Goal: Information Seeking & Learning: Learn about a topic

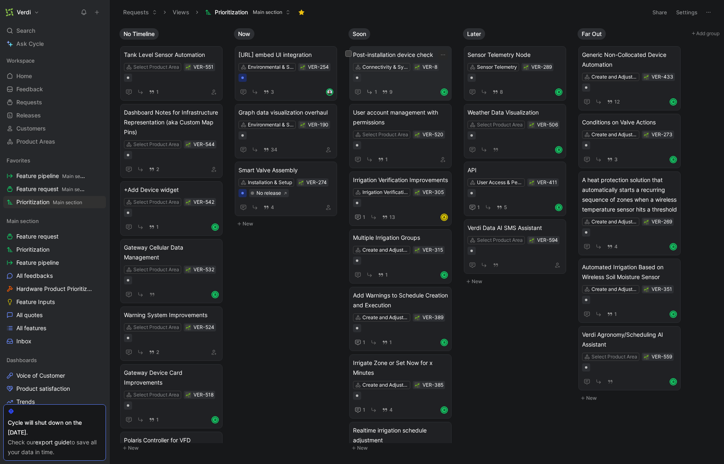
click at [416, 54] on span "Post-installation device check" at bounding box center [400, 55] width 95 height 10
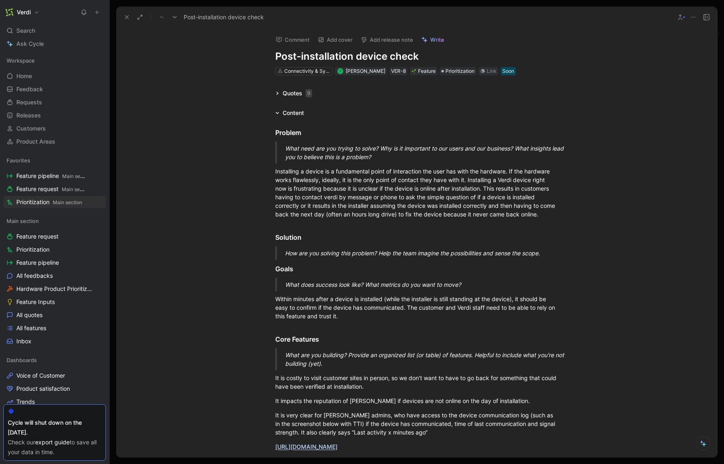
click at [407, 56] on h1 "Post-installation device check" at bounding box center [416, 56] width 283 height 13
click at [124, 19] on icon at bounding box center [126, 17] width 7 height 7
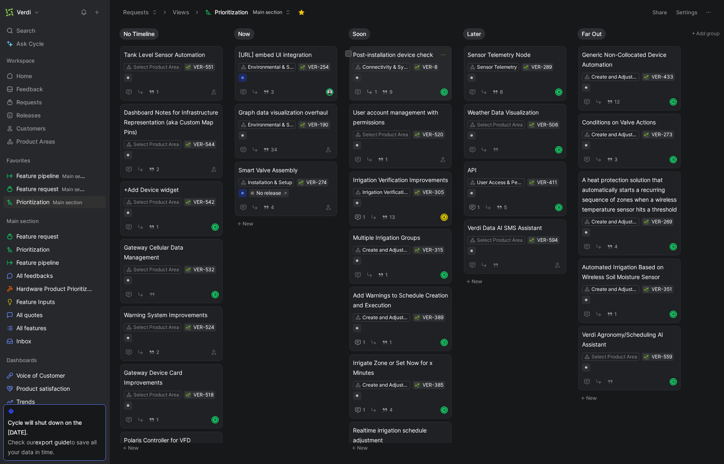
click at [423, 50] on span "Post-installation device check" at bounding box center [400, 55] width 95 height 10
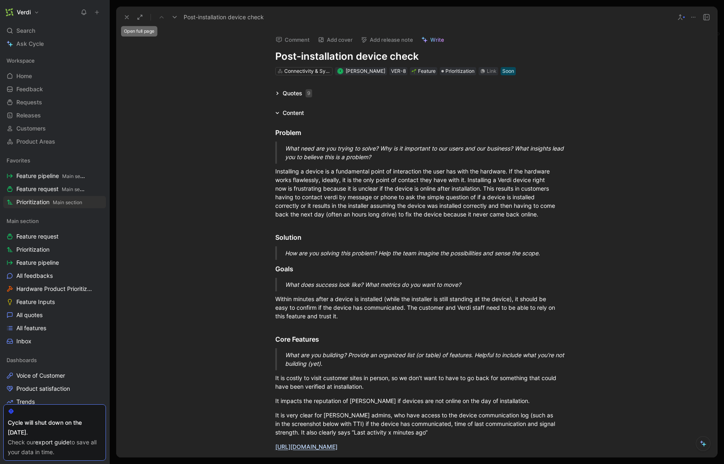
click at [128, 18] on use at bounding box center [126, 17] width 3 height 3
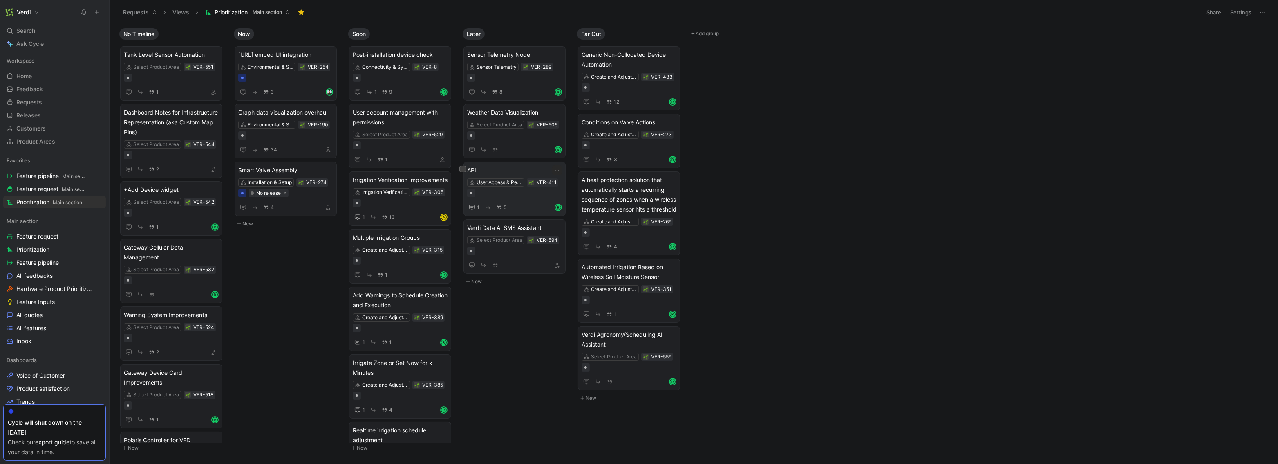
click at [513, 168] on span "API" at bounding box center [514, 170] width 95 height 10
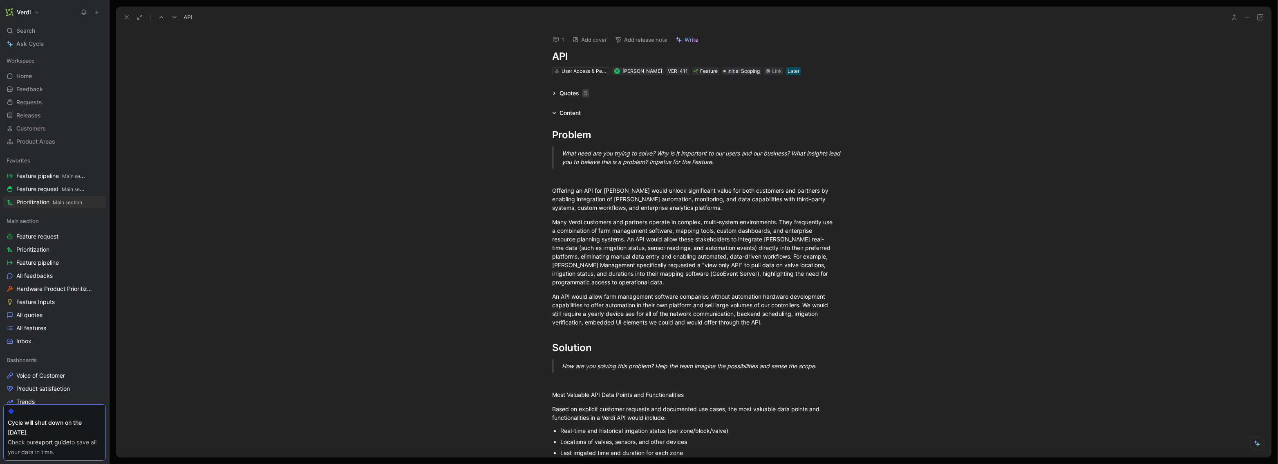
click at [553, 93] on icon at bounding box center [554, 93] width 2 height 3
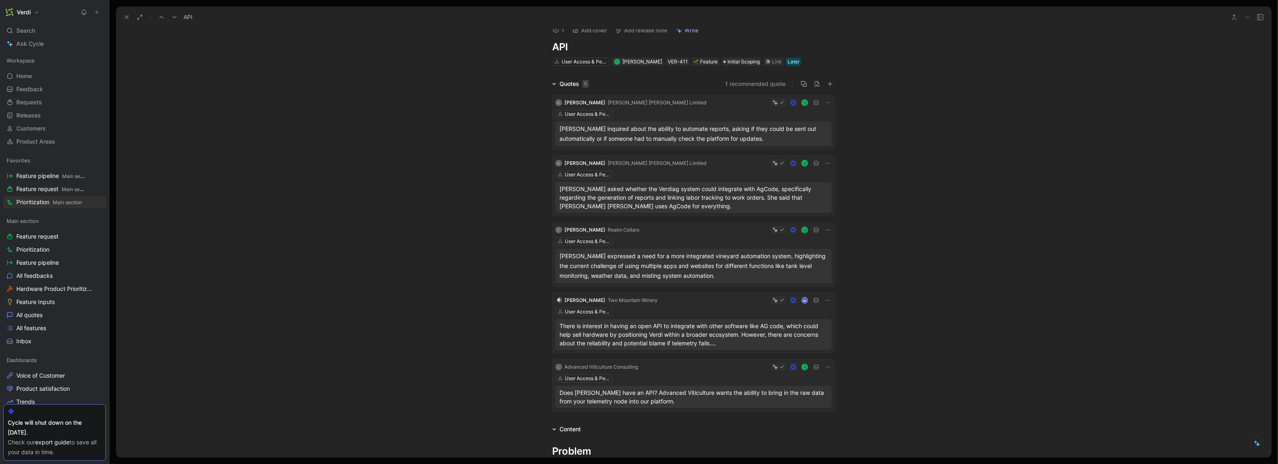
scroll to position [24, 0]
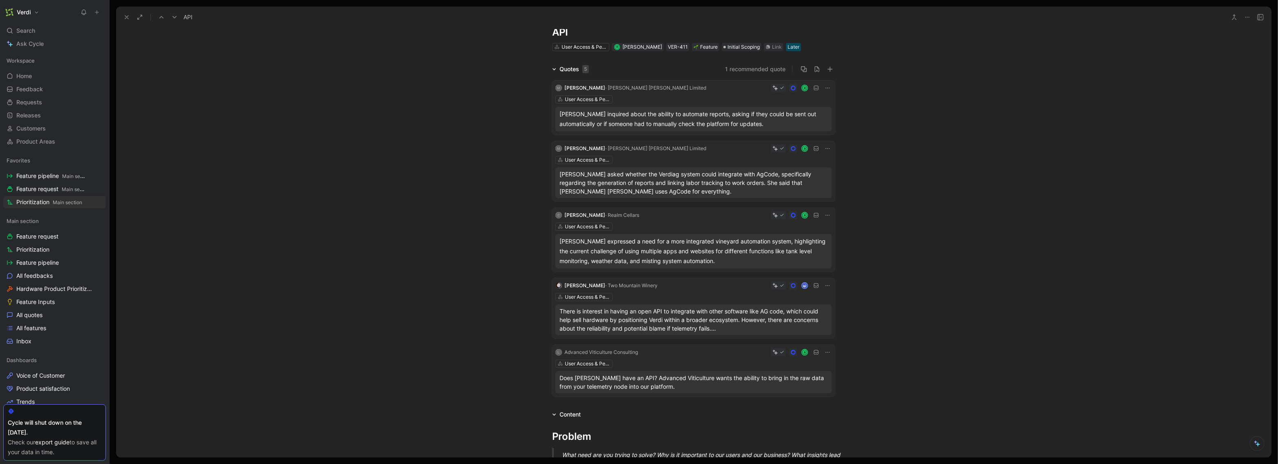
click at [565, 29] on h1 "API" at bounding box center [693, 32] width 283 height 13
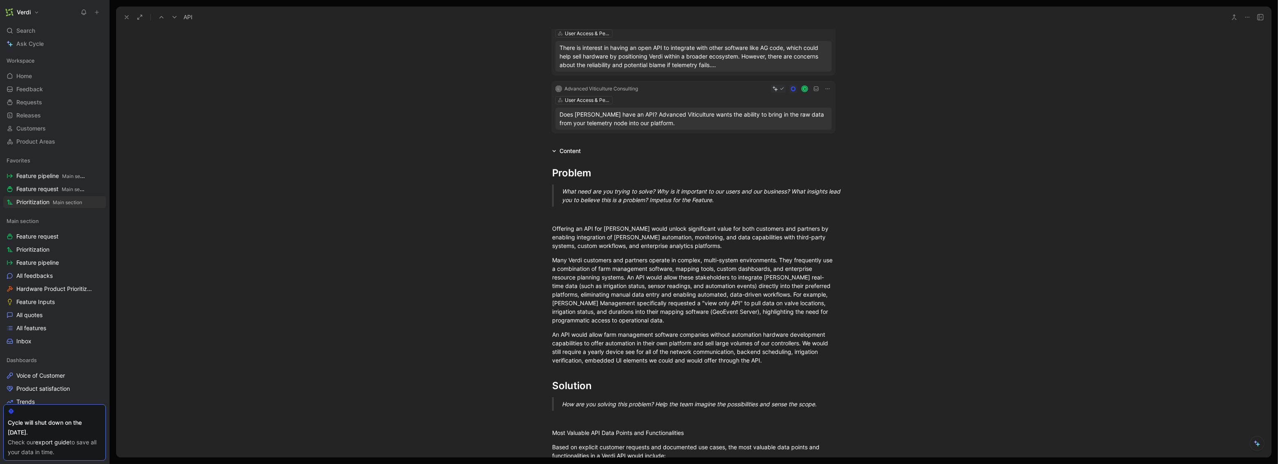
scroll to position [0, 0]
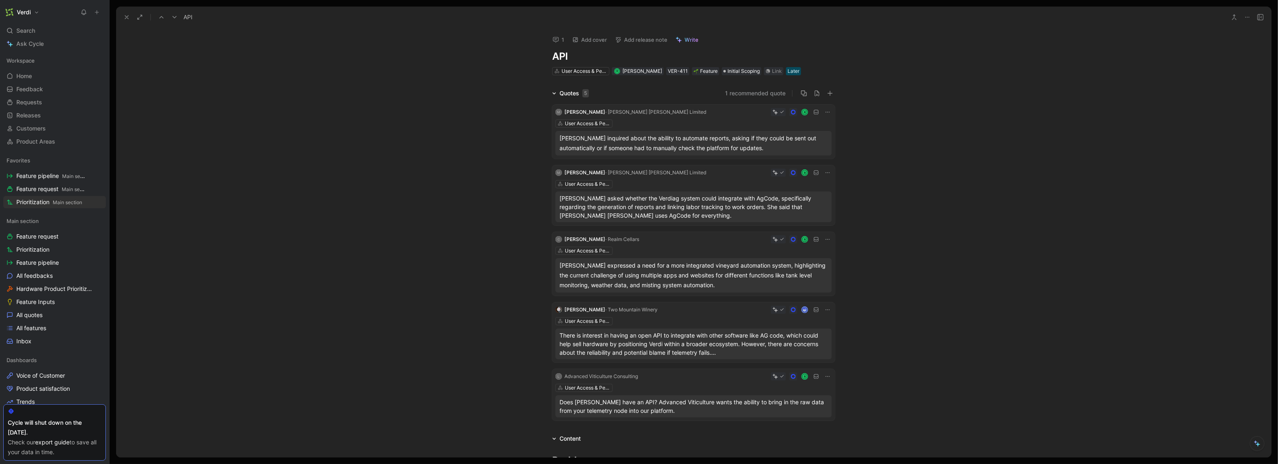
drag, startPoint x: 122, startPoint y: 15, endPoint x: 157, endPoint y: 19, distance: 34.5
click at [122, 15] on button at bounding box center [126, 16] width 11 height 11
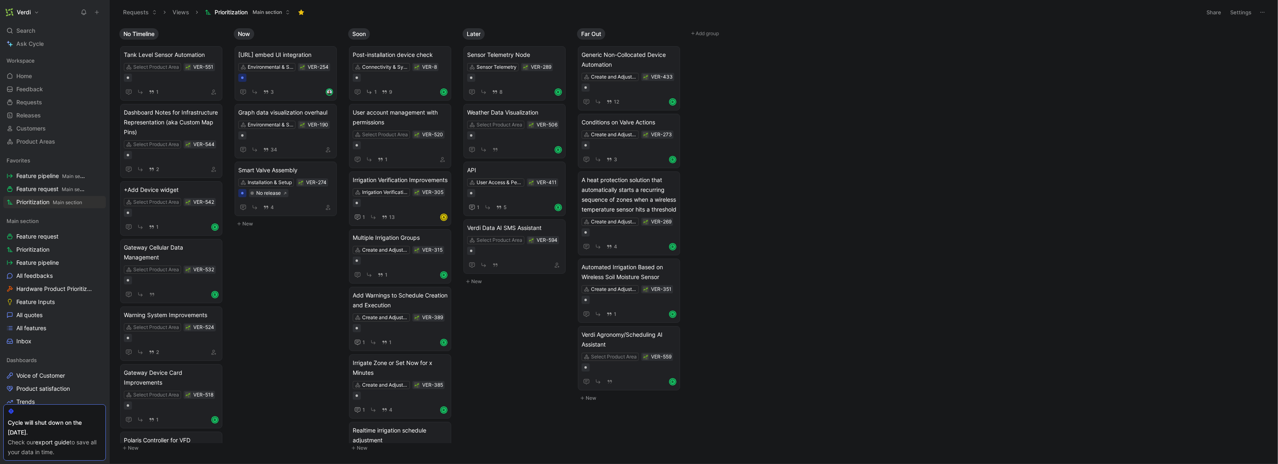
click at [100, 12] on button at bounding box center [96, 12] width 11 height 11
click at [137, 28] on button "New request r" at bounding box center [151, 29] width 87 height 14
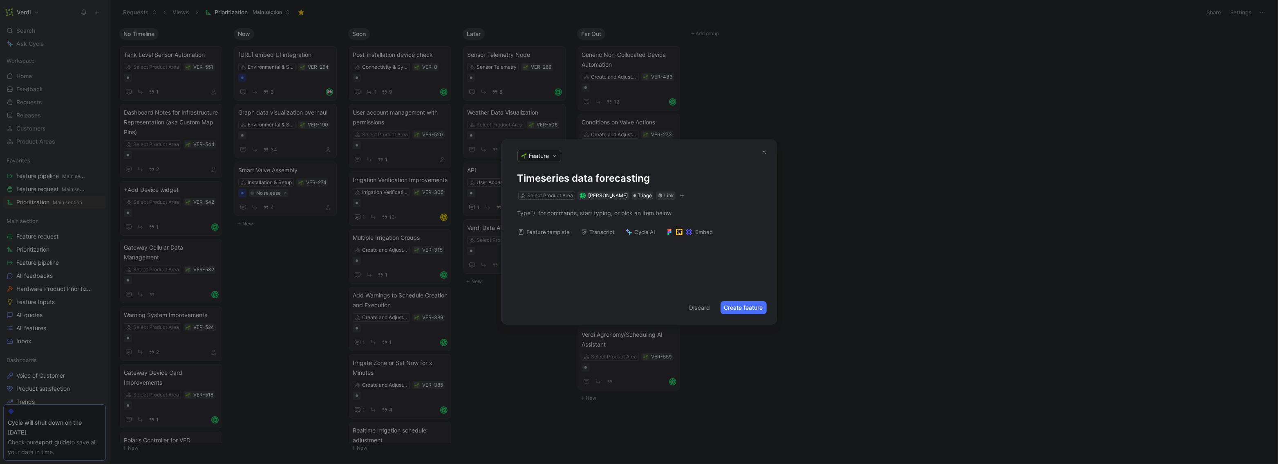
click at [576, 172] on h1 "Timeseries data forecasting" at bounding box center [640, 178] width 244 height 13
copy h1 "Timeseries data forecasting"
click at [536, 232] on button "Feature template" at bounding box center [544, 231] width 60 height 11
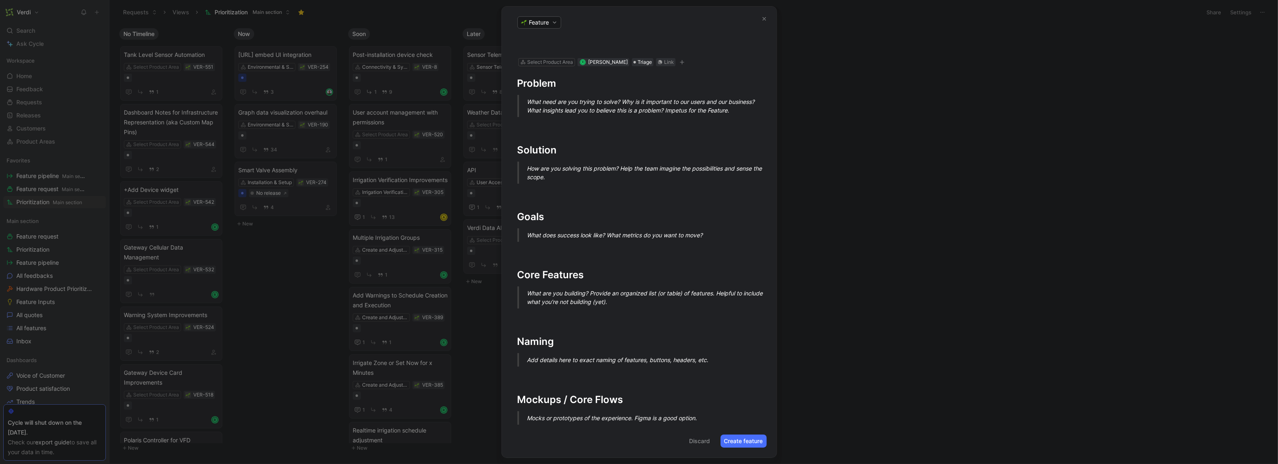
click at [557, 38] on h1 at bounding box center [640, 44] width 244 height 13
click at [574, 125] on div at bounding box center [640, 124] width 244 height 9
click at [614, 43] on h1 "Soil moisture data forecasting" at bounding box center [640, 44] width 244 height 13
click at [546, 137] on h1 "Solution" at bounding box center [639, 146] width 275 height 29
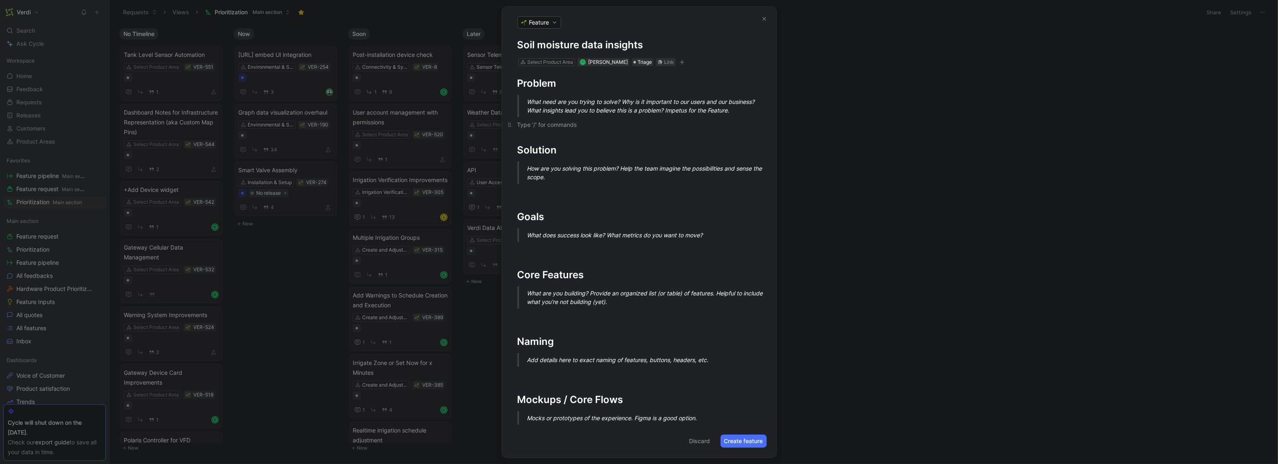
click at [543, 126] on div "To enrich screen reader interactions, please activate Accessibility in Grammarl…" at bounding box center [640, 124] width 244 height 9
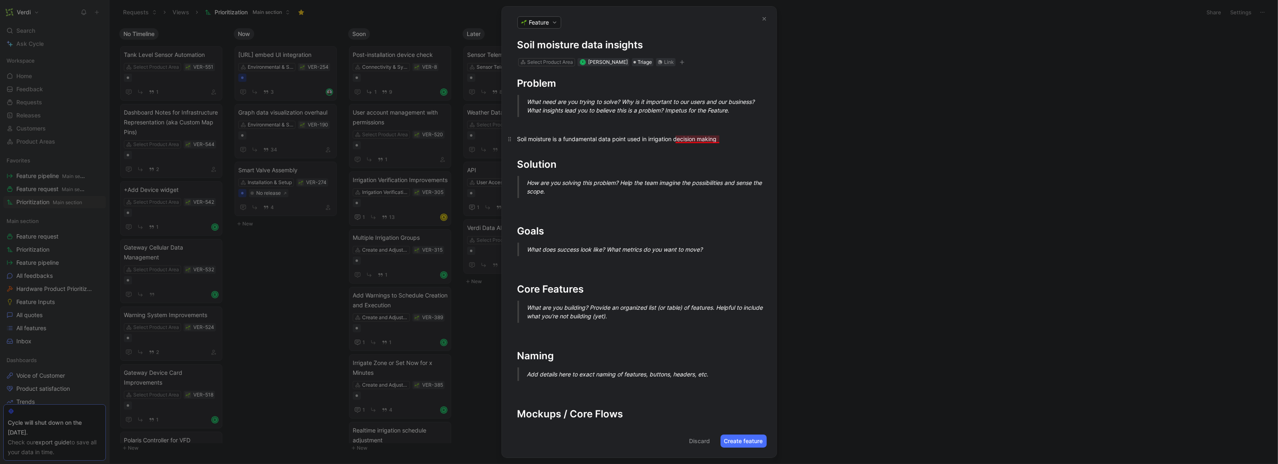
click at [701, 139] on div "Soil moisture is a fundamental data point used in irrigation decision making" at bounding box center [640, 138] width 244 height 9
click at [723, 136] on div "Soil moisture is a fundamental data point used in irrigation decision-making" at bounding box center [640, 138] width 244 height 9
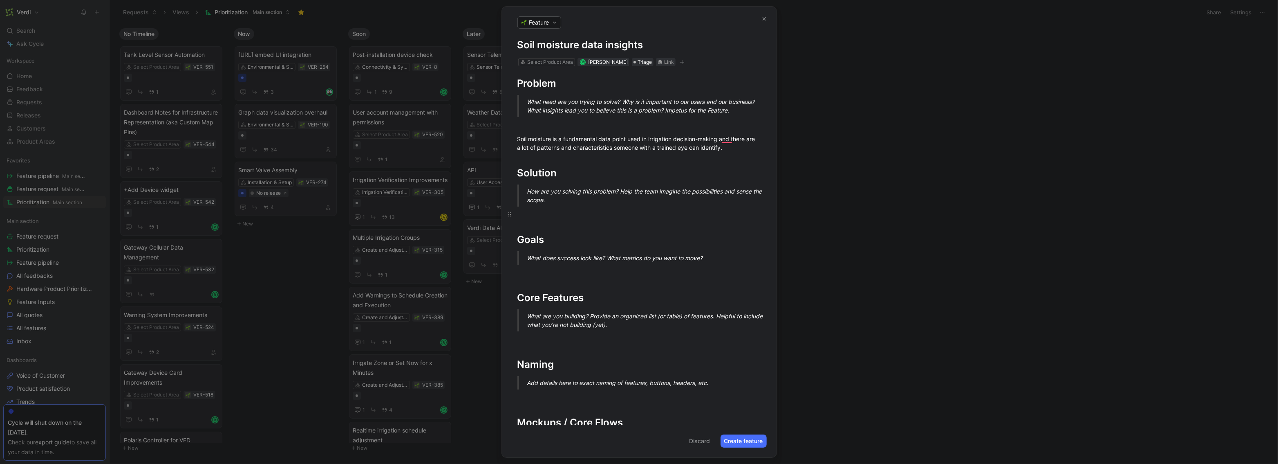
click at [565, 220] on p "To enrich screen reader interactions, please activate Accessibility in Grammarl…" at bounding box center [639, 213] width 275 height 13
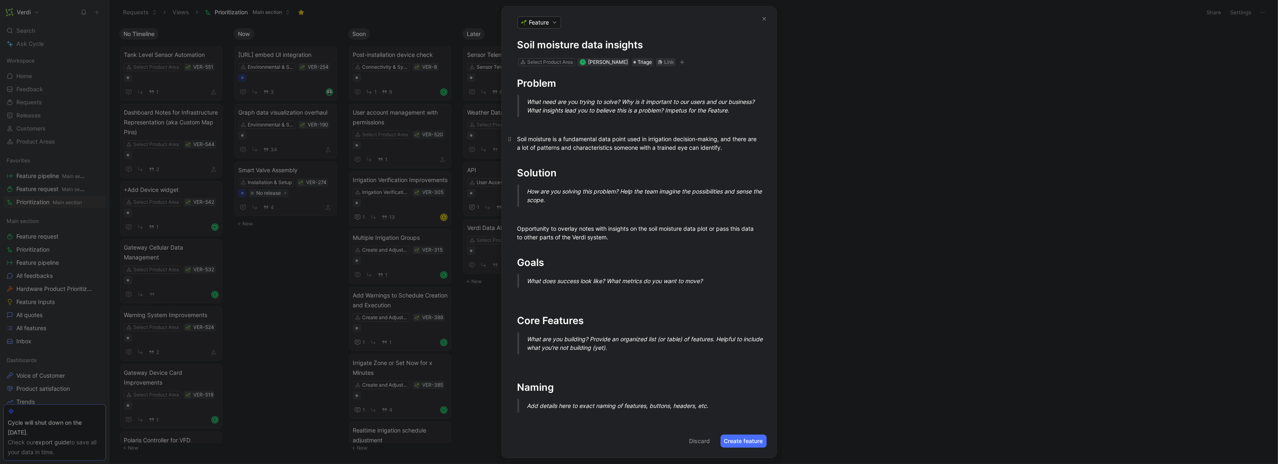
drag, startPoint x: 543, startPoint y: 139, endPoint x: 612, endPoint y: 140, distance: 68.3
click at [612, 140] on div "Soil moisture is a fundamental data point used in irrigation decision-making, a…" at bounding box center [640, 142] width 244 height 17
click at [723, 145] on div "Soil moisture is a fundamental data point used in irrigation decision-making, a…" at bounding box center [640, 142] width 244 height 17
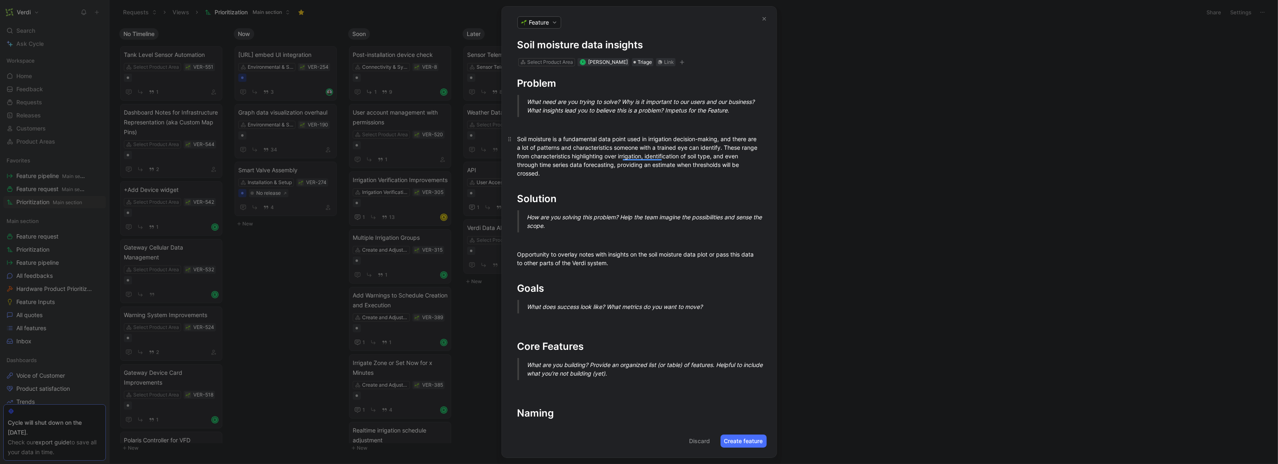
click at [710, 164] on div "Soil moisture is a fundamental data point used in irrigation decision-making, a…" at bounding box center [640, 155] width 244 height 43
drag, startPoint x: 705, startPoint y: 165, endPoint x: 711, endPoint y: 166, distance: 6.3
click at [705, 165] on div "Soil moisture is a fundamental data point used in irrigation decision-making, a…" at bounding box center [640, 155] width 244 height 43
click at [706, 165] on div "Soil moisture is a fundamental data point used in irrigation decision-making, a…" at bounding box center [640, 155] width 244 height 43
click at [545, 170] on div "Soil moisture is a fundamental data point used in irrigation decision-making, a…" at bounding box center [640, 155] width 244 height 43
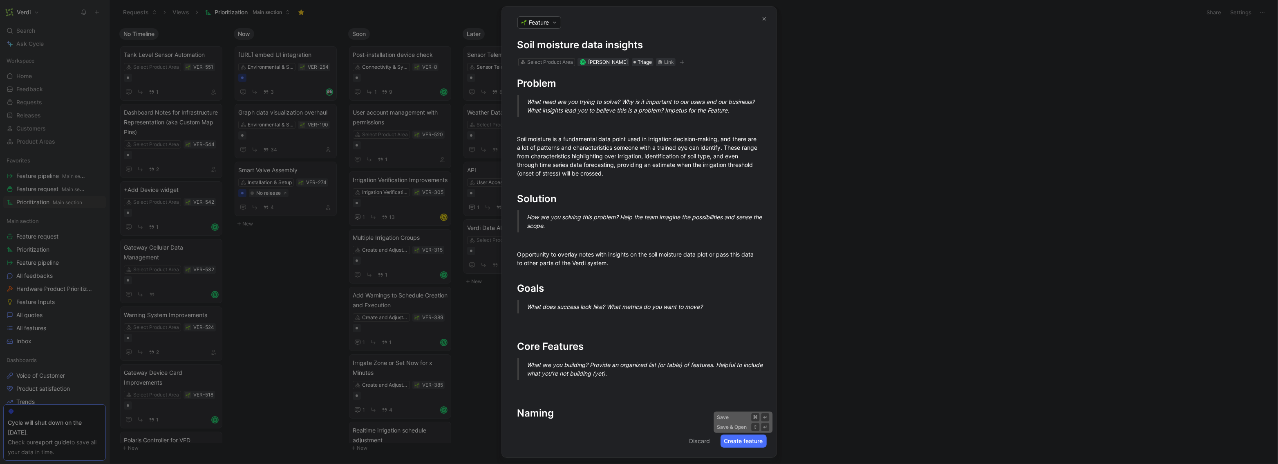
click at [723, 440] on button "Create feature" at bounding box center [744, 440] width 46 height 13
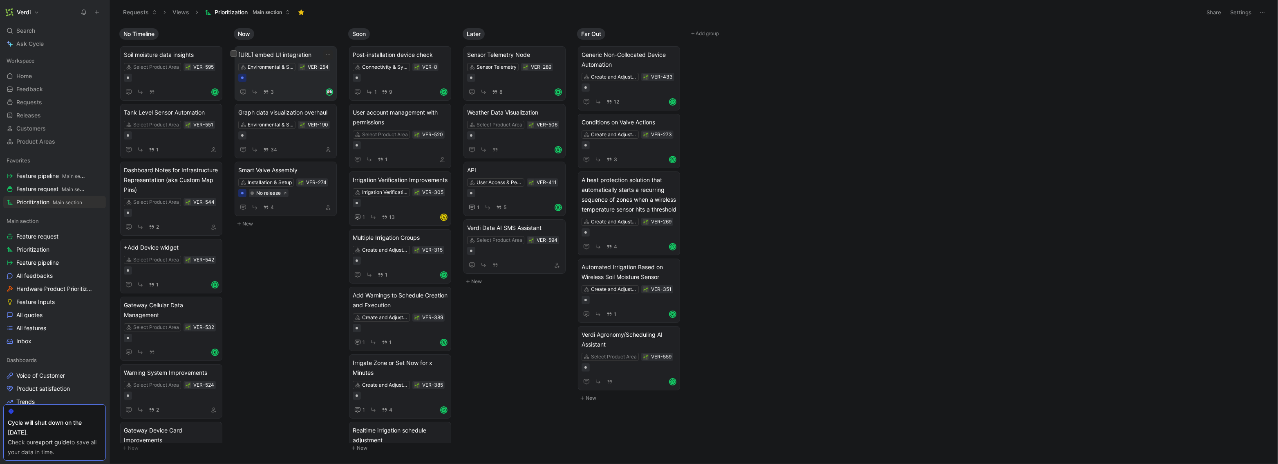
click at [264, 58] on span "Precip.ai embed UI integration" at bounding box center [285, 55] width 95 height 10
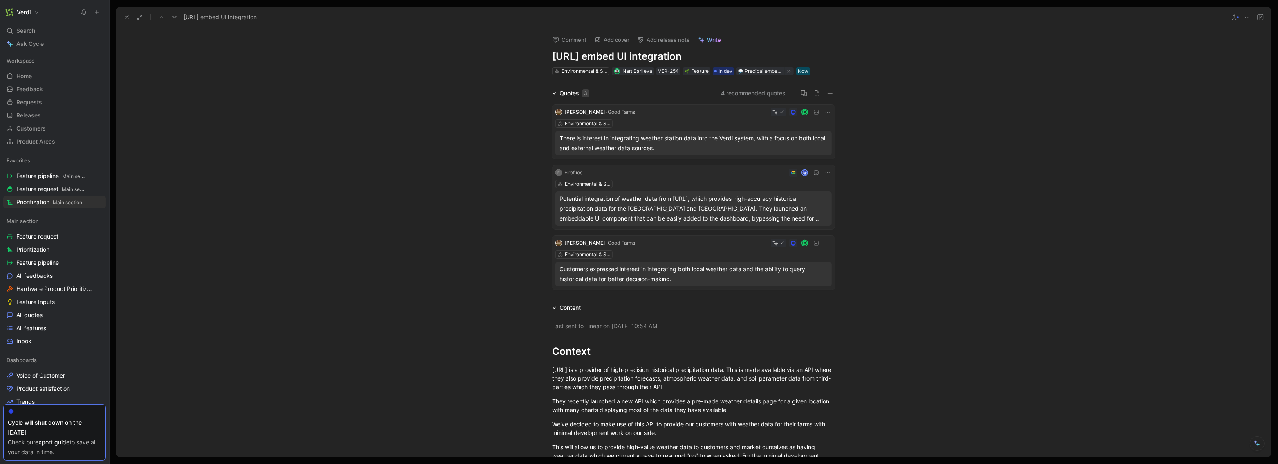
click at [593, 56] on h1 "Precip.ai embed UI integration" at bounding box center [693, 56] width 283 height 13
click at [430, 114] on div "Quotes 3 4 recommended quotes Evan Dumas · Good Farms R Environmental & Soil Mo…" at bounding box center [693, 190] width 1155 height 204
click at [126, 15] on icon at bounding box center [126, 17] width 7 height 7
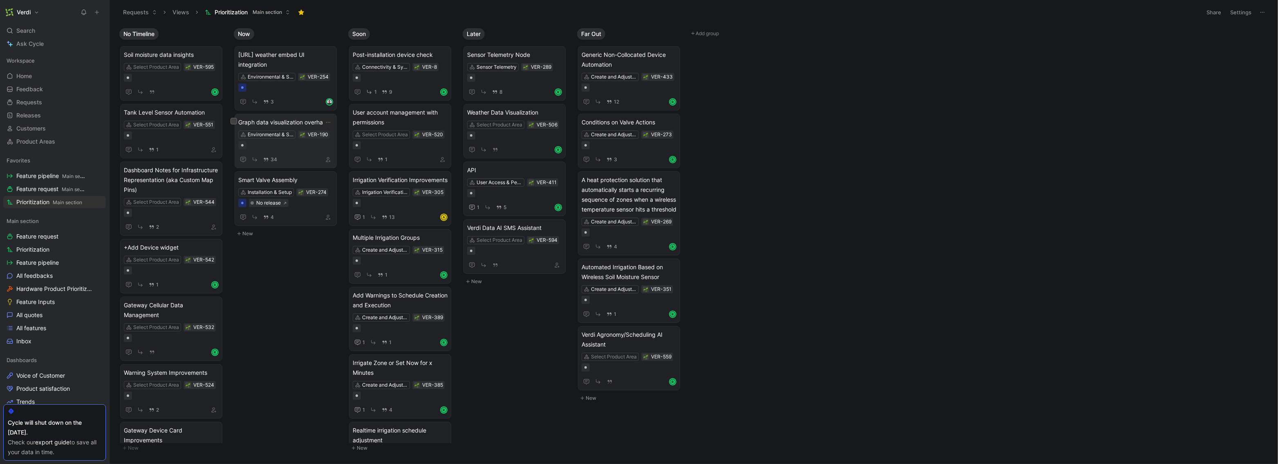
click at [308, 123] on span "Graph data visualization overhaul" at bounding box center [285, 122] width 95 height 10
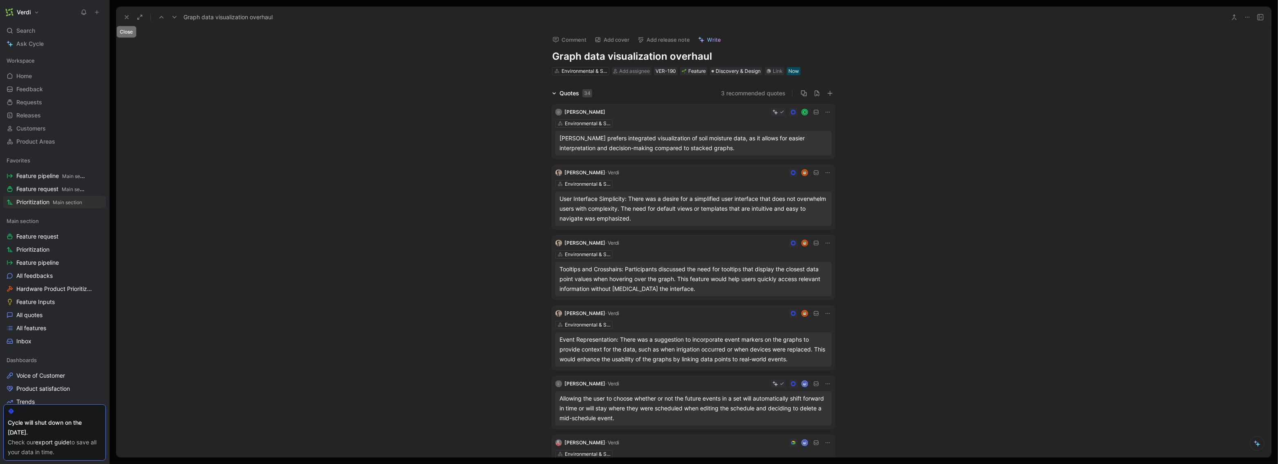
click at [126, 18] on icon at bounding box center [126, 17] width 7 height 7
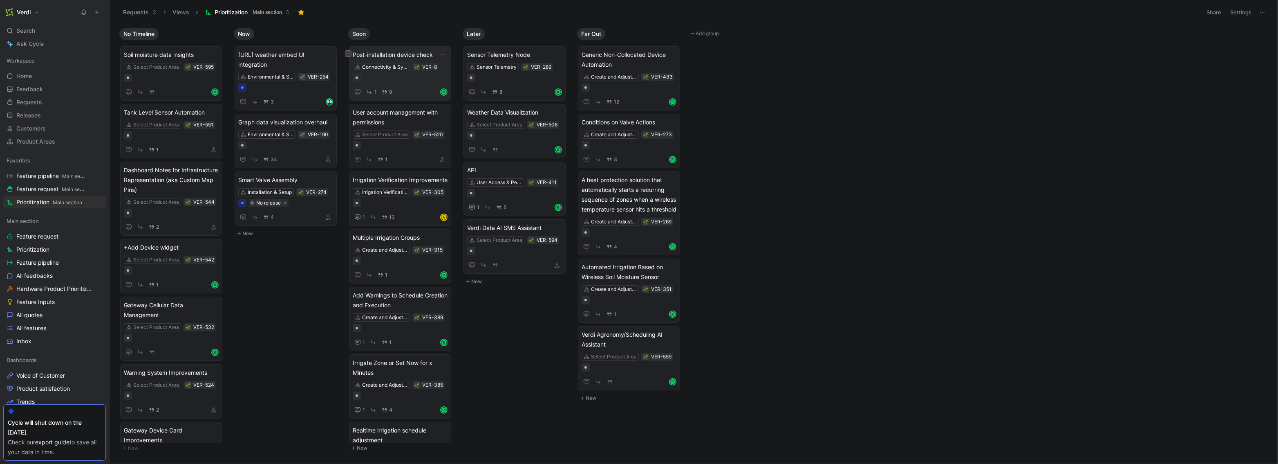
click at [424, 51] on span "Post-installation device check" at bounding box center [400, 55] width 95 height 10
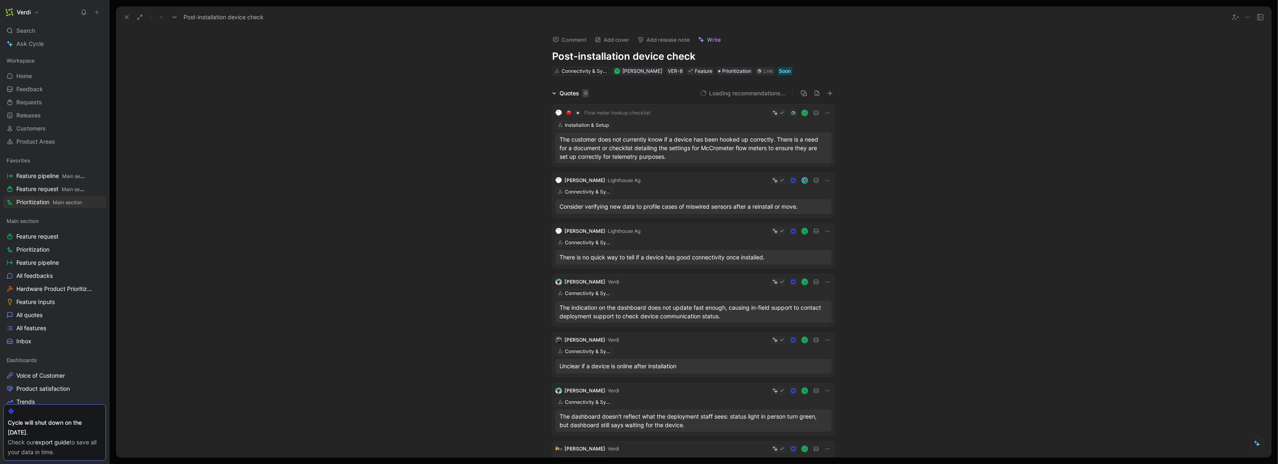
click at [675, 53] on h1 "Post-installation device check" at bounding box center [693, 56] width 283 height 13
click at [663, 60] on h1 "Post-installation device improvements" at bounding box center [693, 56] width 283 height 13
click at [677, 56] on h1 "Post-installation device improvements" at bounding box center [693, 56] width 283 height 13
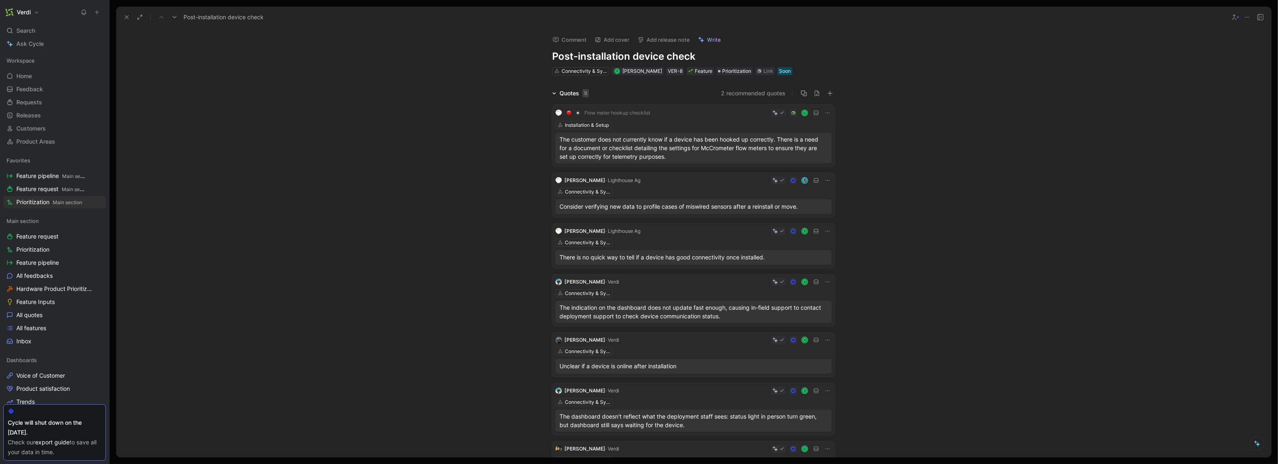
click at [375, 67] on div "Comment Add cover Add release note Write Post-installation device check Connect…" at bounding box center [693, 242] width 1155 height 429
click at [125, 17] on icon at bounding box center [126, 17] width 7 height 7
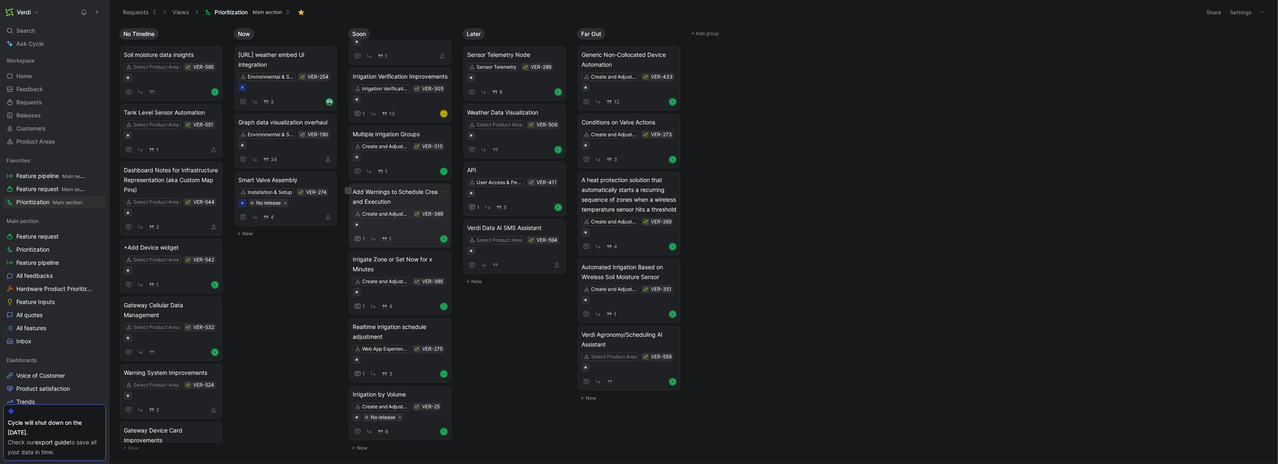
scroll to position [112, 0]
click at [440, 394] on icon "button" at bounding box center [442, 394] width 7 height 7
click at [466, 315] on div "Edit property" at bounding box center [490, 315] width 74 height 10
click at [379, 397] on span "Irrigation by Volume" at bounding box center [400, 394] width 95 height 10
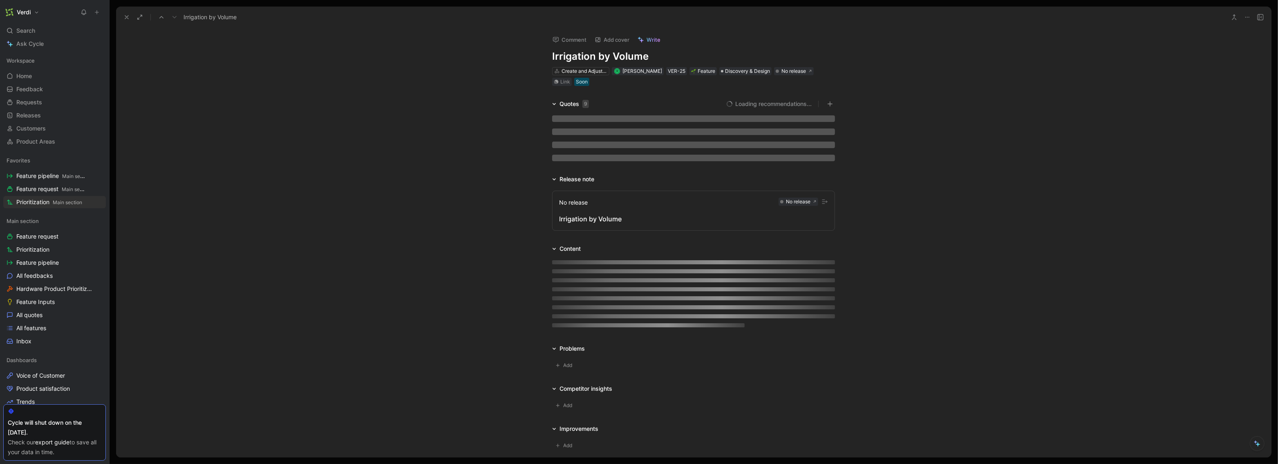
click at [379, 396] on div "Competitor insights Add" at bounding box center [693, 398] width 1155 height 30
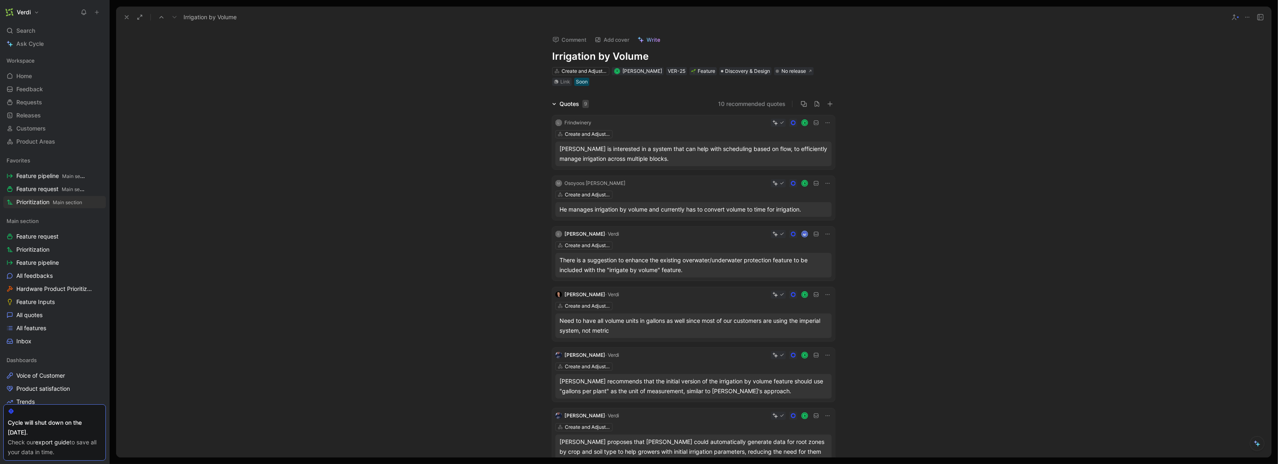
click at [549, 52] on div "Comment Add cover Write Irrigation by Volume Create and Adjust Irrigation Sched…" at bounding box center [694, 57] width 314 height 58
click at [552, 54] on h1 "Irrigation by Volume" at bounding box center [693, 56] width 283 height 13
drag, startPoint x: 607, startPoint y: 58, endPoint x: 552, endPoint y: 58, distance: 55.2
click at [552, 58] on h1 "Scheduling: Irrigation by Volume" at bounding box center [693, 56] width 283 height 13
copy h1 "Scheduling:"
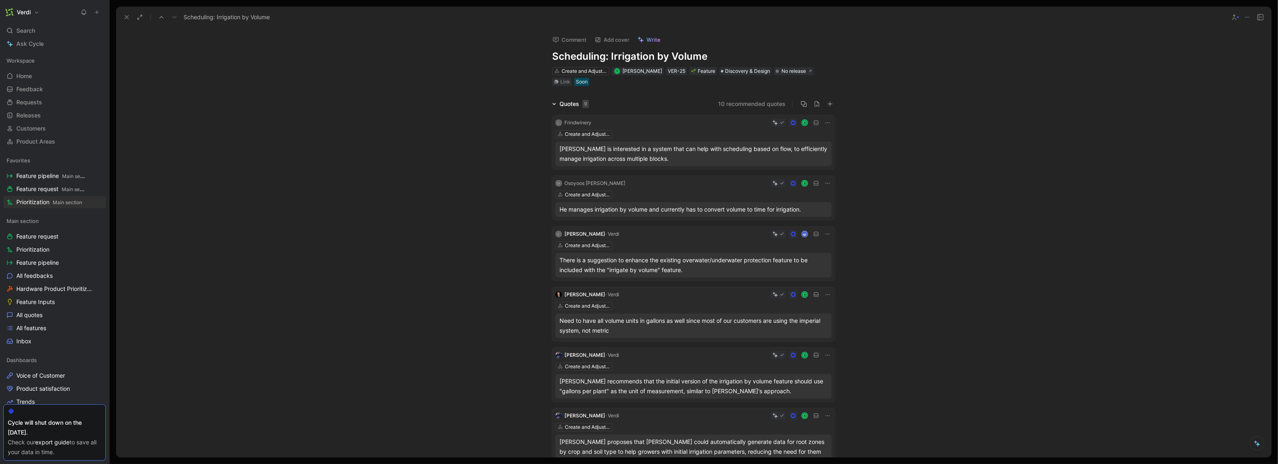
click at [504, 68] on div "Comment Add cover Write Scheduling: Irrigation by Volume Create and Adjust Irri…" at bounding box center [693, 242] width 1155 height 429
click at [603, 57] on h1 "Scheduling: Irrigation by Volume" at bounding box center [693, 56] width 283 height 13
drag, startPoint x: 672, startPoint y: 57, endPoint x: 549, endPoint y: 58, distance: 122.6
click at [549, 58] on div "Comment Add cover Write Scheduling Improvement: Irrigation by Volume Create and…" at bounding box center [694, 57] width 314 height 58
copy h1 "Scheduling Improvement:"
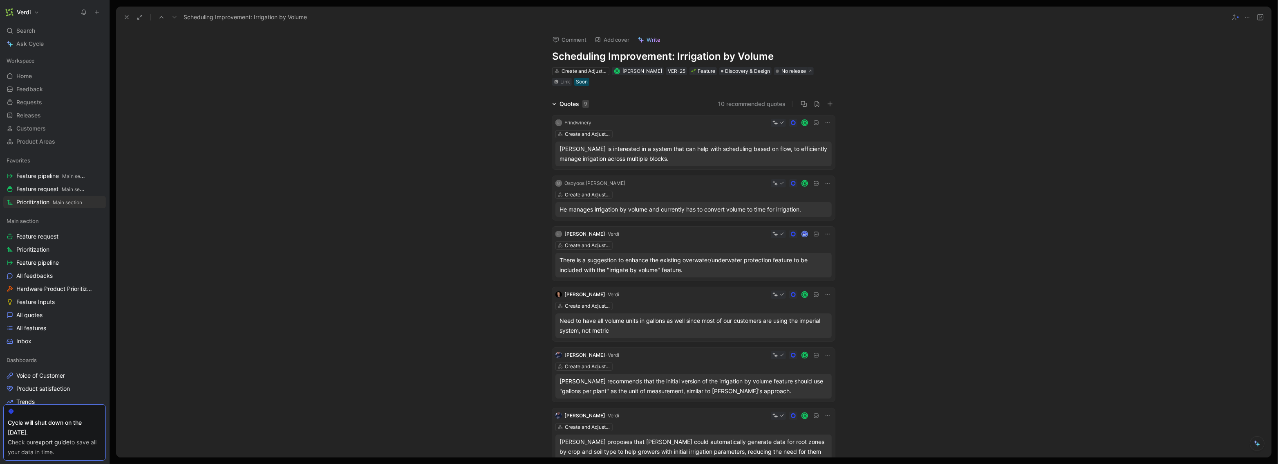
click at [497, 63] on div "Comment Add cover Write Scheduling Improvement: Irrigation by Volume Create and…" at bounding box center [693, 242] width 1155 height 429
click at [123, 18] on icon at bounding box center [126, 17] width 7 height 7
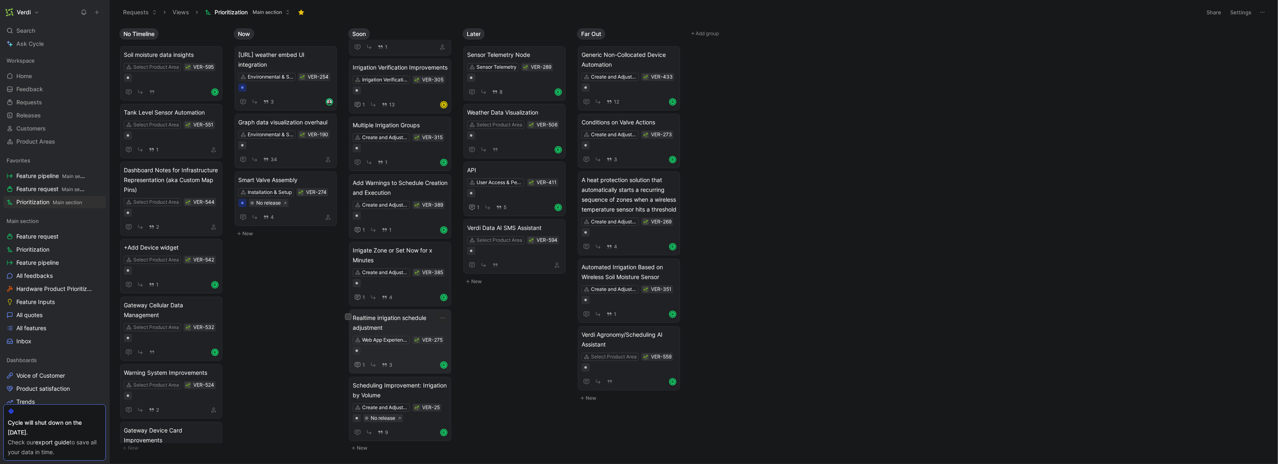
click at [399, 331] on span "Realtime irrigation schedule adjustment" at bounding box center [400, 323] width 95 height 20
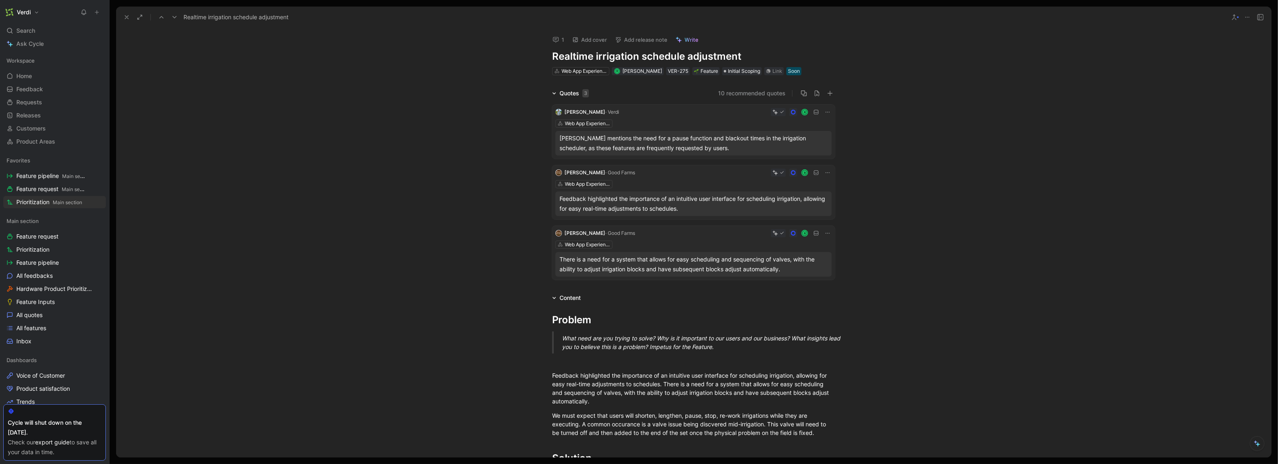
click at [552, 54] on h1 "Realtime irrigation schedule adjustment" at bounding box center [693, 56] width 283 height 13
paste h1
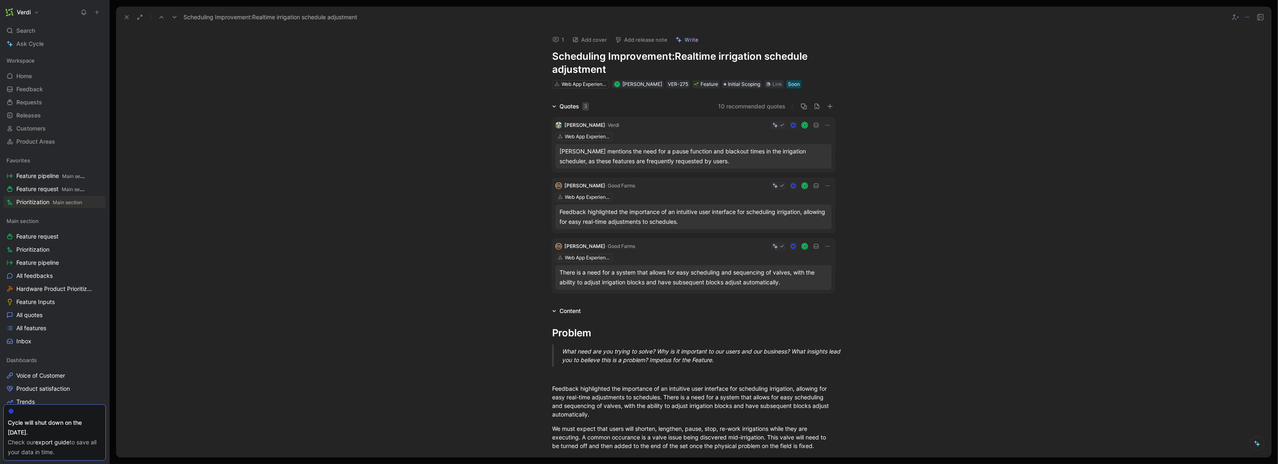
click at [723, 56] on h1 "Scheduling Improvement: Realtime irrigation schedule adjustment" at bounding box center [693, 63] width 283 height 26
click at [720, 55] on h1 "Scheduling Improvement: Realtime irrigation schedule adjustment" at bounding box center [693, 63] width 283 height 26
drag, startPoint x: 717, startPoint y: 56, endPoint x: 807, endPoint y: 58, distance: 89.9
click at [723, 58] on h1 "Scheduling Improvement: Realtime irrigation schedule adjustment" at bounding box center [693, 63] width 283 height 26
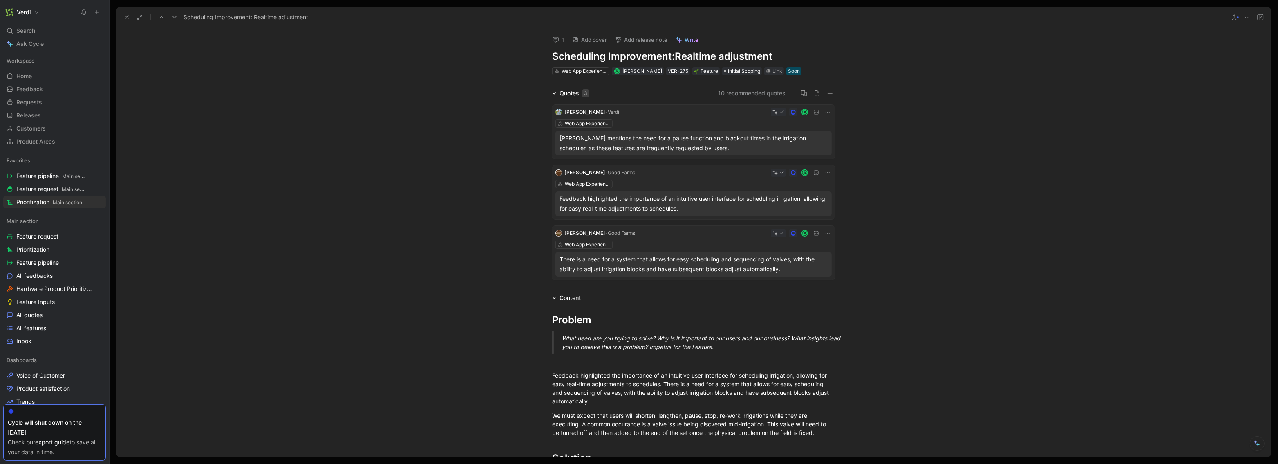
click at [439, 76] on div "1 Add cover Add release note Write Scheduling Improvement: Realtime adjustment …" at bounding box center [693, 242] width 1155 height 429
click at [123, 14] on button at bounding box center [126, 16] width 11 height 11
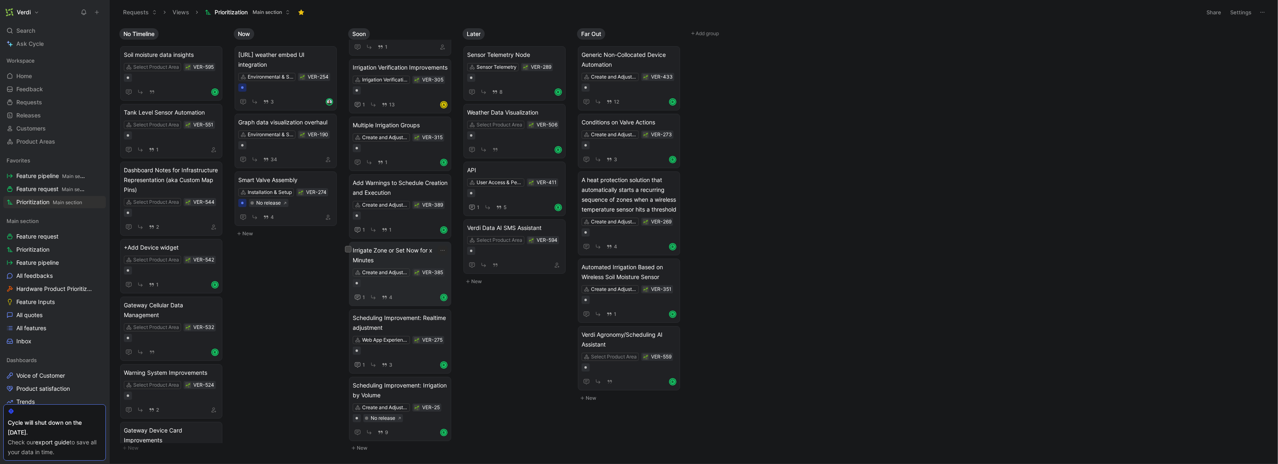
click at [407, 264] on span "Irrigate Zone or Set Now for x Minutes" at bounding box center [400, 255] width 95 height 20
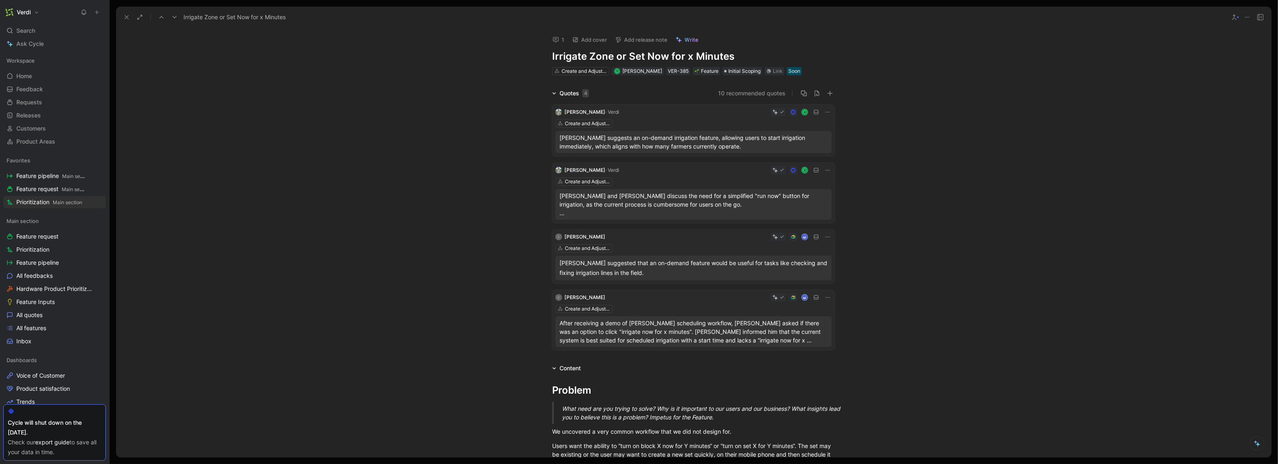
click at [552, 55] on h1 "Irrigate Zone or Set Now for x Minutes" at bounding box center [693, 56] width 283 height 13
paste h1
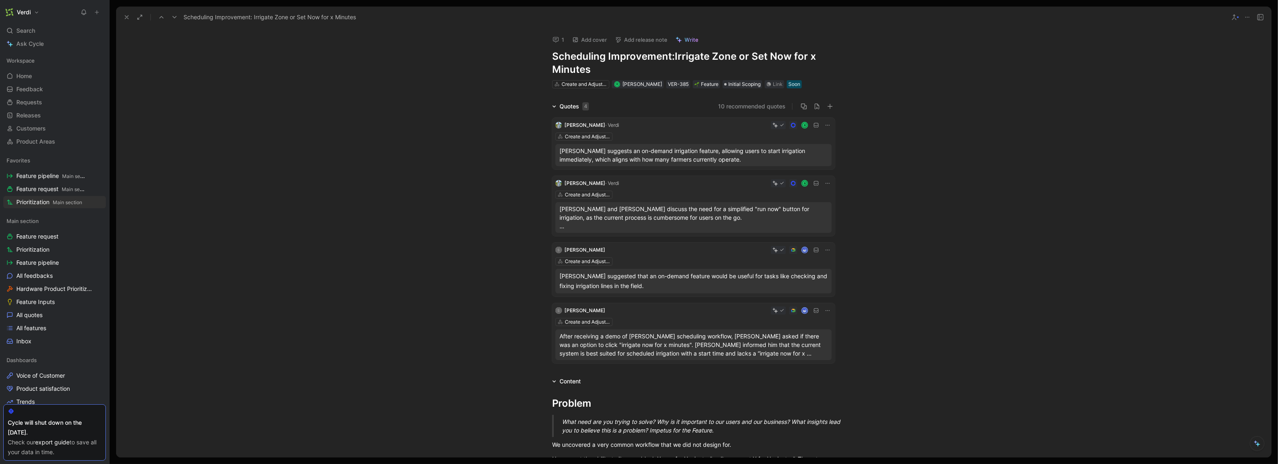
click at [723, 57] on h1 "Scheduling Improvement: Irrigate Zone or Set Now for x Minutes" at bounding box center [693, 63] width 283 height 26
click at [500, 128] on div "Quotes 4 10 recommended quotes Eugene Kovalenko · Verdi R Create and Adjust Irr…" at bounding box center [693, 233] width 1155 height 265
click at [126, 19] on icon at bounding box center [126, 17] width 7 height 7
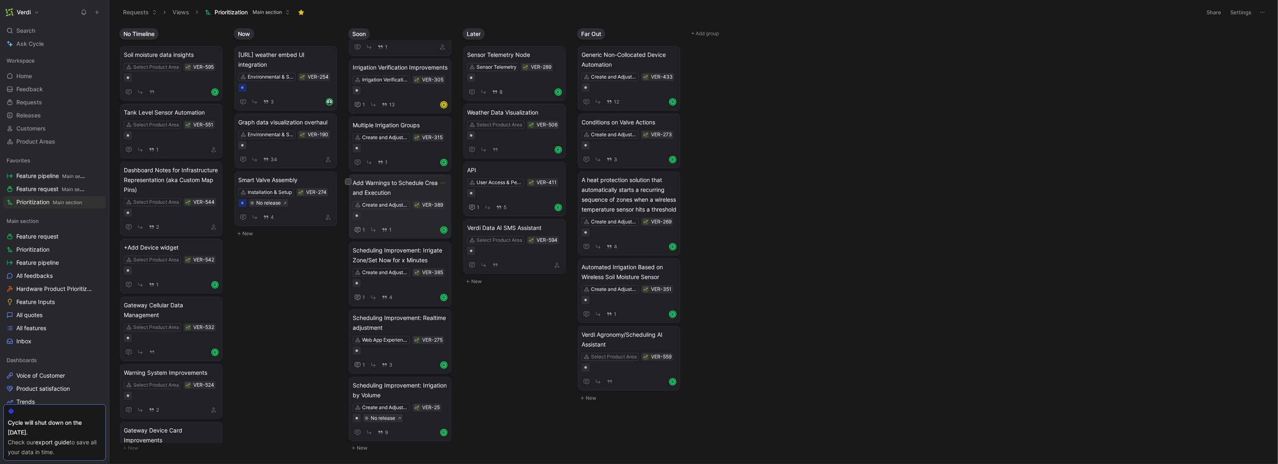
click at [402, 197] on span "Add Warnings to Schedule Creation and Execution" at bounding box center [400, 188] width 95 height 20
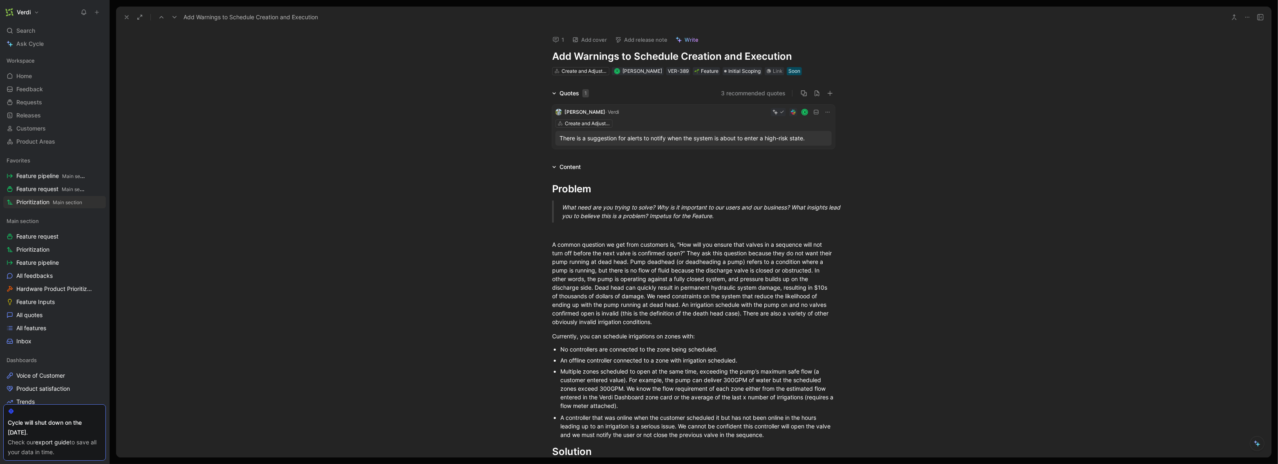
click at [552, 56] on h1 "Add Warnings to Schedule Creation and Execution" at bounding box center [693, 56] width 283 height 13
paste h1
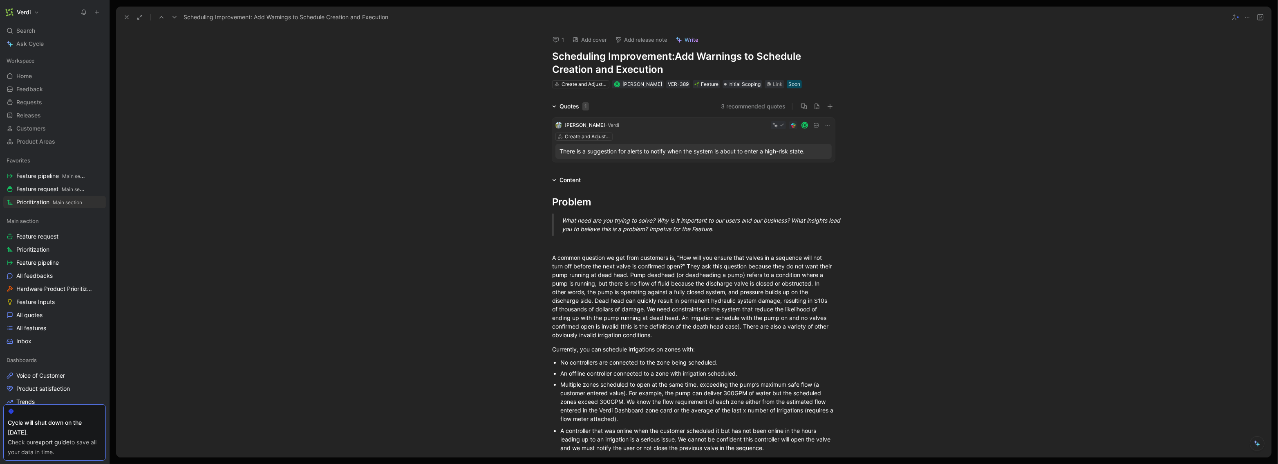
drag, startPoint x: 552, startPoint y: 69, endPoint x: 739, endPoint y: 56, distance: 187.7
click at [723, 56] on h1 "Scheduling Improvement: Add Warnings to Schedule Creation and Execution" at bounding box center [693, 63] width 283 height 26
click at [723, 67] on h1 "Scheduling Improvement: Add Warnings to Schedule Creation and Execution" at bounding box center [693, 63] width 283 height 26
drag, startPoint x: 744, startPoint y: 58, endPoint x: 552, endPoint y: 70, distance: 192.1
click at [552, 70] on h1 "Scheduling Improvement: Add Warnings to Schedule Creation and Execution" at bounding box center [693, 63] width 283 height 26
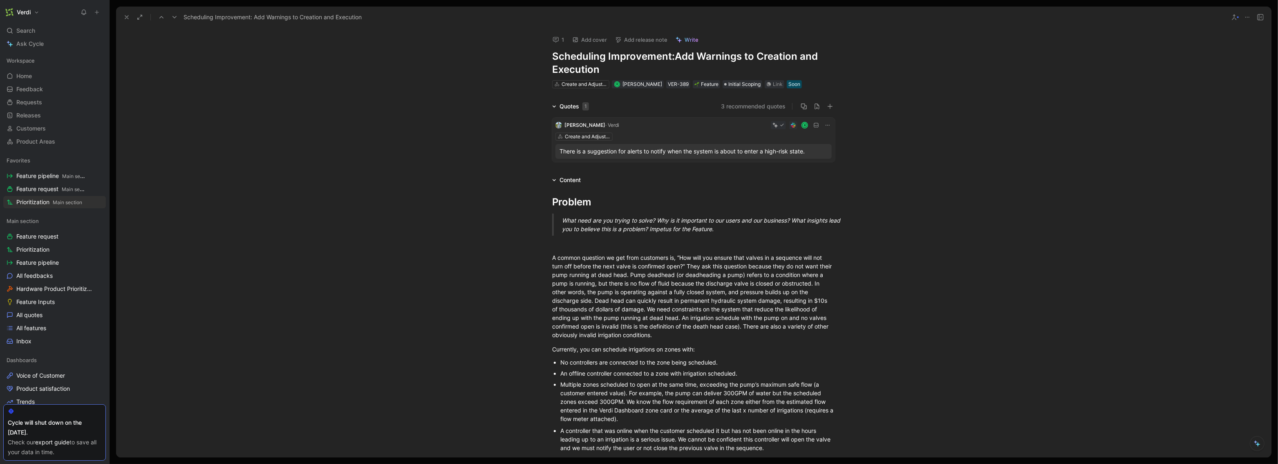
drag, startPoint x: 748, startPoint y: 72, endPoint x: 754, endPoint y: 64, distance: 9.9
click at [723, 64] on h1 "Scheduling Improvement: Add Warnings to Creation and Execution" at bounding box center [693, 63] width 283 height 26
click at [723, 59] on h1 "Scheduling Improvement: Add Warnings to Creation and Execution" at bounding box center [693, 63] width 283 height 26
click at [709, 74] on h1 "Scheduling Improvement: Add Warnings to Creation and Execution" at bounding box center [693, 63] width 283 height 26
click at [723, 54] on h1 "Scheduling Improvement: Add Warnings to Creation and Execution" at bounding box center [693, 63] width 283 height 26
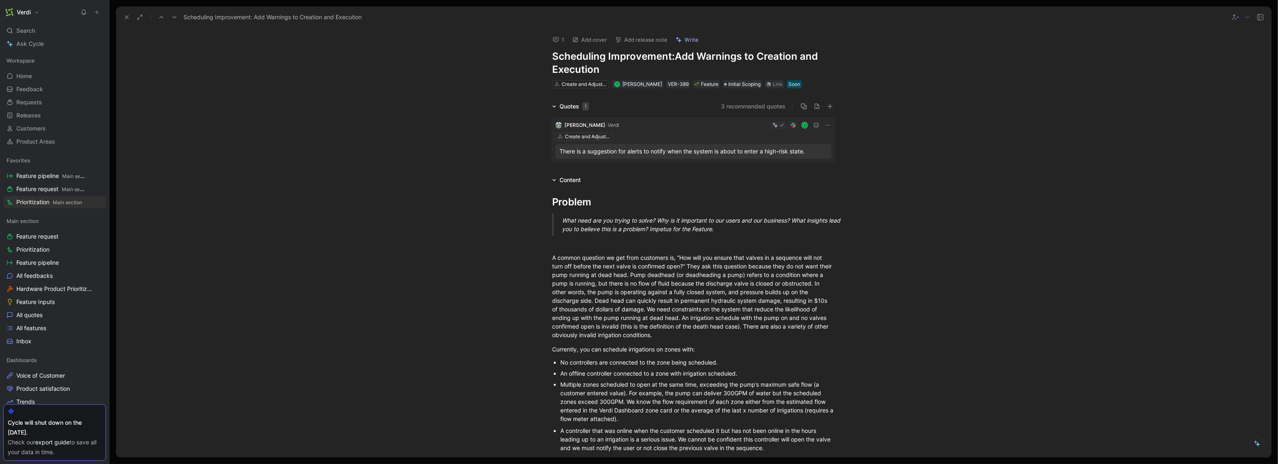
drag, startPoint x: 626, startPoint y: 56, endPoint x: 698, endPoint y: 56, distance: 72.4
click at [698, 56] on h1 "Scheduling Improvement: Add Warnings to Creation and Execution" at bounding box center [693, 63] width 283 height 26
click at [123, 25] on div "Scheduling Improvement: Add Warnings to Creation and Execution" at bounding box center [693, 18] width 1155 height 22
click at [126, 19] on icon at bounding box center [126, 17] width 7 height 7
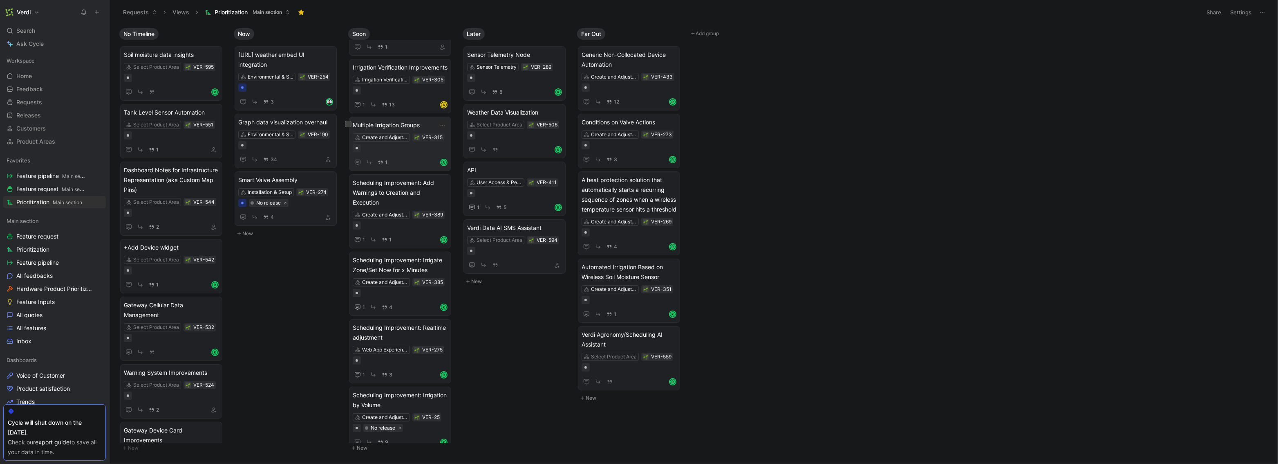
click at [401, 130] on span "Multiple Irrigation Groups" at bounding box center [400, 125] width 95 height 10
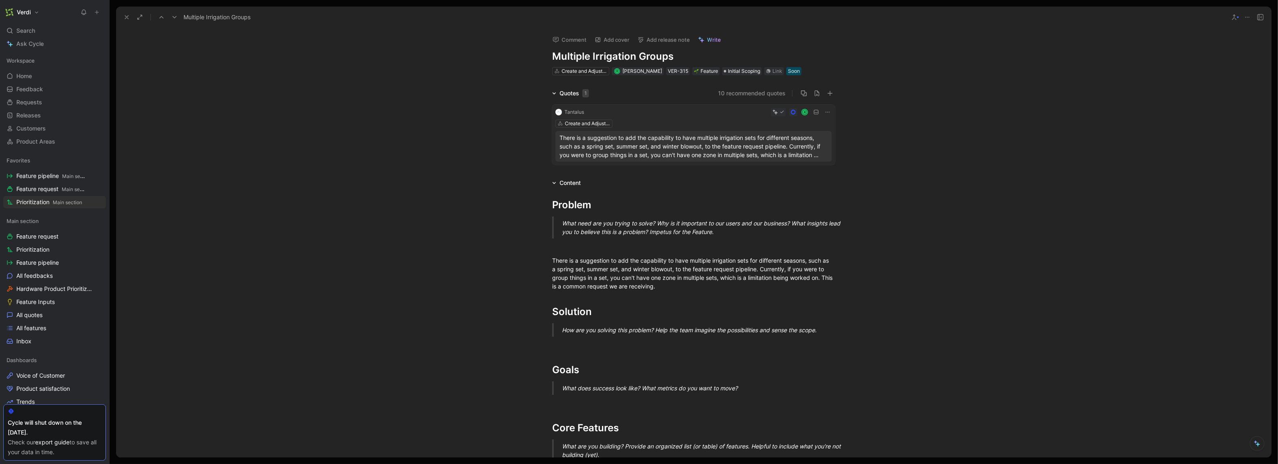
click at [552, 57] on h1 "Multiple Irrigation Groups" at bounding box center [693, 56] width 283 height 13
click at [708, 59] on h1 "Scheduling Improvement: Multiple Irrigation Groups" at bounding box center [693, 56] width 283 height 13
click at [723, 56] on h1 "Scheduling Improvement: Multiple Irrigation Groups" at bounding box center [693, 56] width 283 height 13
click at [723, 57] on h1 "Scheduling Improvement: Multiple Irrigation Groups" at bounding box center [693, 56] width 283 height 13
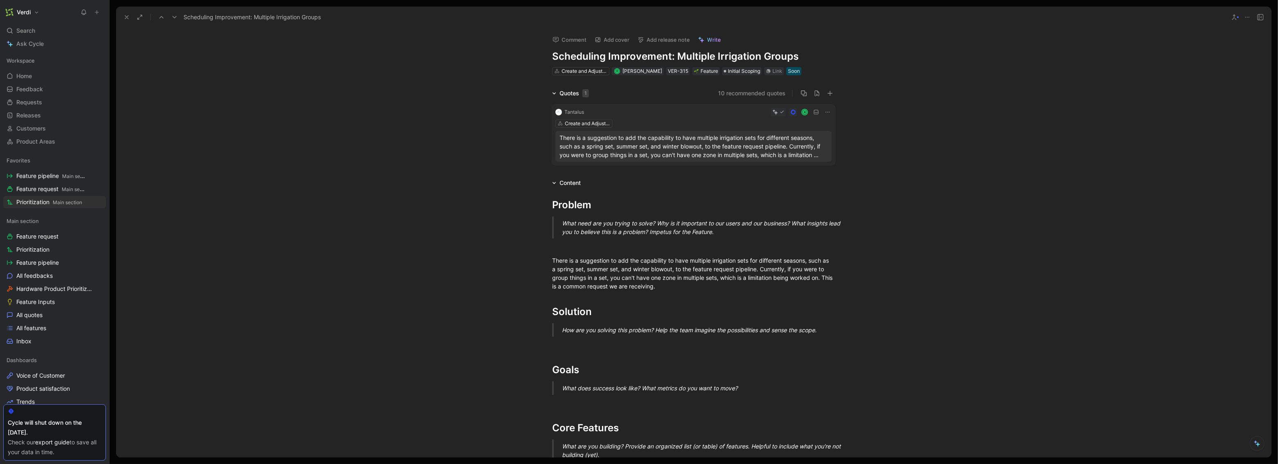
click at [723, 57] on h1 "Scheduling Improvement: Multiple Irrigation Groups" at bounding box center [693, 56] width 283 height 13
click at [723, 56] on h1 "Scheduling Improvement: Multiple Irrigation Groups" at bounding box center [693, 56] width 283 height 13
drag, startPoint x: 702, startPoint y: 56, endPoint x: 735, endPoint y: 57, distance: 33.1
click at [723, 57] on h1 "Scheduling Improvement: Multiple Irrigation Groups" at bounding box center [693, 56] width 283 height 13
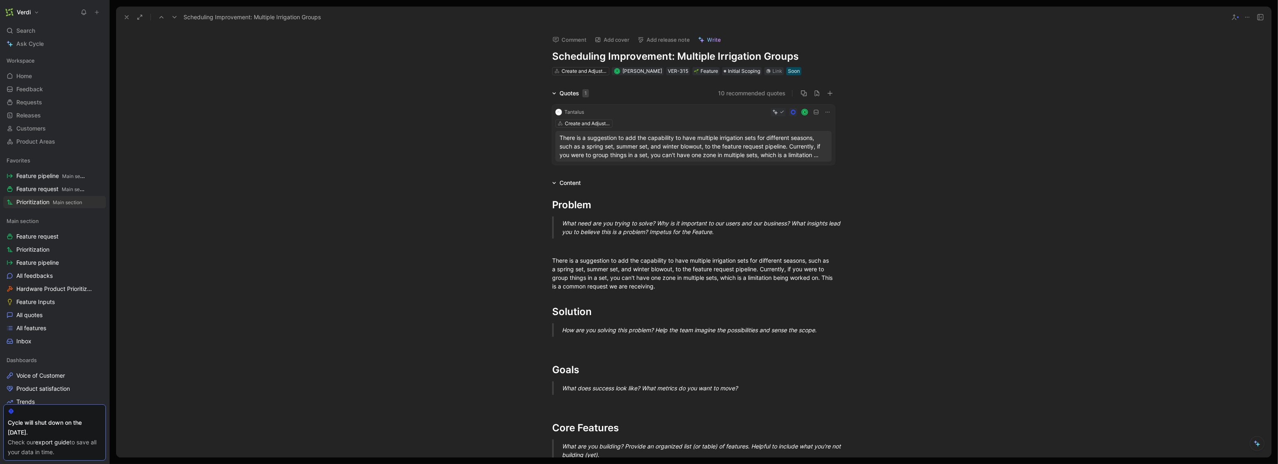
click at [122, 13] on button at bounding box center [126, 16] width 11 height 11
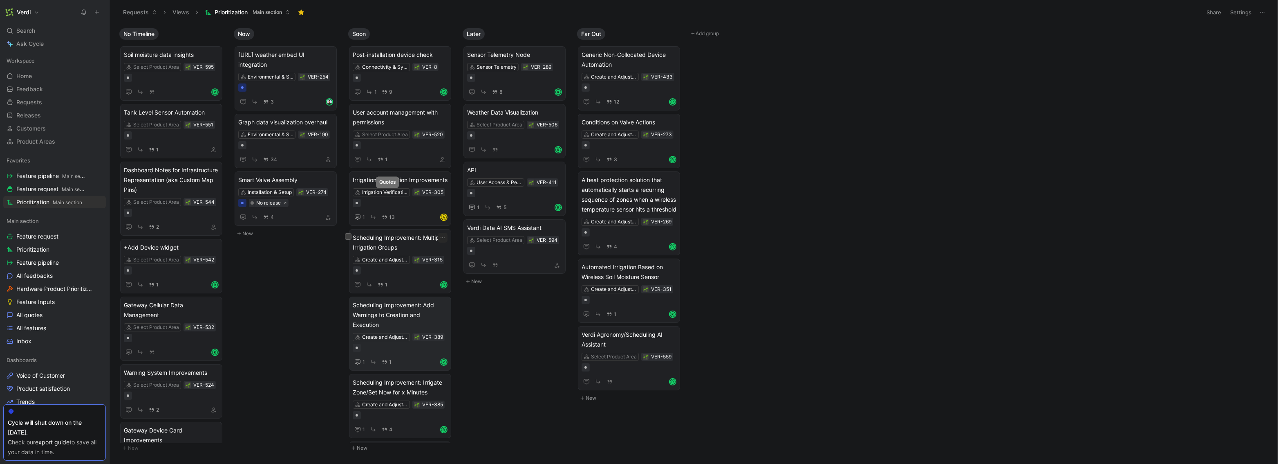
scroll to position [142, 0]
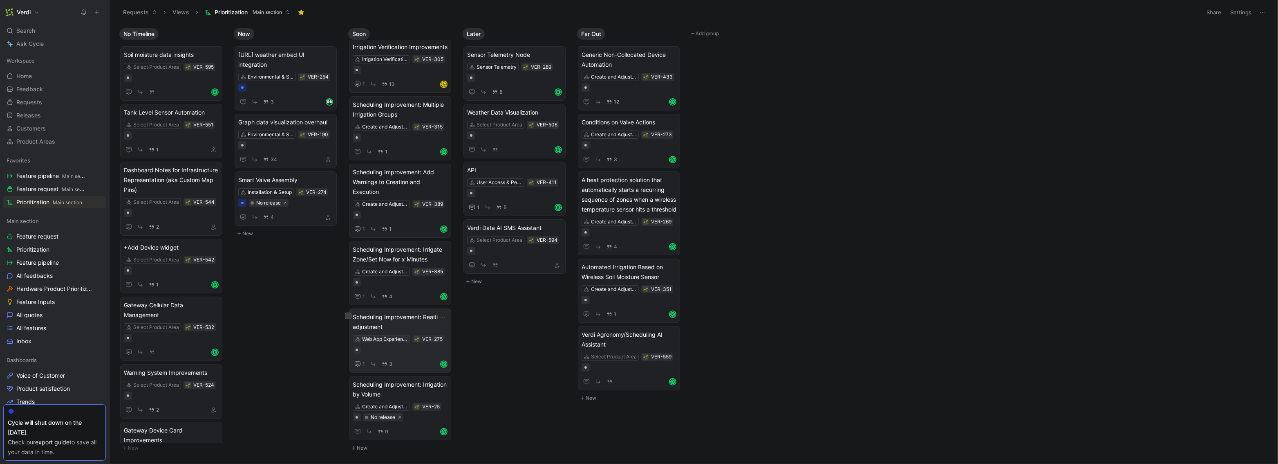
click at [395, 339] on div "Web App Experience" at bounding box center [385, 339] width 46 height 8
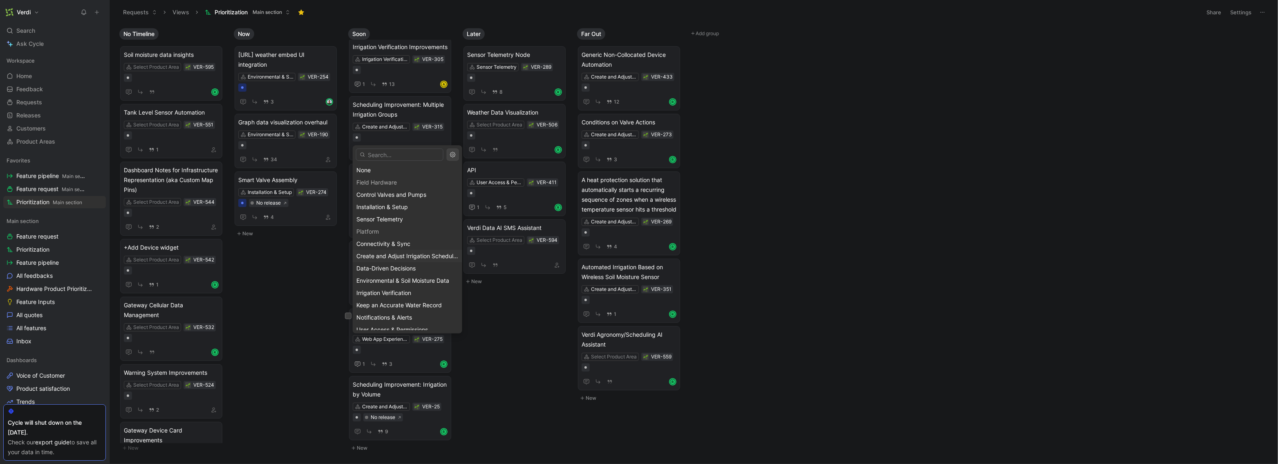
click at [400, 256] on span "Create and Adjust Irrigation Schedules" at bounding box center [407, 255] width 103 height 7
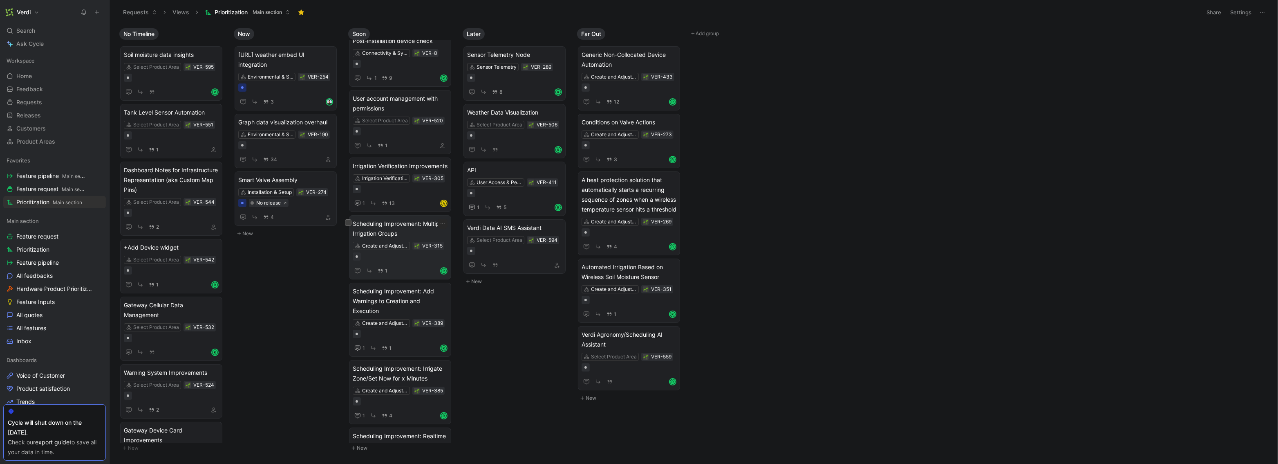
scroll to position [0, 0]
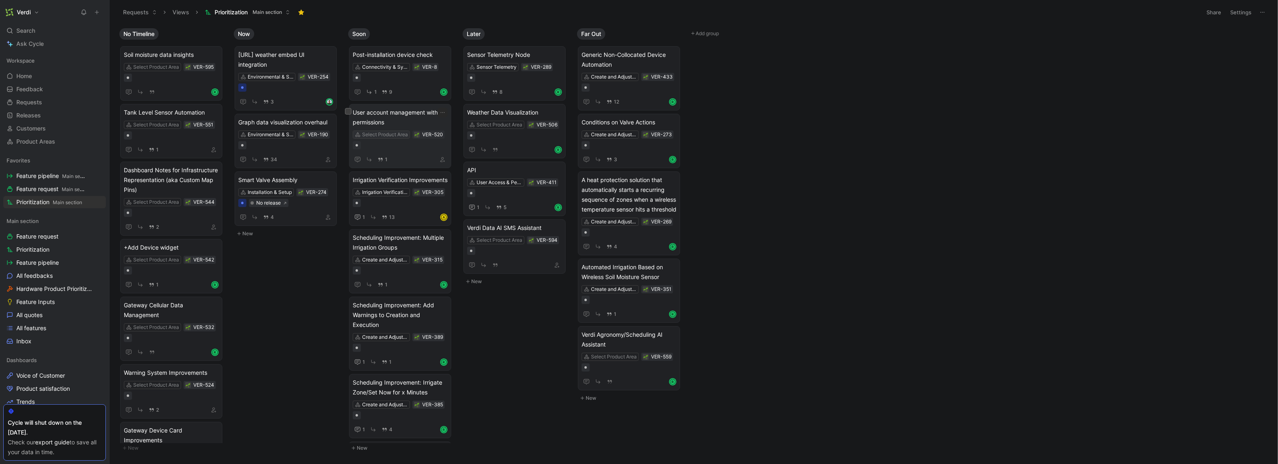
click at [390, 134] on div "Select Product Area" at bounding box center [385, 134] width 46 height 8
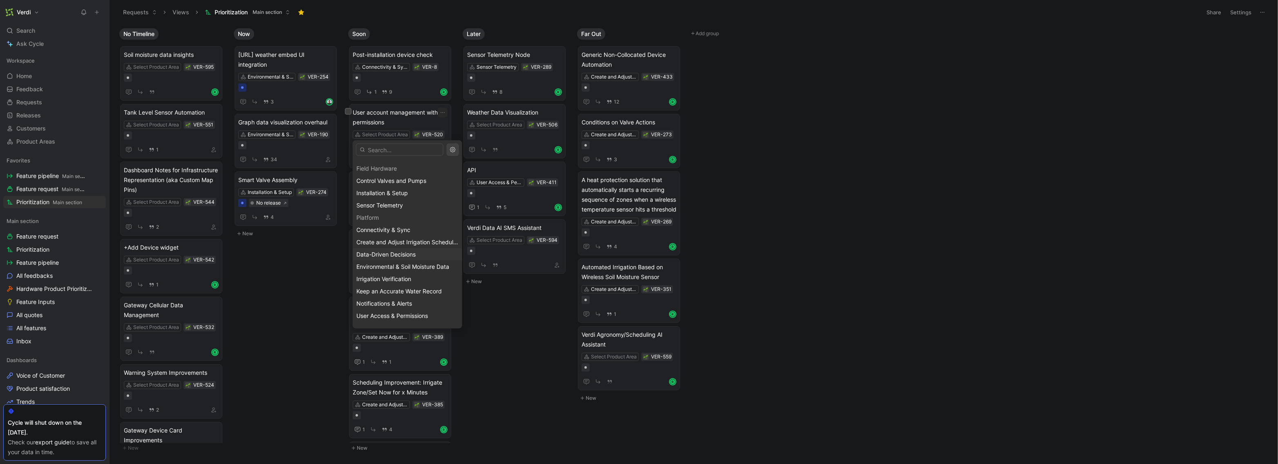
scroll to position [30, 0]
click at [416, 293] on span "User Access & Permissions" at bounding box center [392, 294] width 72 height 7
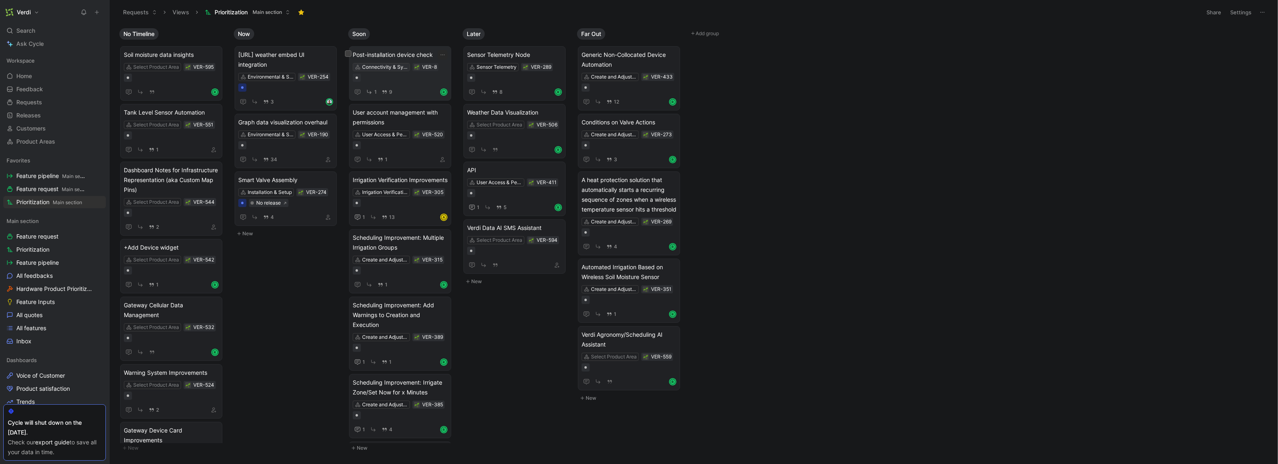
click at [372, 69] on div "Connectivity & Sync" at bounding box center [385, 67] width 46 height 8
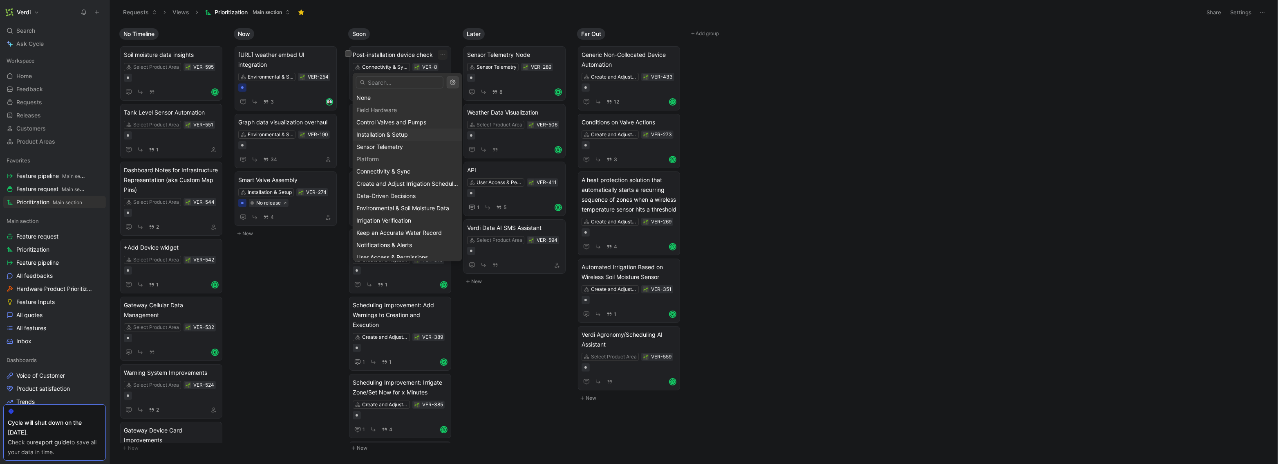
click at [398, 132] on span "Installation & Setup" at bounding box center [382, 134] width 52 height 7
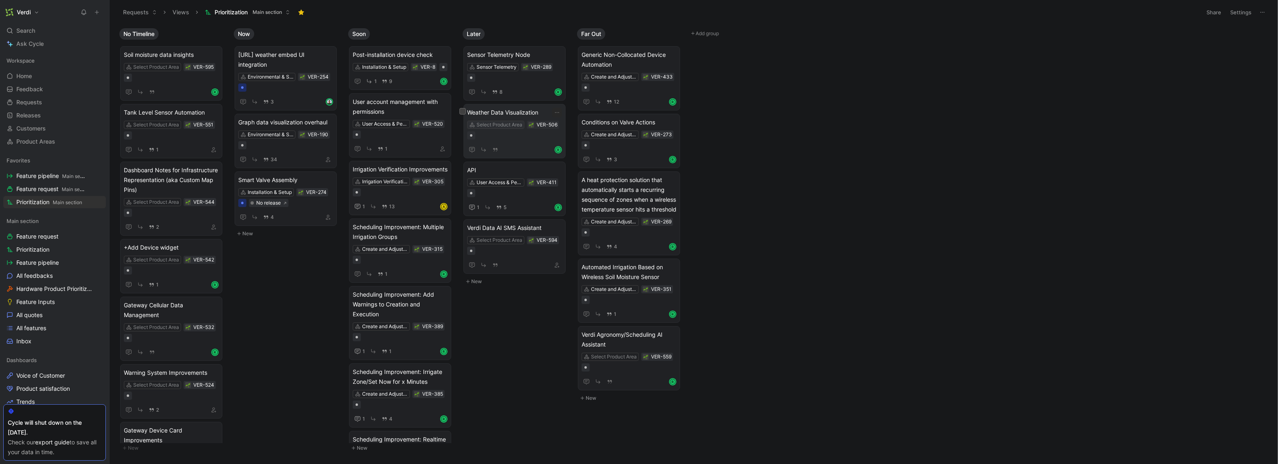
click at [508, 124] on div "Select Product Area" at bounding box center [500, 125] width 46 height 8
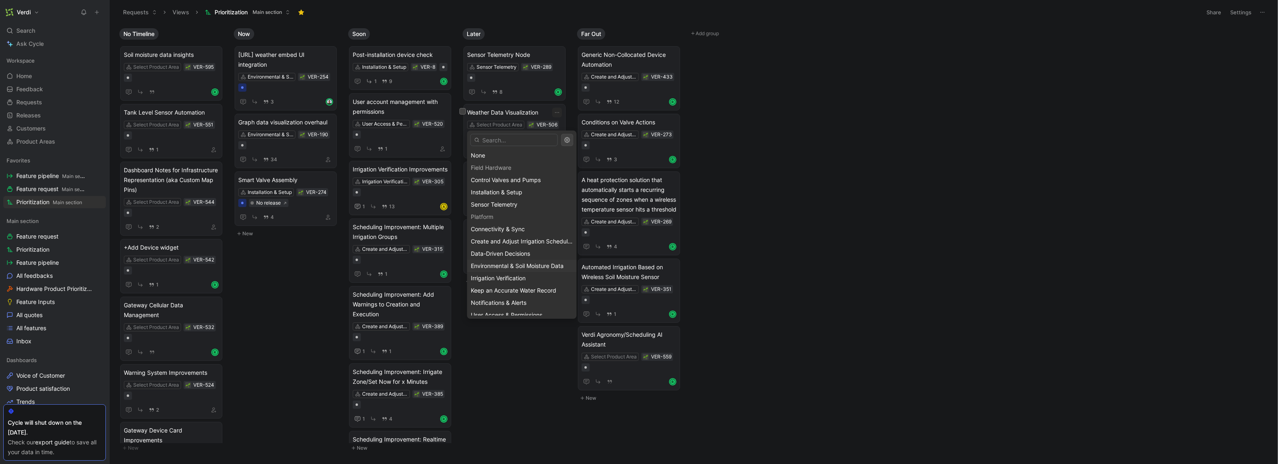
click at [522, 267] on span "Environmental & Soil Moisture Data" at bounding box center [517, 265] width 93 height 7
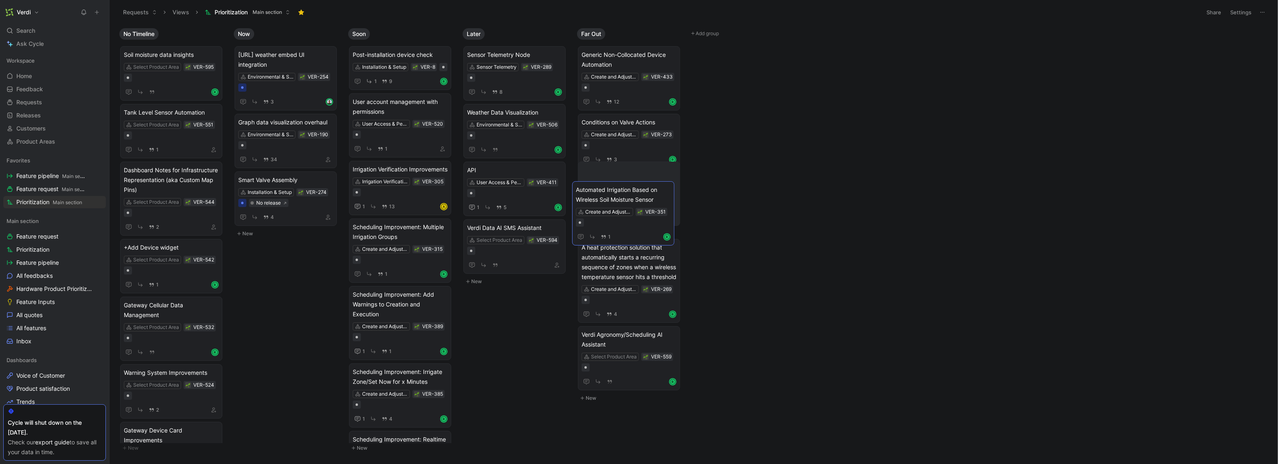
drag, startPoint x: 641, startPoint y: 280, endPoint x: 635, endPoint y: 193, distance: 86.9
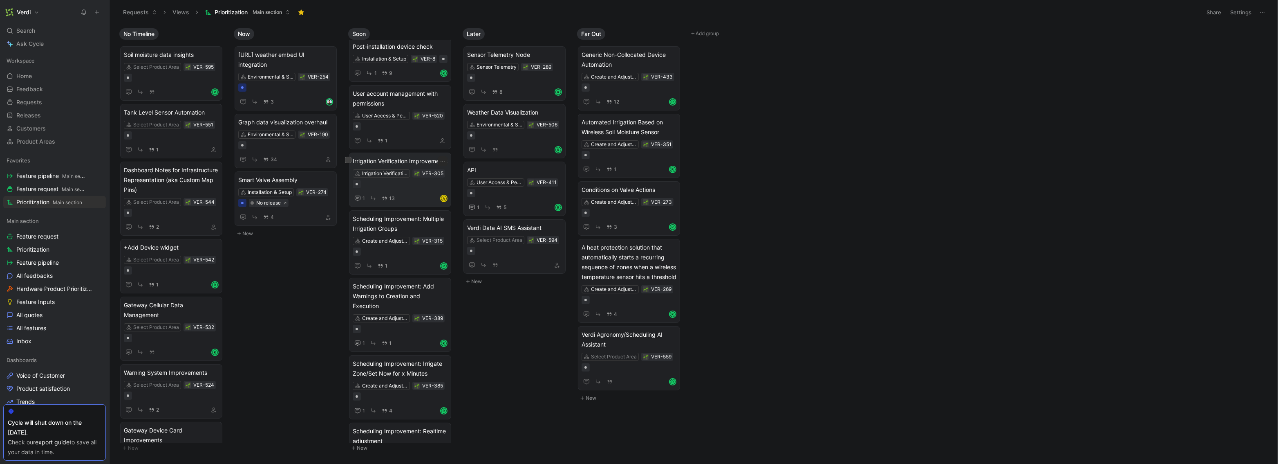
scroll to position [0, 0]
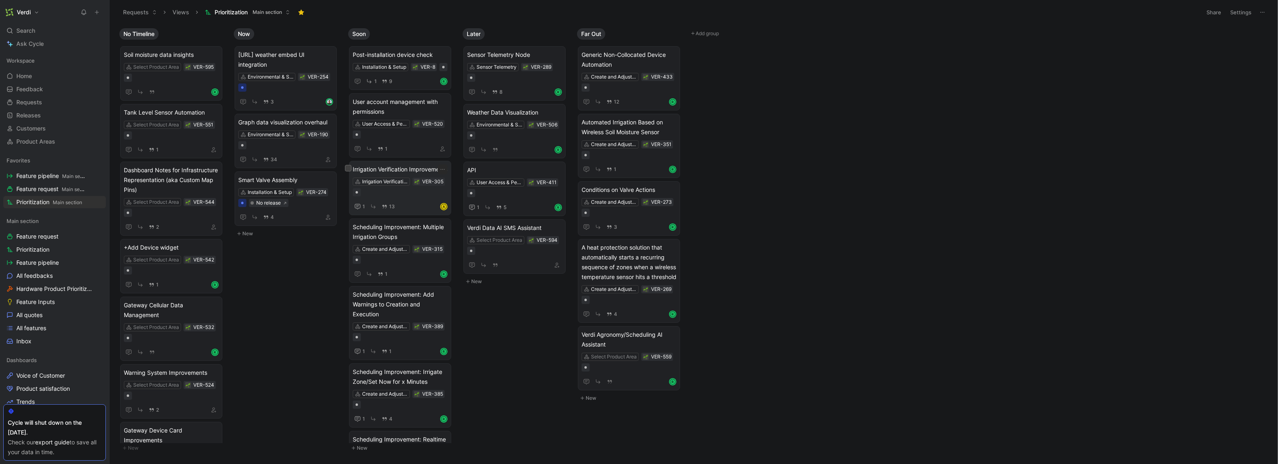
click at [406, 174] on span "Irrigation Verification Improvements" at bounding box center [400, 169] width 95 height 10
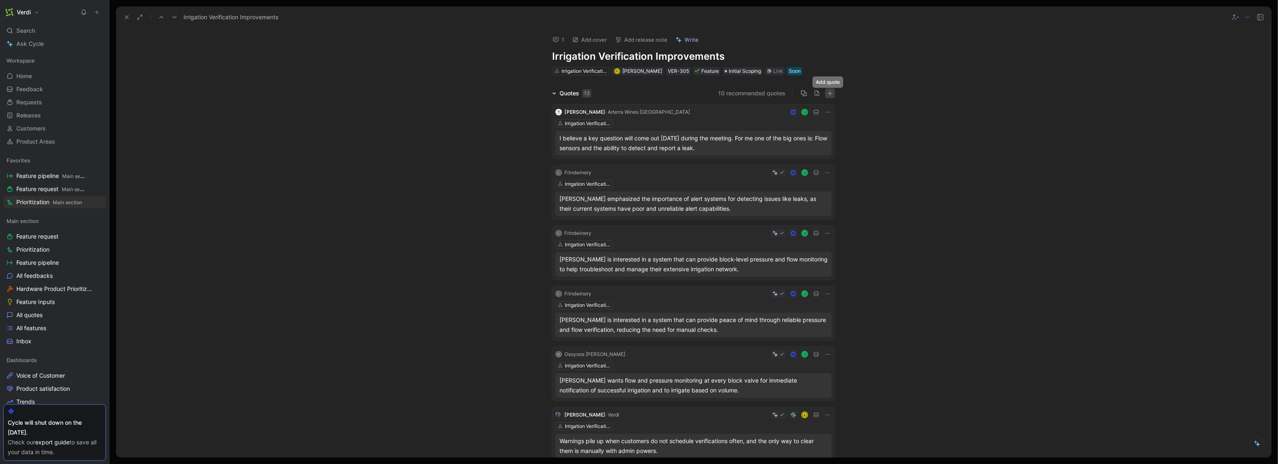
click at [723, 93] on icon "button" at bounding box center [830, 93] width 5 height 0
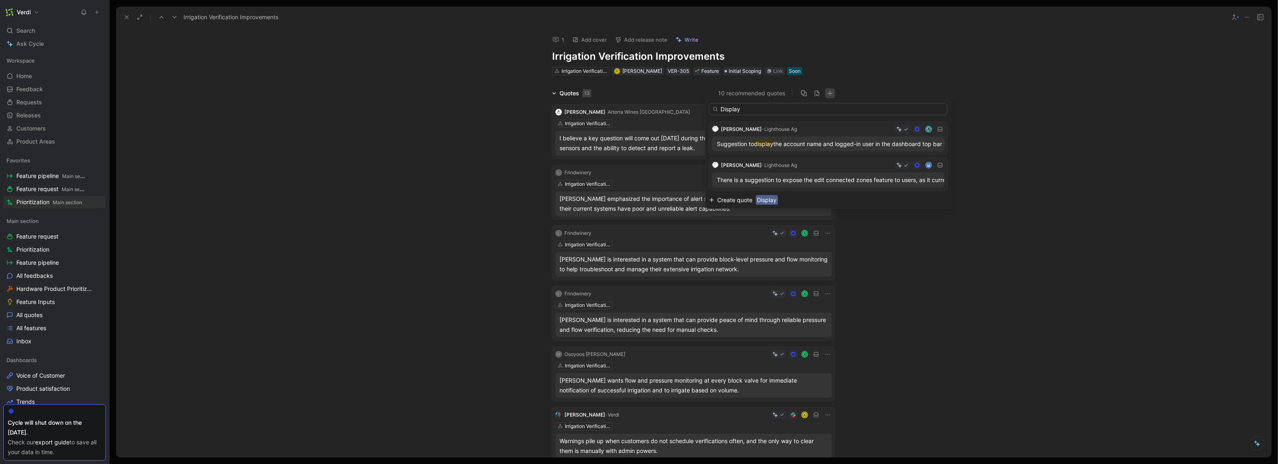
type input "Display"
click at [723, 198] on span "Display" at bounding box center [767, 200] width 22 height 10
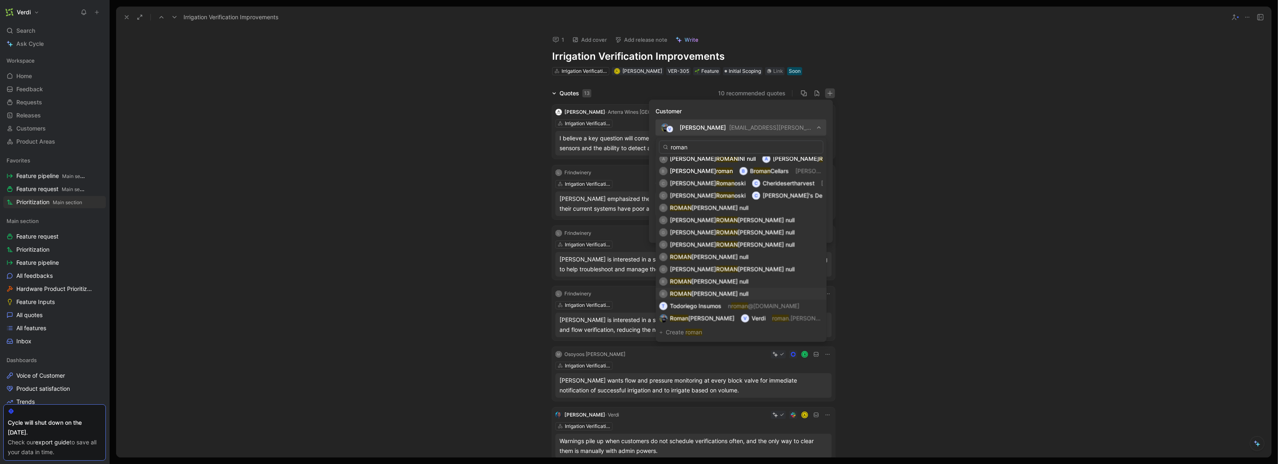
scroll to position [6, 0]
type input "roman"
click at [723, 315] on span "Verdi" at bounding box center [759, 316] width 14 height 7
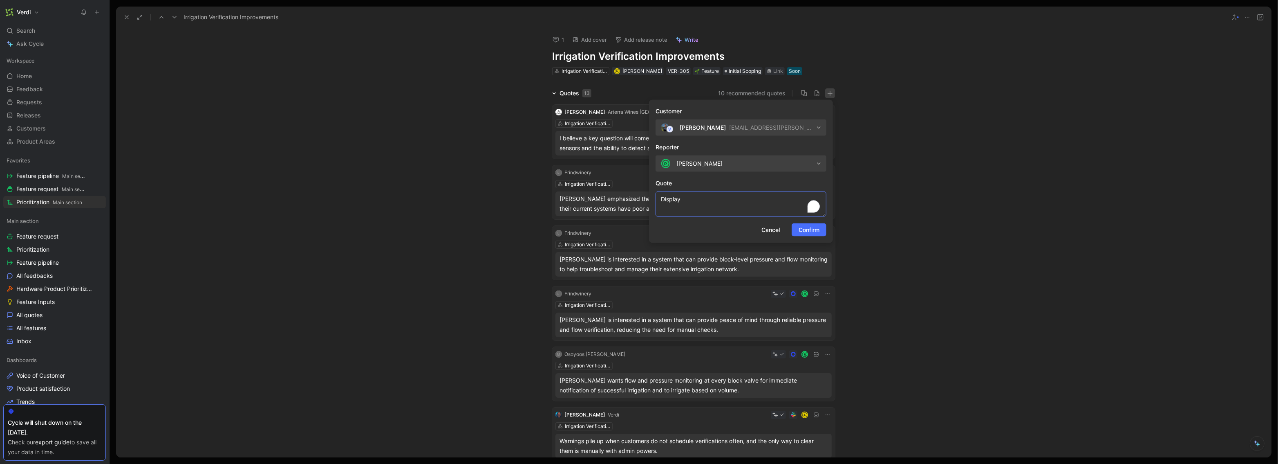
click at [668, 200] on textarea "Display" at bounding box center [741, 203] width 171 height 25
type textarea "One of"
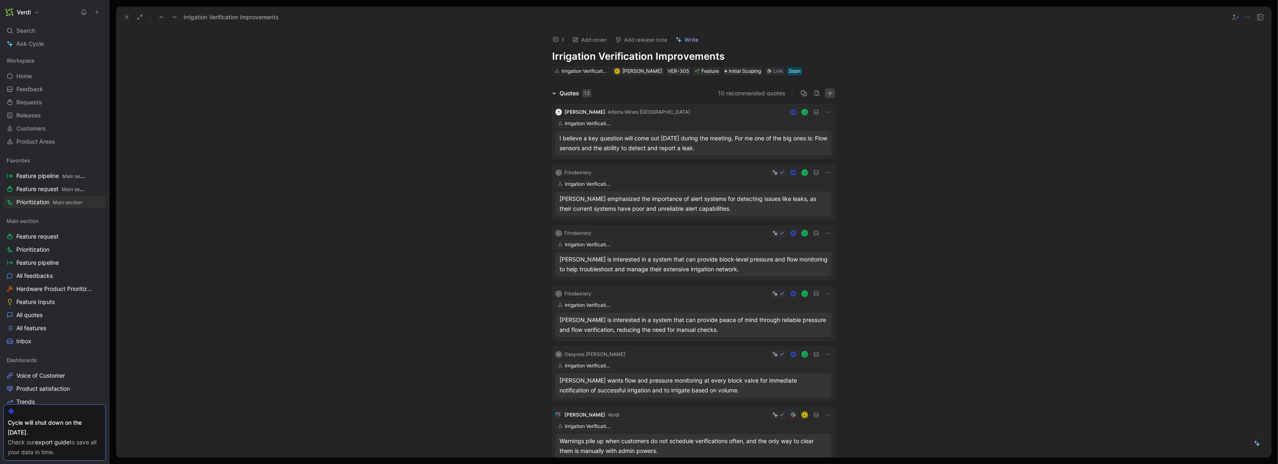
click at [723, 90] on icon "button" at bounding box center [830, 93] width 6 height 6
type input "A component to ver"
click at [723, 177] on span "A component to ver" at bounding box center [783, 175] width 55 height 10
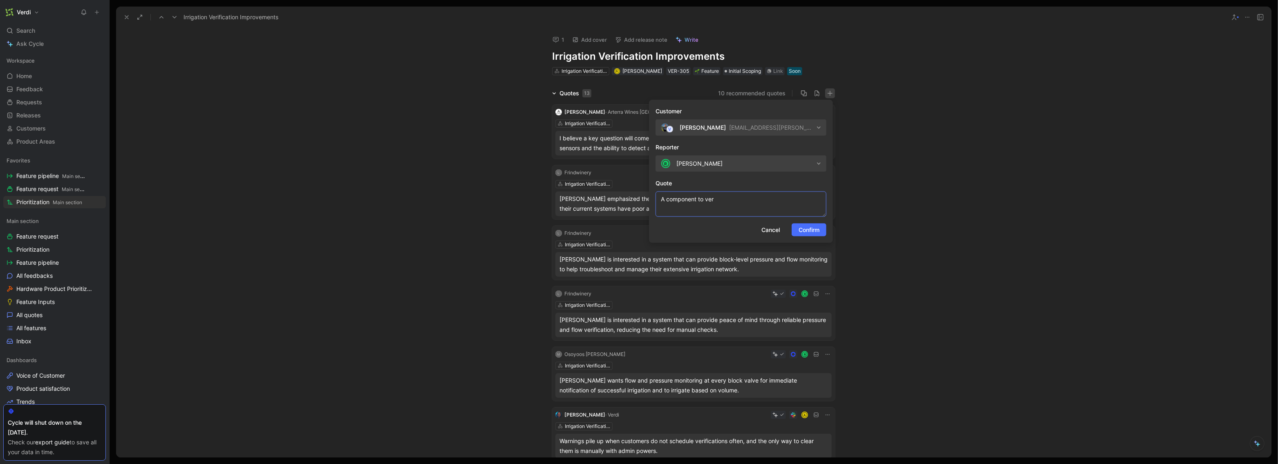
click at [723, 195] on textarea "A component to ver" at bounding box center [741, 203] width 171 height 25
paste textarea "Add “emitter based flow rate” to zone graph"
type textarea "A component to verification is making sure that your actual irrigation is near …"
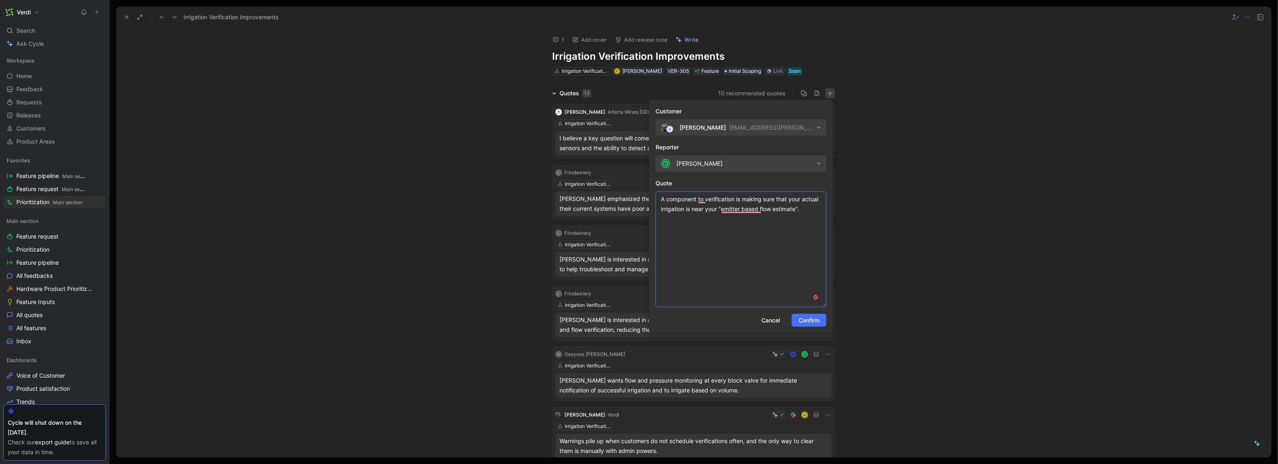
drag, startPoint x: 825, startPoint y: 214, endPoint x: 823, endPoint y: 313, distance: 98.9
click at [825, 307] on textarea "A component to verification is making sure that your actual irrigation is near …" at bounding box center [741, 249] width 171 height 116
paste textarea "Growers who have a flow meter and want to understand if there are any issues wi…"
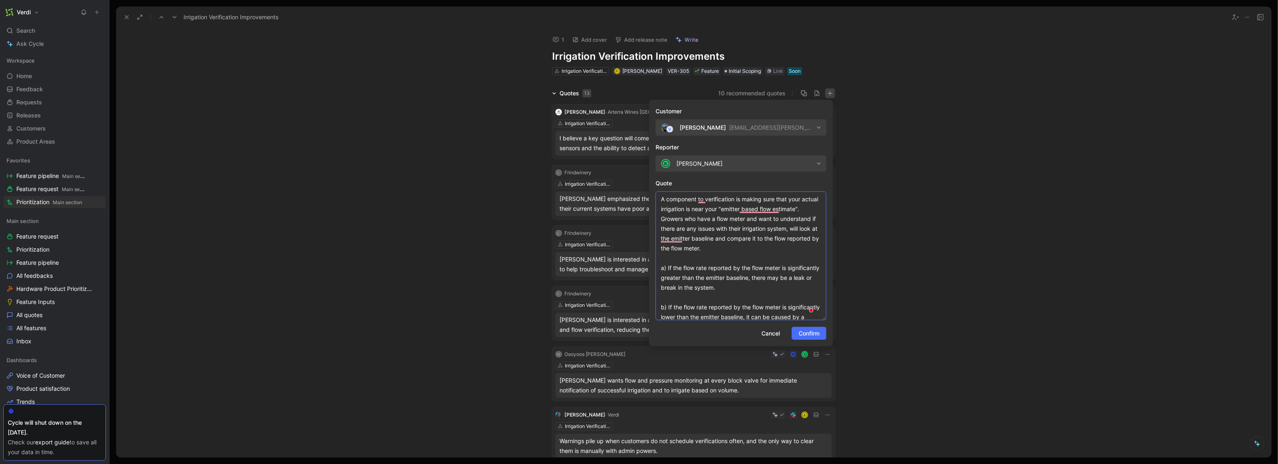
click at [690, 219] on textarea "A component to verification is making sure that your actual irrigation is near …" at bounding box center [741, 255] width 171 height 129
type textarea "A component to verification is making sure that your actual irrigation is near …"
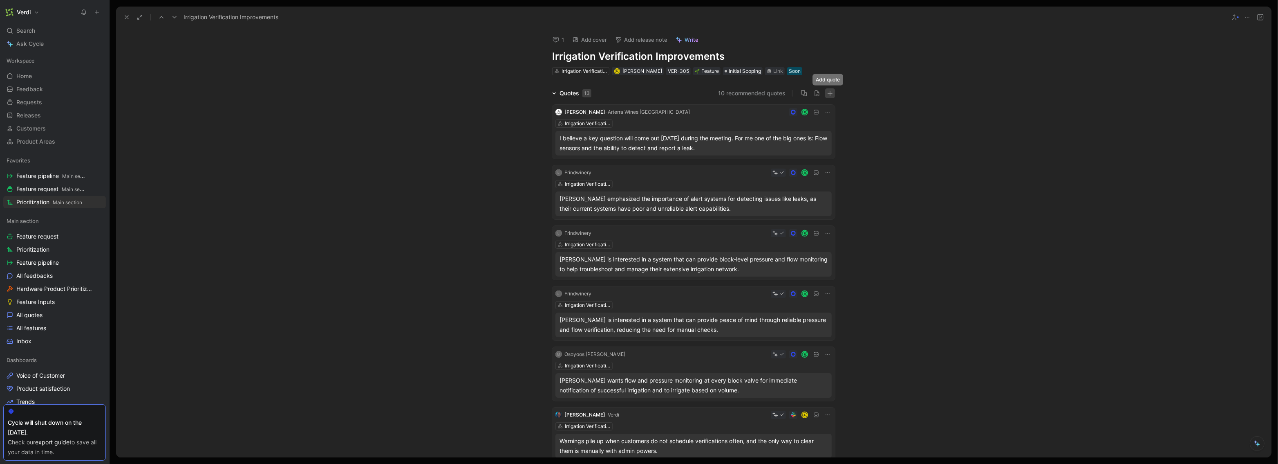
click at [829, 92] on icon "button" at bounding box center [830, 93] width 6 height 6
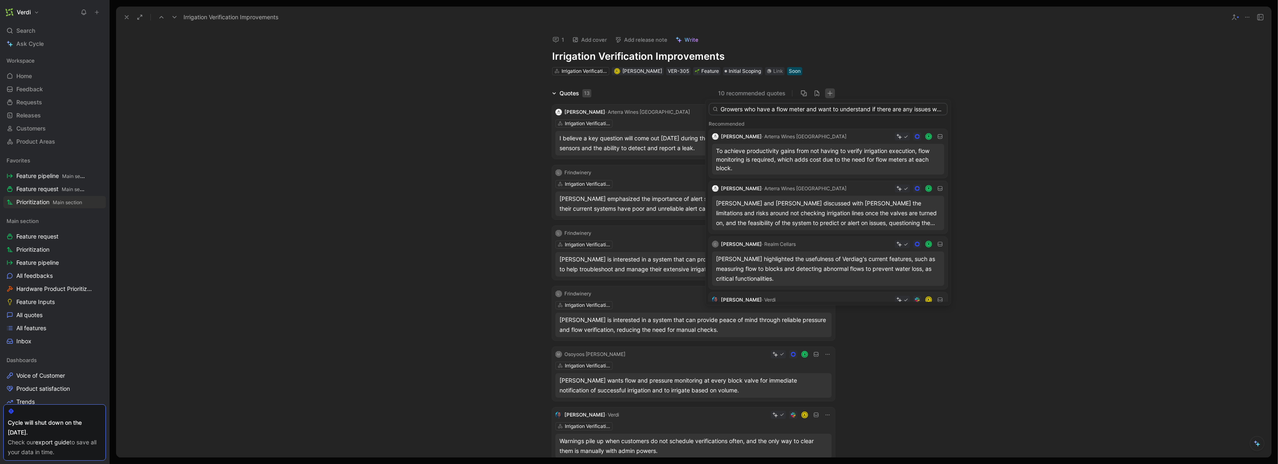
scroll to position [0, 1227]
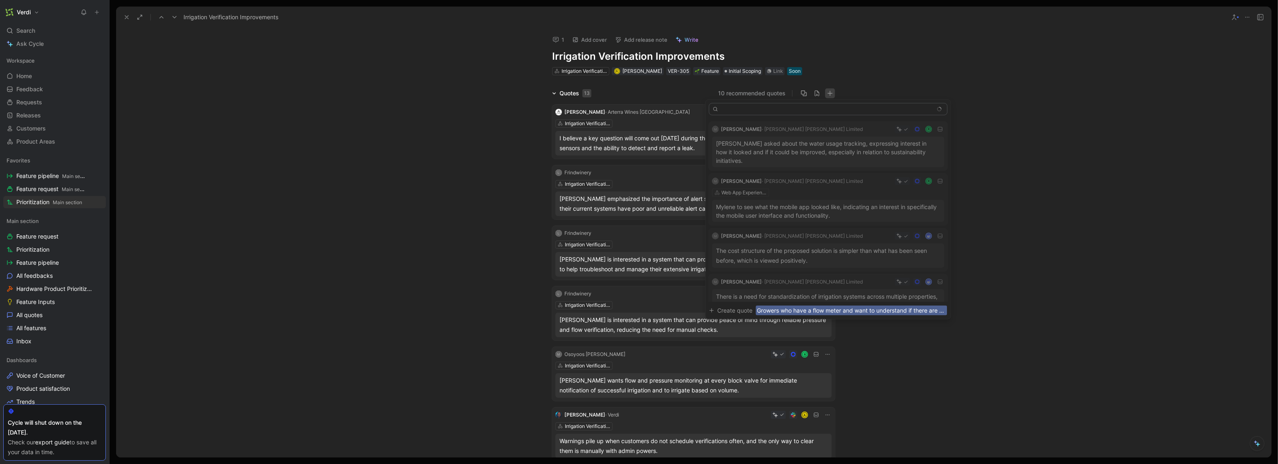
click at [804, 109] on input "Growers who have a flow meter and want to understand if there are any issues wi…" at bounding box center [828, 109] width 239 height 12
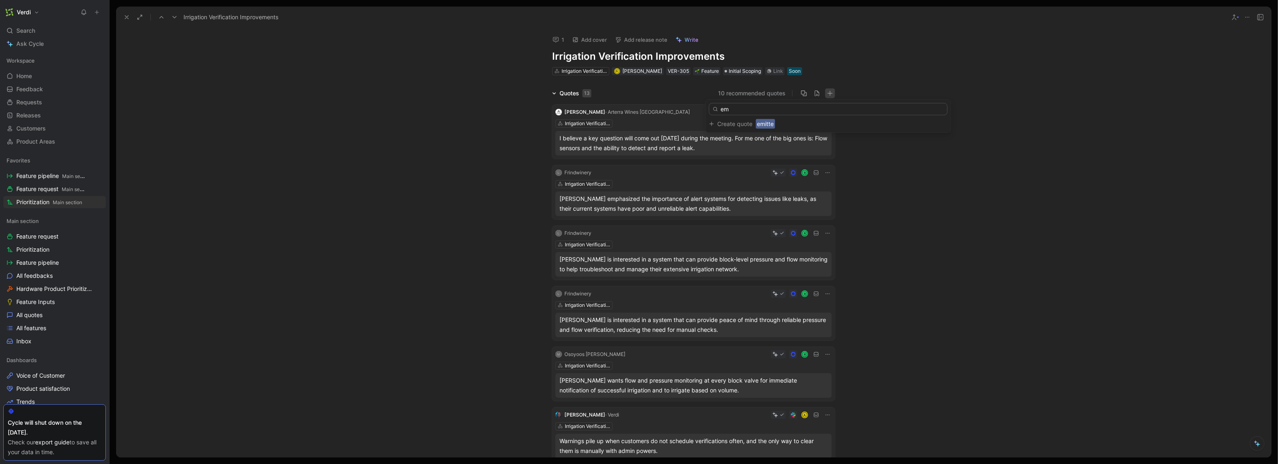
type input "e"
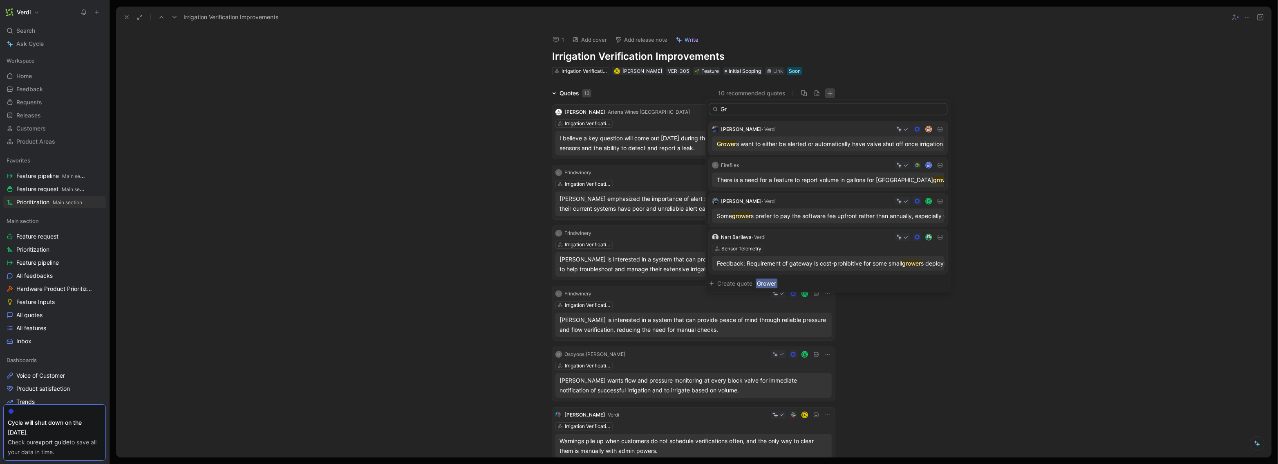
type input "G"
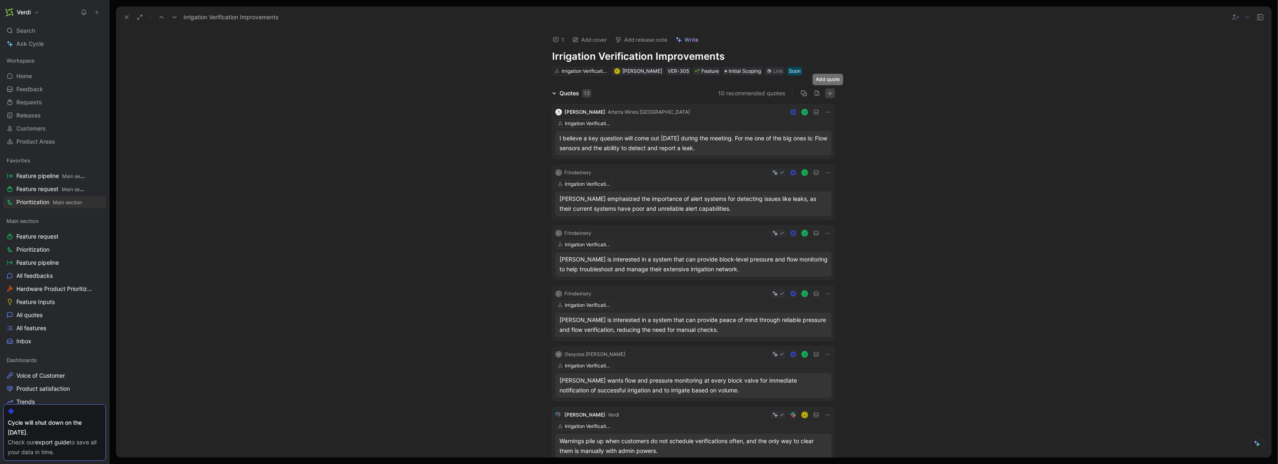
click at [830, 94] on icon "button" at bounding box center [830, 92] width 0 height 5
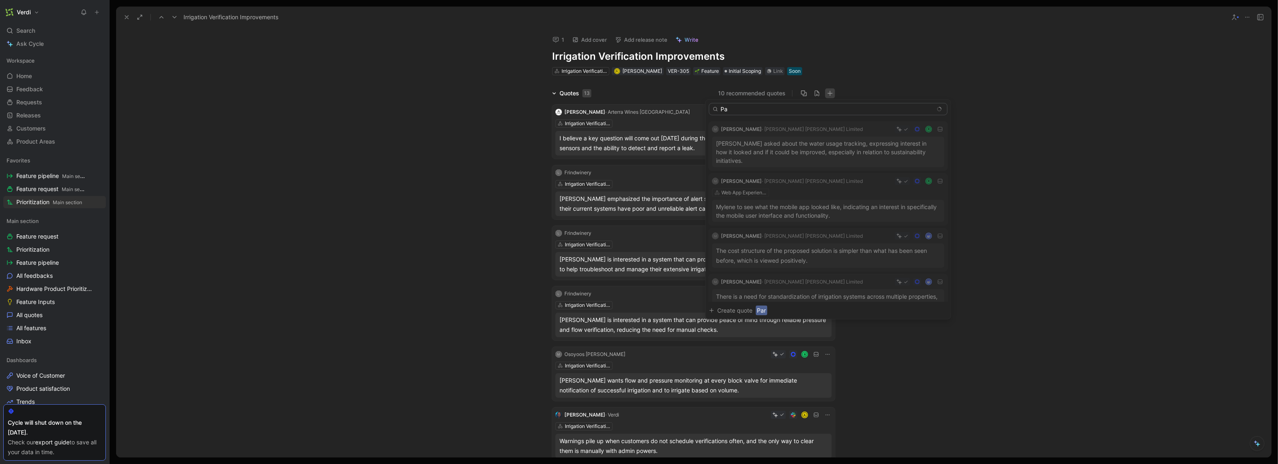
type input "P"
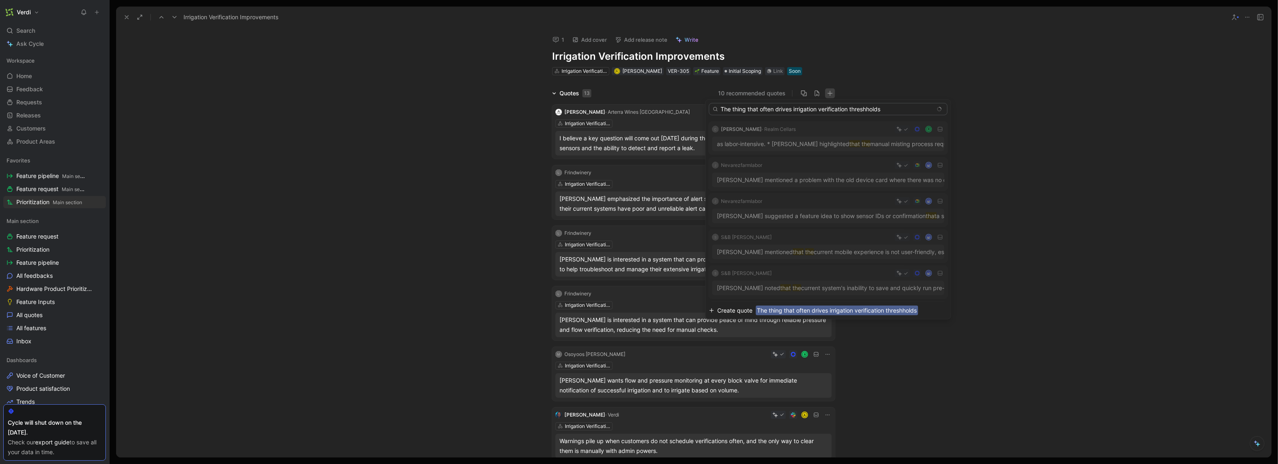
type input "The thing that often drives irrigation verification threshholds"
click at [794, 309] on span "The thing that often drives irrigation verification threshholds" at bounding box center [837, 310] width 162 height 10
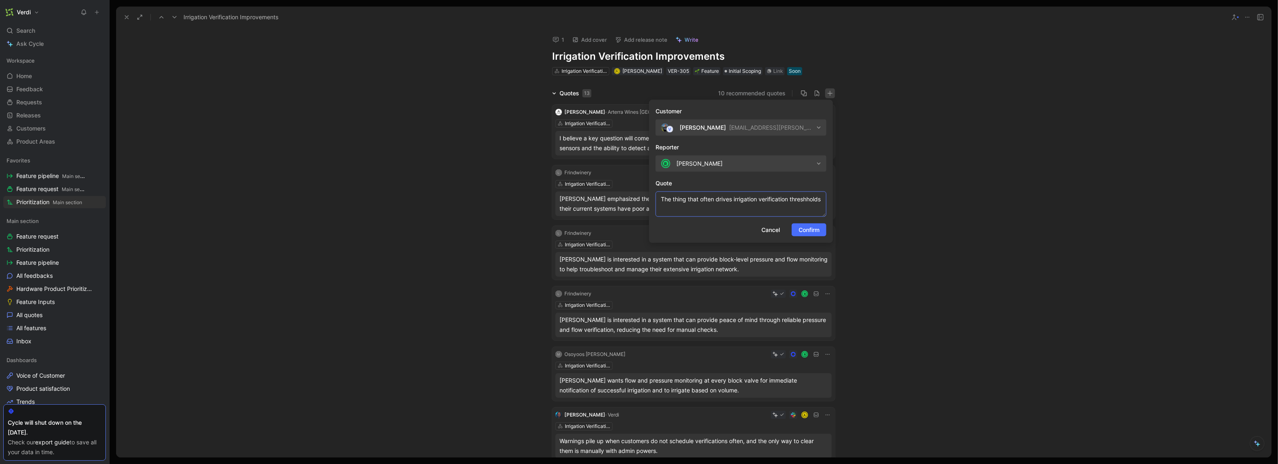
click at [717, 211] on textarea "The thing that often drives irrigation verification threshholds" at bounding box center [741, 203] width 171 height 25
paste textarea "Growers who have a flow meter and want to understand if there are any issues wi…"
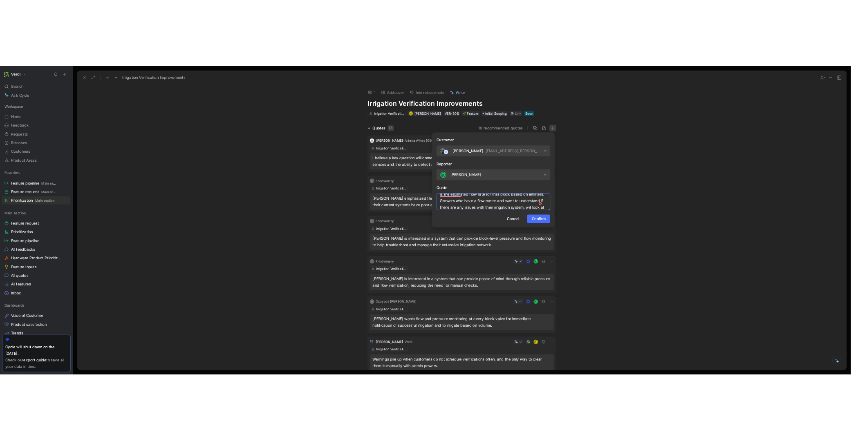
scroll to position [134, 0]
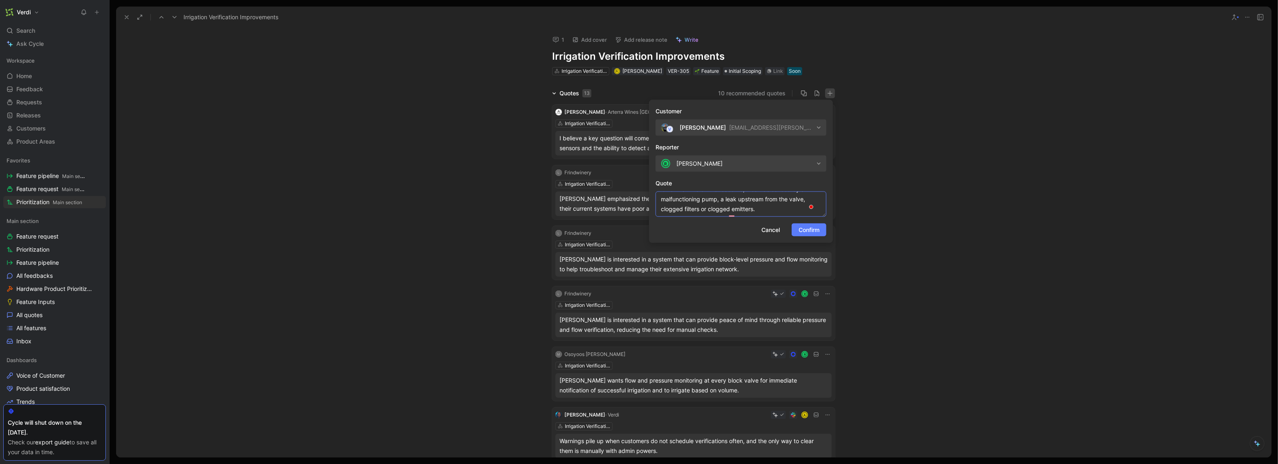
type textarea "The thing that often drives irrigation verification threshholds is the estimate…"
click at [810, 229] on span "Confirm" at bounding box center [809, 230] width 21 height 10
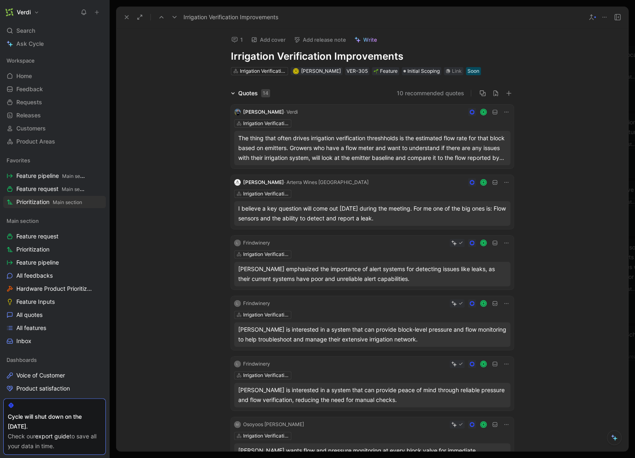
click at [231, 94] on icon at bounding box center [233, 93] width 4 height 4
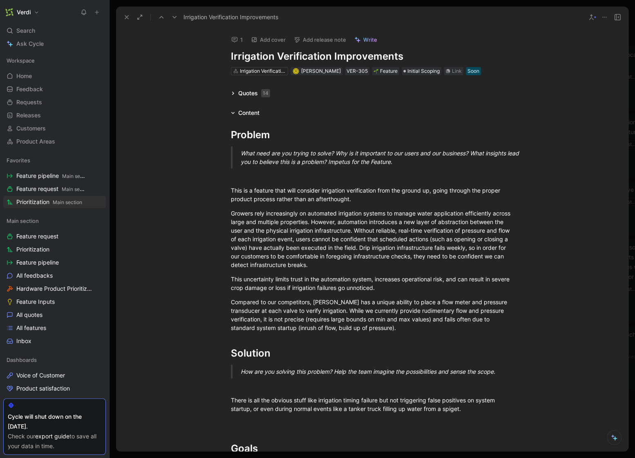
click at [125, 18] on use at bounding box center [126, 17] width 3 height 3
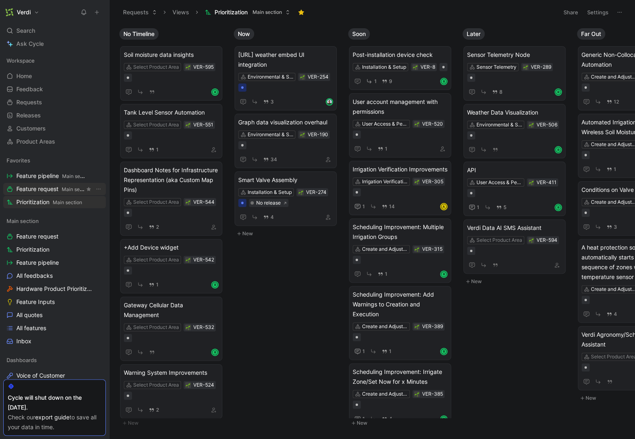
click at [35, 189] on span "Feature request Main section" at bounding box center [50, 189] width 68 height 9
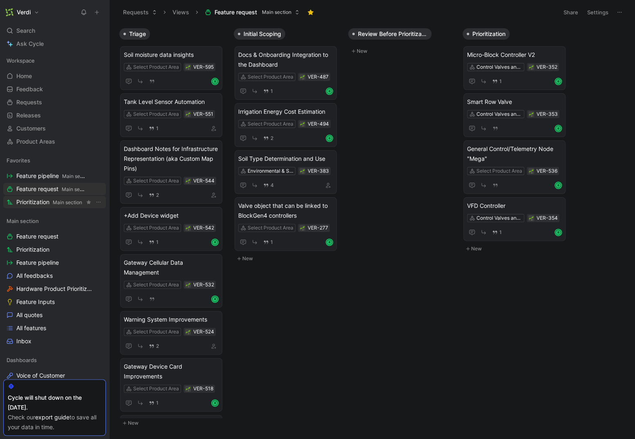
click at [54, 202] on span "Main section" at bounding box center [67, 202] width 29 height 6
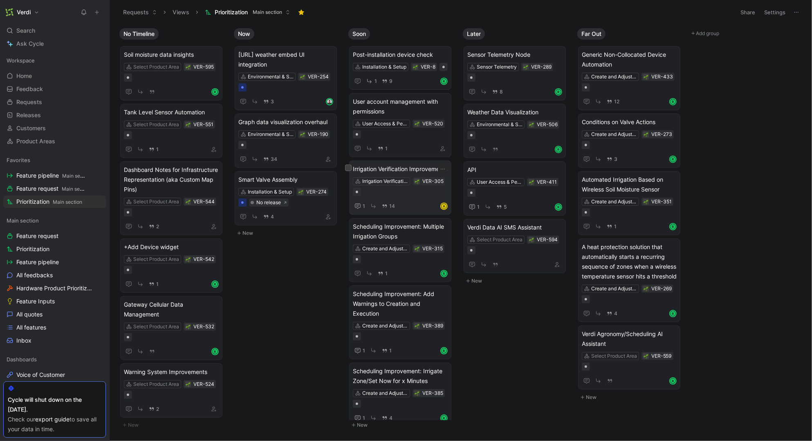
click at [411, 174] on span "Irrigation Verification Improvements" at bounding box center [400, 169] width 95 height 10
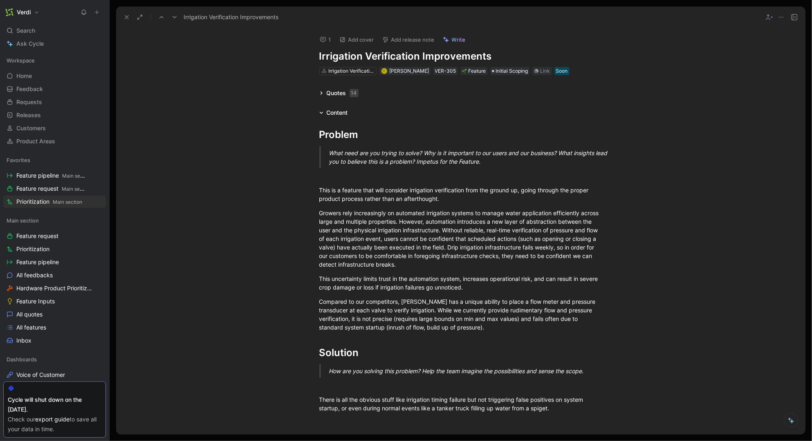
click at [318, 90] on div "Quotes 14" at bounding box center [339, 93] width 46 height 10
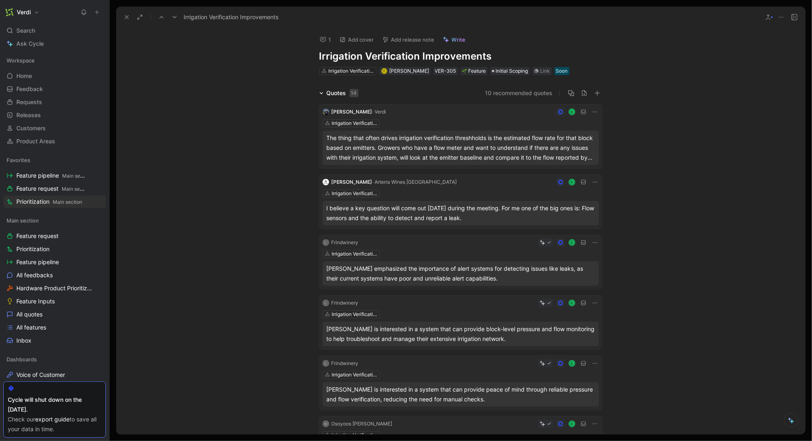
click at [322, 94] on div "Quotes 14" at bounding box center [339, 93] width 46 height 10
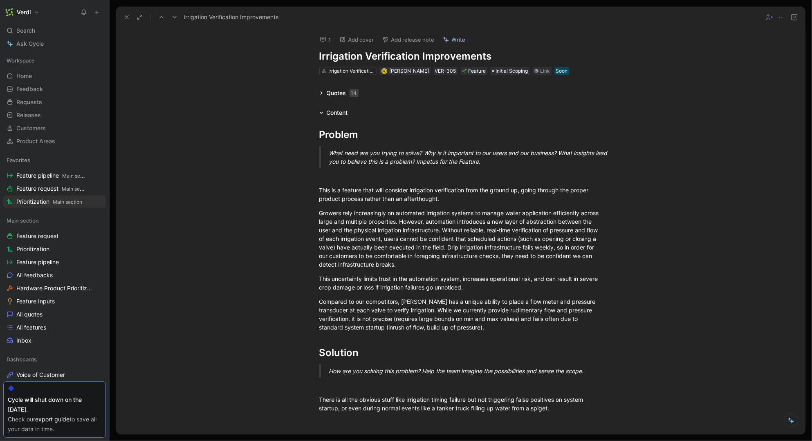
click at [129, 20] on button at bounding box center [126, 16] width 11 height 11
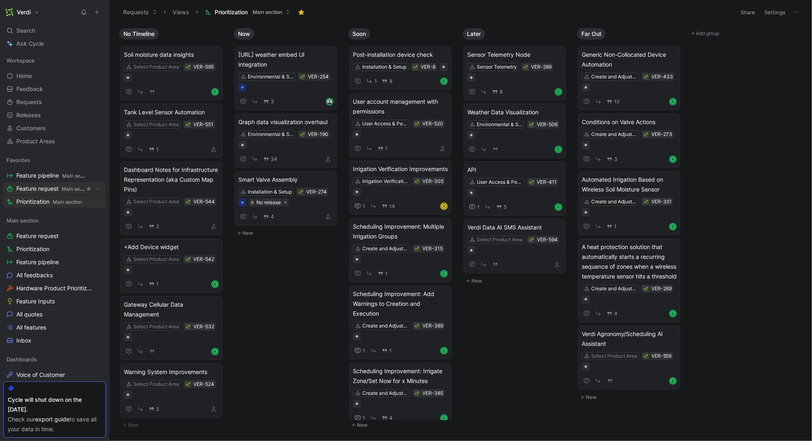
click at [43, 188] on span "Feature request Main section" at bounding box center [50, 189] width 68 height 9
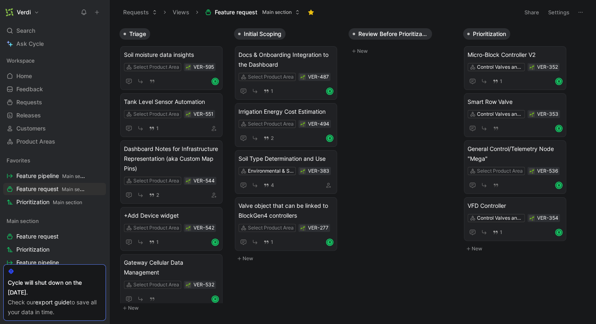
click at [370, 10] on div "Requests Views Feature request Main section" at bounding box center [317, 12] width 396 height 14
click at [40, 198] on span "Prioritization Main section" at bounding box center [49, 202] width 66 height 9
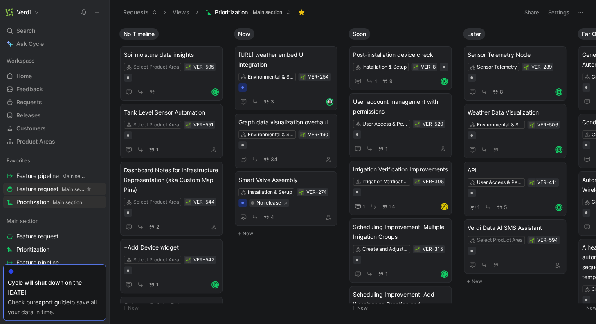
click at [51, 193] on span "Feature request Main section" at bounding box center [50, 189] width 68 height 9
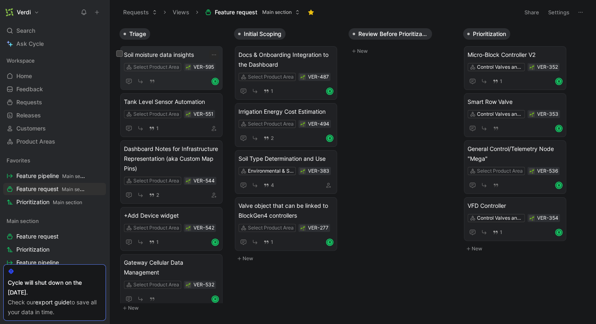
click at [148, 55] on span "Soil moisture data insights" at bounding box center [171, 55] width 95 height 10
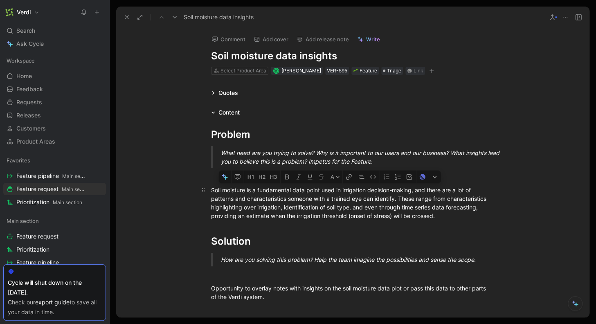
drag, startPoint x: 289, startPoint y: 191, endPoint x: 391, endPoint y: 195, distance: 101.9
click at [391, 195] on div "Soil moisture is a fundamental data point used in irrigation decision-making, a…" at bounding box center [352, 203] width 283 height 34
click at [348, 197] on div "Soil moisture is a fundamental data point used in irrigation decision-making, a…" at bounding box center [352, 203] width 283 height 34
drag, startPoint x: 252, startPoint y: 199, endPoint x: 273, endPoint y: 199, distance: 21.3
click at [273, 199] on div "Soil moisture is a fundamental data point used in irrigation decision-making, a…" at bounding box center [352, 203] width 283 height 34
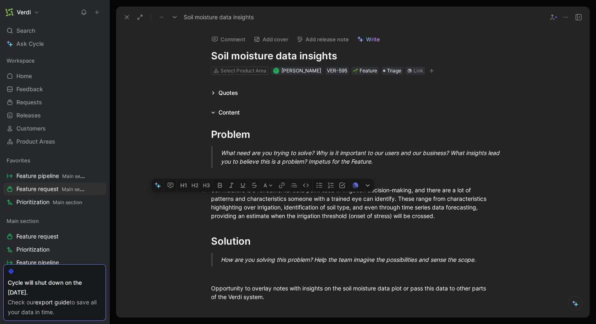
click at [297, 200] on div "Soil moisture is a fundamental data point used in irrigation decision-making, a…" at bounding box center [352, 203] width 283 height 34
click at [326, 199] on div "Soil moisture is a fundamental data point used in irrigation decision-making, a…" at bounding box center [352, 203] width 283 height 34
click at [243, 59] on h1 "Soil moisture data insights" at bounding box center [352, 55] width 283 height 13
click at [250, 57] on h1 "Soil moisture data insights" at bounding box center [352, 55] width 283 height 13
drag, startPoint x: 230, startPoint y: 58, endPoint x: 283, endPoint y: 55, distance: 53.2
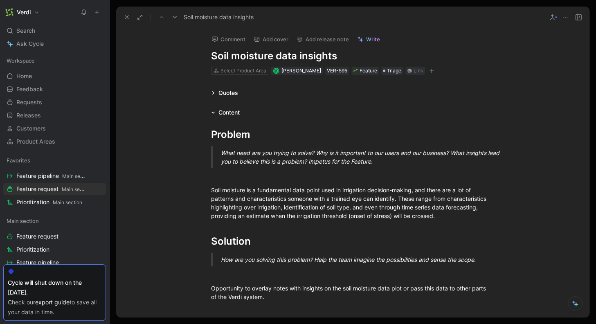
click at [283, 55] on h1 "Soil moisture data insights" at bounding box center [352, 55] width 283 height 13
click at [208, 95] on div "Quotes" at bounding box center [225, 93] width 34 height 10
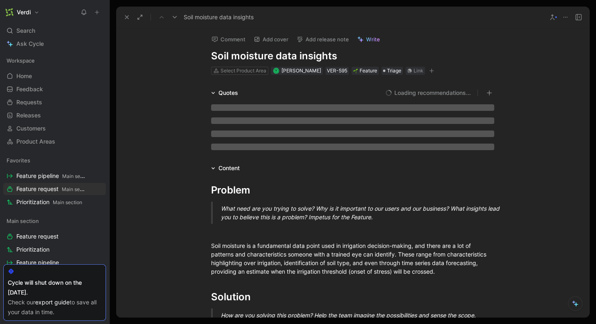
click at [211, 93] on icon at bounding box center [213, 93] width 4 height 4
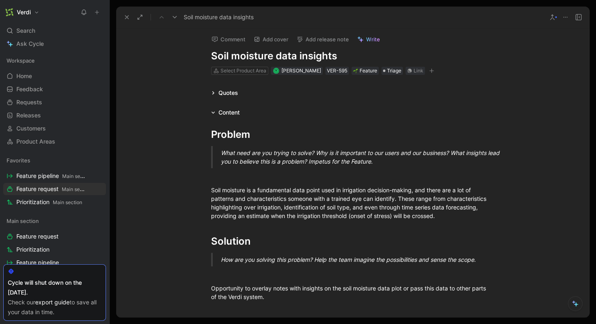
click at [211, 93] on icon at bounding box center [213, 93] width 4 height 4
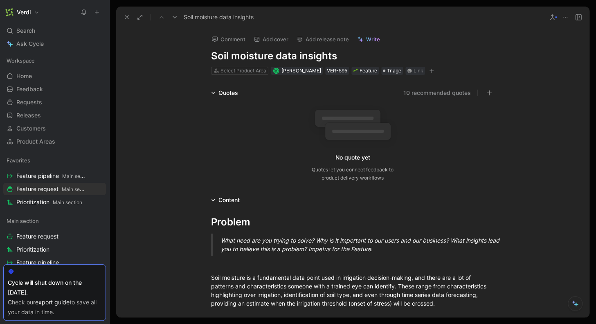
click at [218, 94] on div "Quotes" at bounding box center [228, 93] width 20 height 10
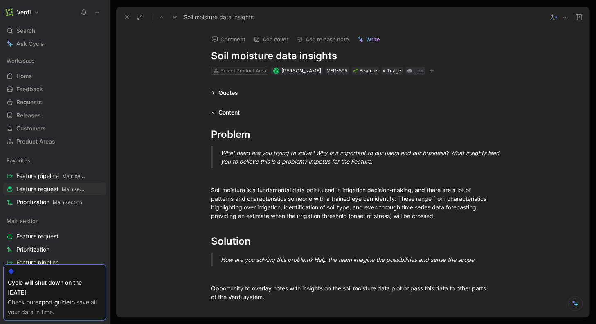
click at [125, 18] on use at bounding box center [126, 17] width 3 height 3
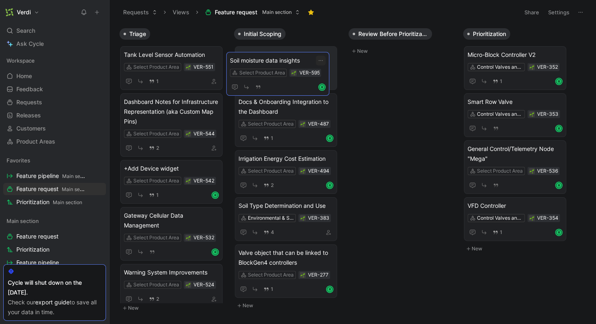
drag, startPoint x: 157, startPoint y: 52, endPoint x: 263, endPoint y: 58, distance: 106.1
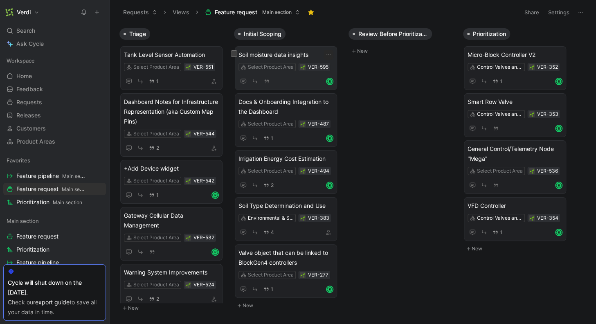
click at [267, 55] on span "Soil moisture data insights" at bounding box center [285, 55] width 95 height 10
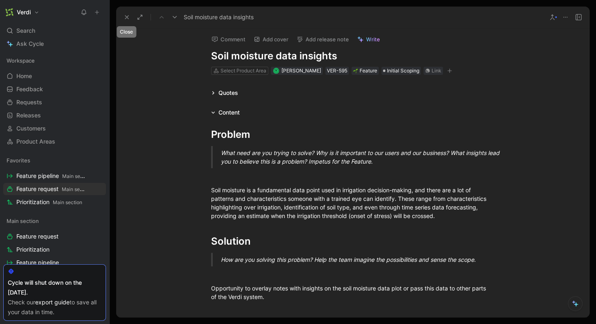
click at [127, 14] on icon at bounding box center [126, 17] width 7 height 7
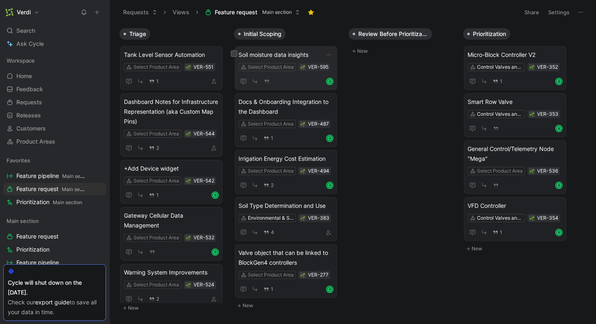
click at [301, 51] on span "Soil moisture data insights" at bounding box center [285, 55] width 95 height 10
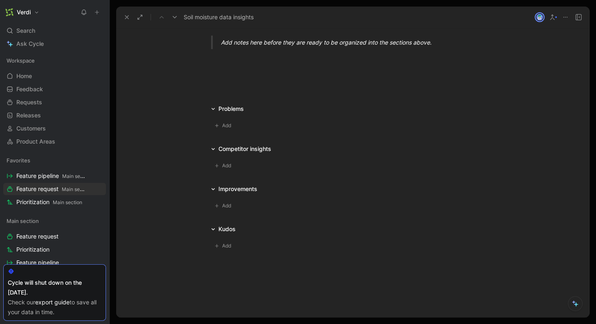
scroll to position [515, 0]
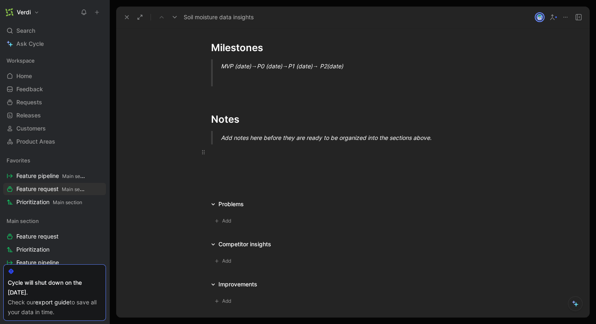
click at [231, 155] on div at bounding box center [352, 152] width 283 height 9
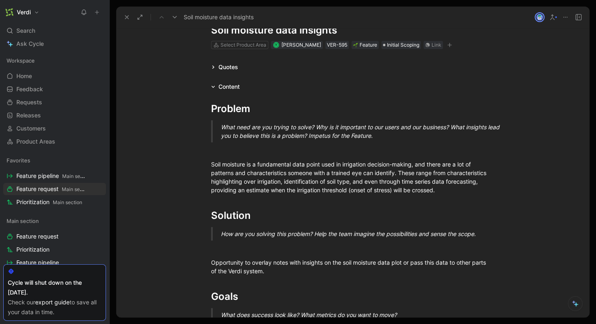
scroll to position [0, 0]
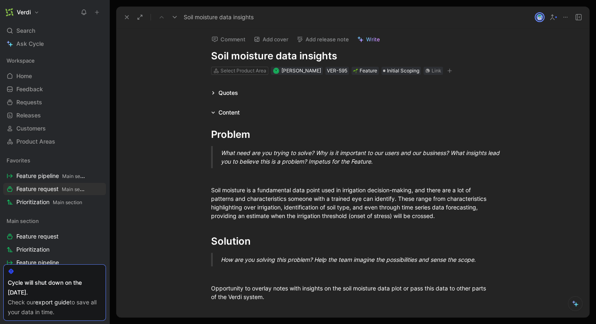
click at [128, 18] on use at bounding box center [126, 17] width 3 height 3
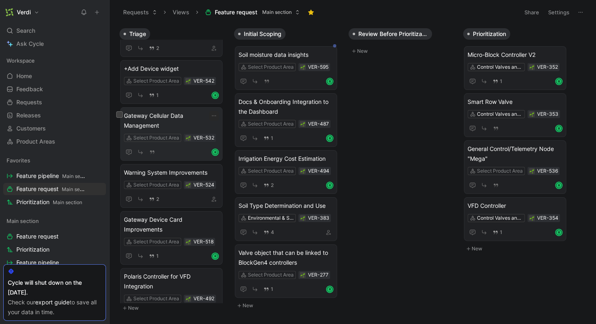
scroll to position [107, 0]
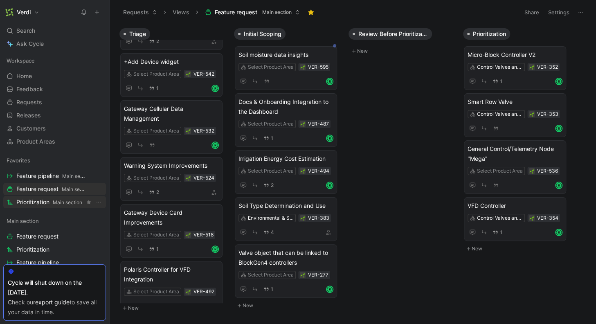
click at [52, 199] on span "Prioritization Main section" at bounding box center [49, 202] width 66 height 9
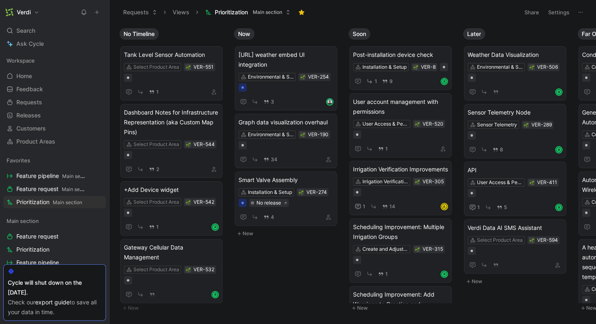
click at [108, 13] on use at bounding box center [108, 12] width 5 height 5
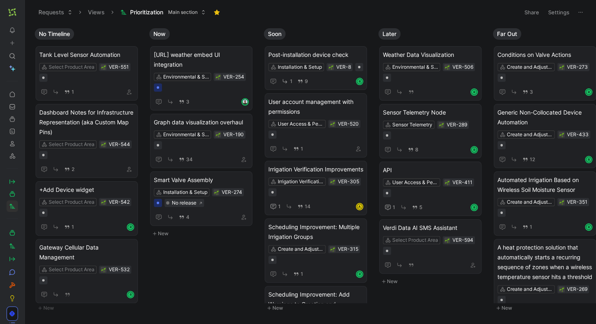
click at [25, 14] on use at bounding box center [27, 12] width 5 height 5
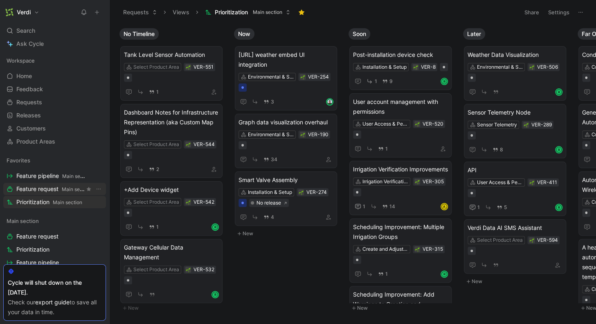
click at [52, 188] on span "Feature request Main section" at bounding box center [50, 189] width 68 height 9
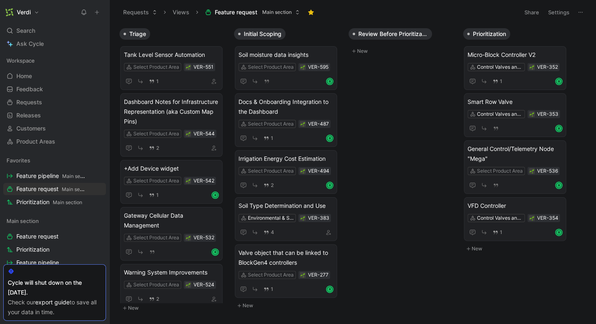
click at [406, 97] on div "Triage Tank Level Sensor Automation Select Product Area VER-551 1 Dashboard Not…" at bounding box center [353, 173] width 486 height 299
click at [167, 53] on span "Tank Level Sensor Automation" at bounding box center [171, 55] width 95 height 10
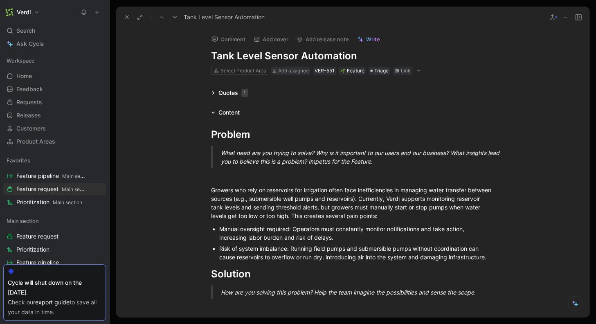
drag, startPoint x: 224, startPoint y: 58, endPoint x: 288, endPoint y: 60, distance: 64.2
click at [288, 60] on h1 "Tank Level Sensor Automation" at bounding box center [352, 55] width 283 height 13
click at [124, 16] on icon at bounding box center [126, 17] width 7 height 7
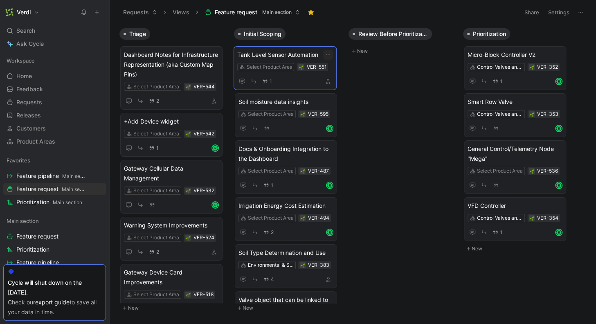
drag, startPoint x: 167, startPoint y: 54, endPoint x: 280, endPoint y: 54, distance: 113.2
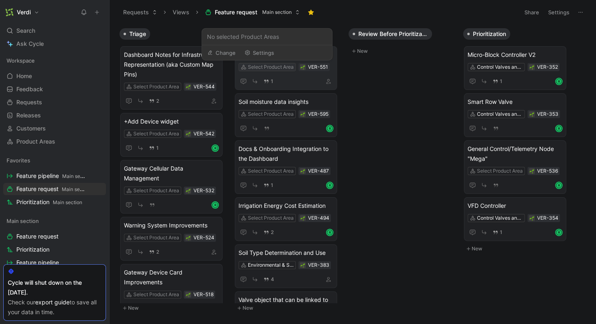
click at [278, 67] on div "Select Product Area" at bounding box center [271, 67] width 46 height 8
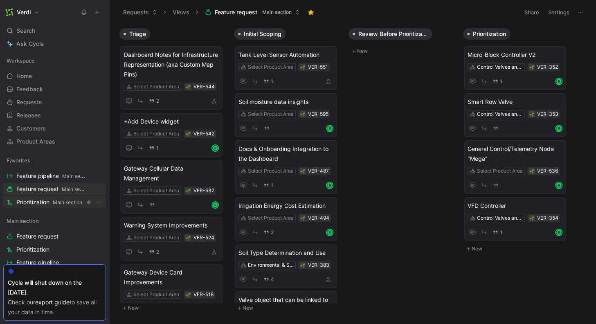
click at [52, 202] on span "Prioritization Main section" at bounding box center [49, 202] width 66 height 9
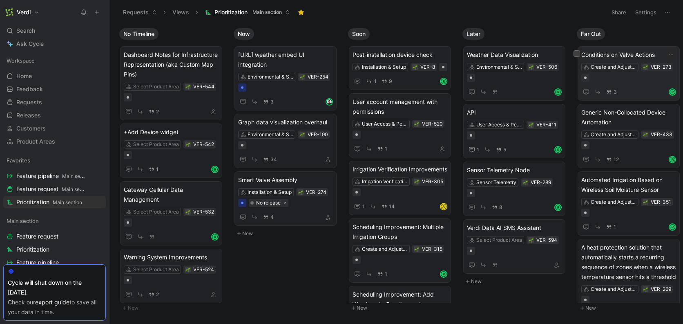
click at [595, 53] on span "Conditions on Valve Actions" at bounding box center [629, 55] width 95 height 10
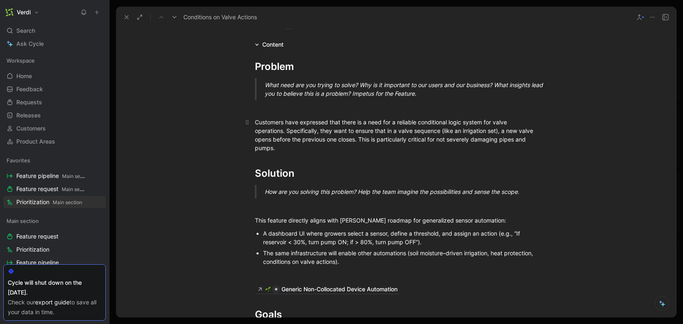
scroll to position [40, 0]
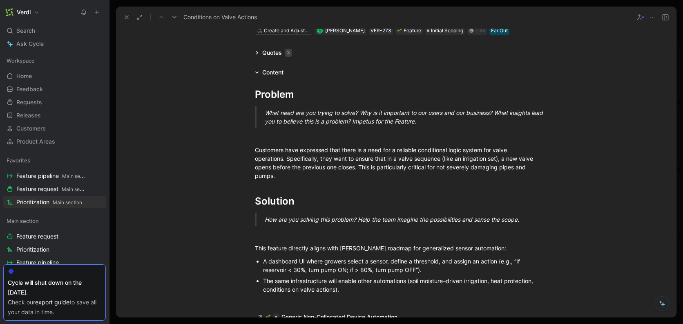
click at [130, 17] on button at bounding box center [126, 16] width 11 height 11
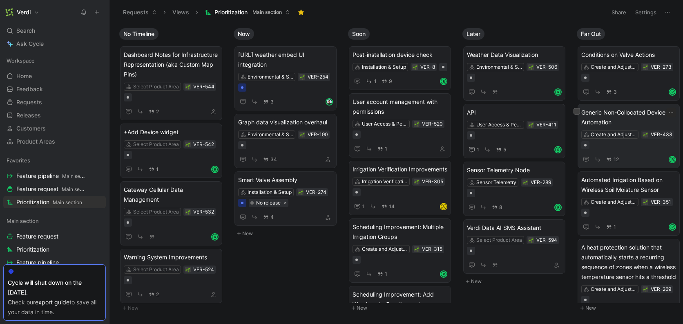
click at [595, 116] on span "Generic Non-Collocated Device Automation" at bounding box center [629, 118] width 95 height 20
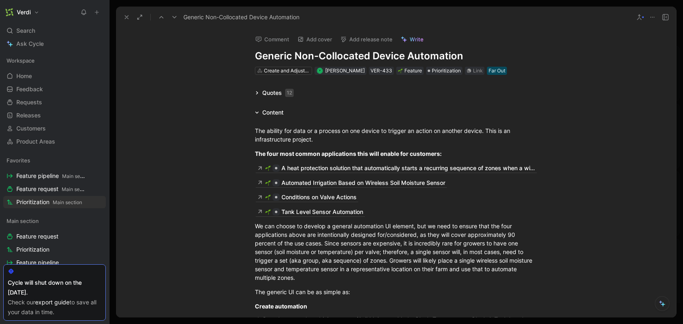
click at [276, 56] on h1 "Generic Non-Collocated Device Automation" at bounding box center [396, 55] width 283 height 13
drag, startPoint x: 317, startPoint y: 58, endPoint x: 347, endPoint y: 58, distance: 30.7
click at [317, 58] on h1 "Generic Non-Collocated Device Automation" at bounding box center [396, 55] width 283 height 13
click at [347, 58] on h1 "Generic Non-Collocated Device Automation" at bounding box center [396, 55] width 283 height 13
click at [384, 57] on h1 "Generic Non-Collocated Device Automation" at bounding box center [396, 55] width 283 height 13
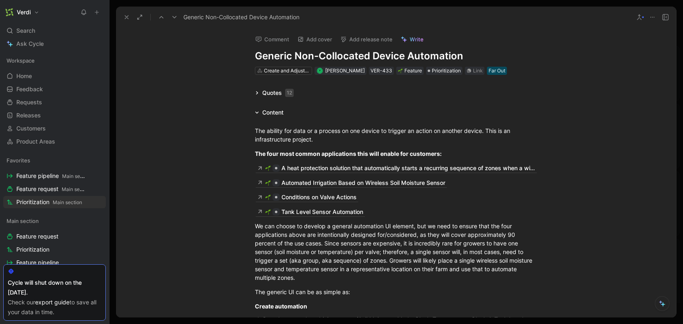
click at [415, 57] on h1 "Generic Non-Collocated Device Automation" at bounding box center [396, 55] width 283 height 13
drag, startPoint x: 268, startPoint y: 154, endPoint x: 324, endPoint y: 152, distance: 55.6
click at [314, 152] on strong "The four most common applications this will enable for customers:" at bounding box center [348, 153] width 187 height 7
click at [336, 153] on strong "The four most common applications this will enable for customers:" at bounding box center [348, 153] width 187 height 7
click at [365, 155] on strong "The four most common applications this will enable for customers:" at bounding box center [348, 153] width 187 height 7
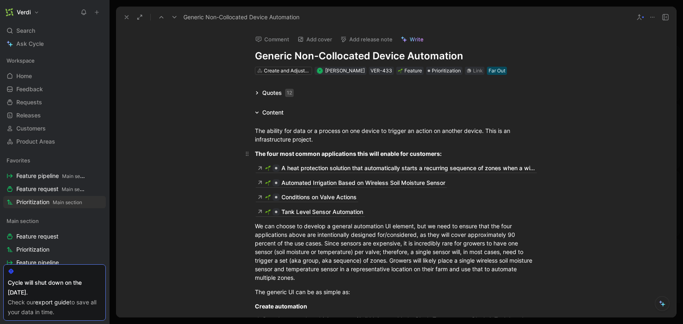
click at [388, 155] on strong "The four most common applications this will enable for customers:" at bounding box center [348, 153] width 187 height 7
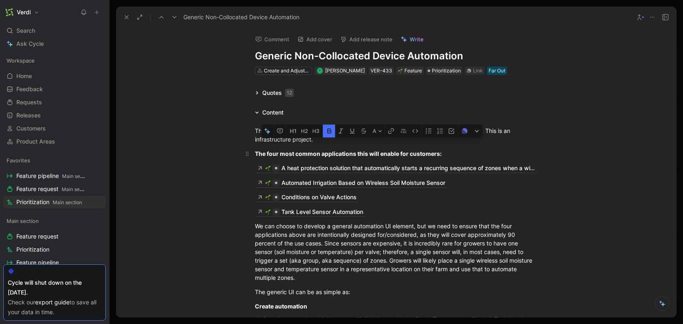
drag, startPoint x: 345, startPoint y: 154, endPoint x: 403, endPoint y: 152, distance: 58.5
click at [403, 152] on strong "The four most common applications this will enable for customers:" at bounding box center [348, 153] width 187 height 7
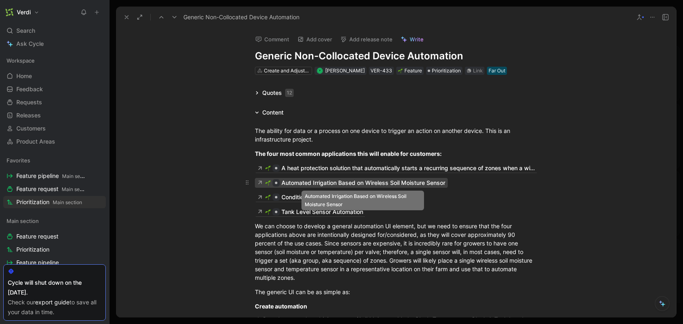
click at [331, 184] on div "Automated Irrigation Based on Wireless Soil Moisture Sensor" at bounding box center [364, 183] width 164 height 10
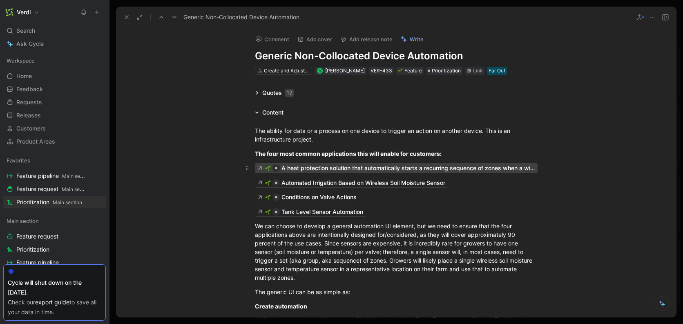
click at [303, 168] on div "A heat protection solution that automatically starts a recurring sequence of zo…" at bounding box center [409, 168] width 254 height 10
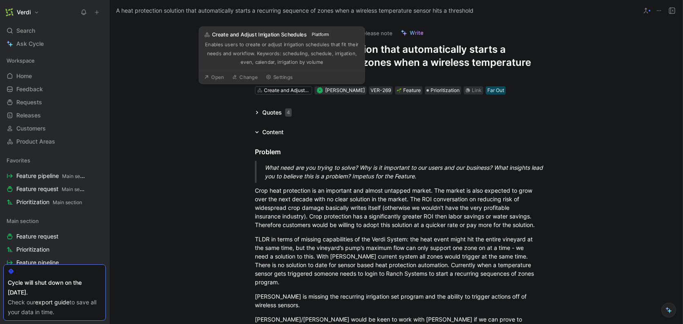
click at [139, 41] on div "Comment Add cover Add release note Write A heat protection solution that automa…" at bounding box center [397, 172] width 574 height 302
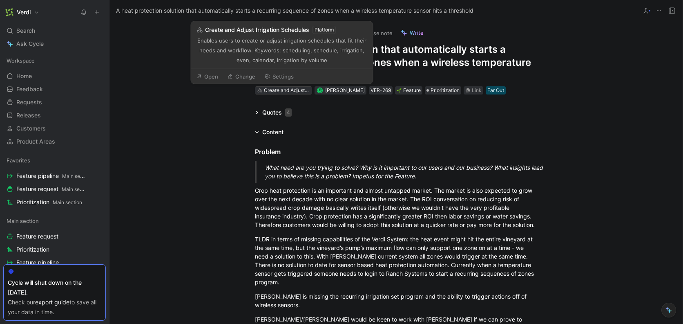
click at [257, 87] on icon at bounding box center [260, 90] width 6 height 6
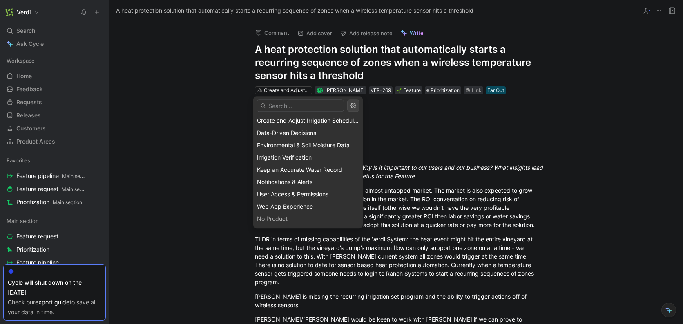
scroll to position [23, 0]
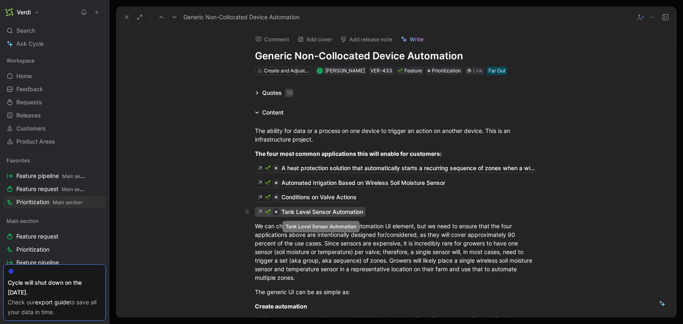
click at [305, 217] on div "Tank Level Sensor Automation" at bounding box center [323, 212] width 82 height 10
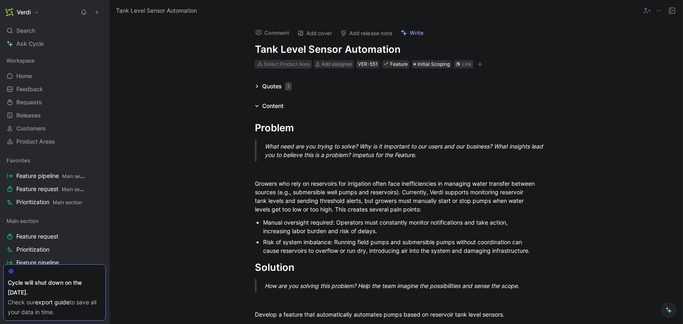
click at [287, 67] on div "Select Product Area" at bounding box center [287, 64] width 46 height 8
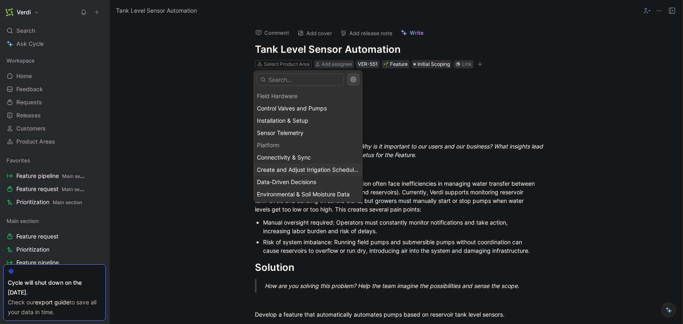
scroll to position [15, 0]
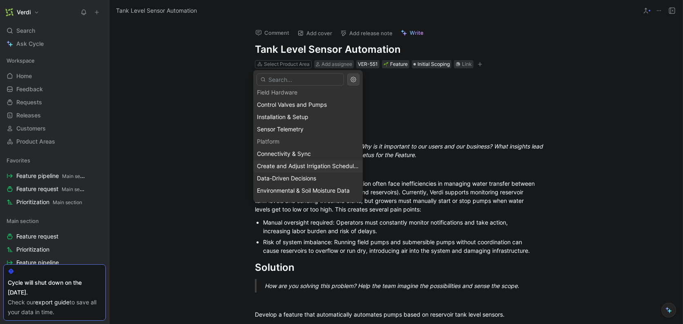
click at [306, 167] on span "Create and Adjust Irrigation Schedules" at bounding box center [308, 165] width 103 height 7
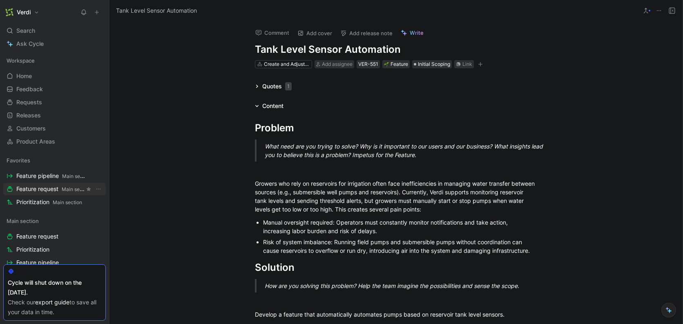
click at [39, 188] on span "Feature request Main section" at bounding box center [50, 189] width 68 height 9
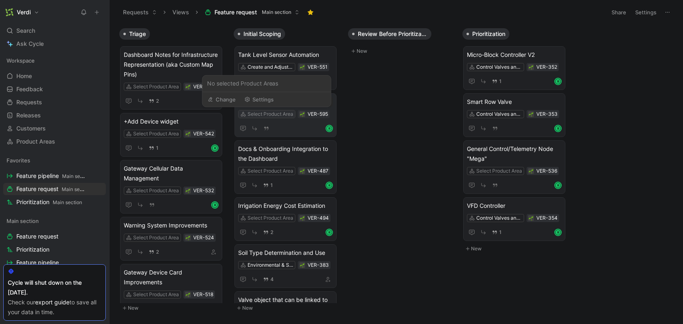
click at [284, 114] on div "Select Product Area" at bounding box center [271, 114] width 46 height 8
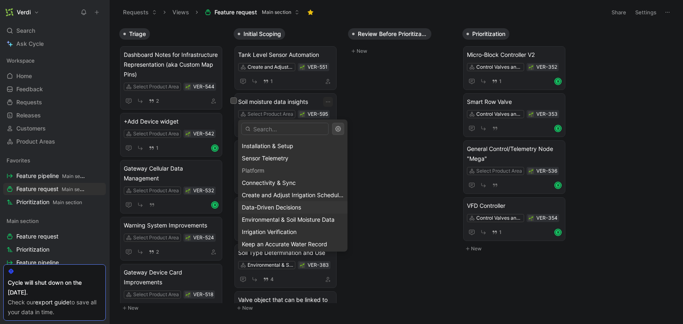
scroll to position [39, 0]
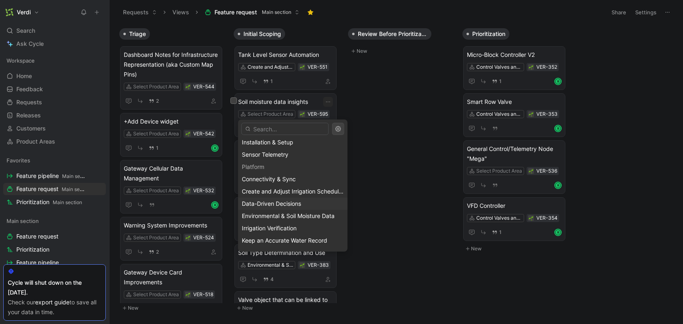
click at [277, 204] on span "Data-Driven Decisions" at bounding box center [271, 203] width 59 height 7
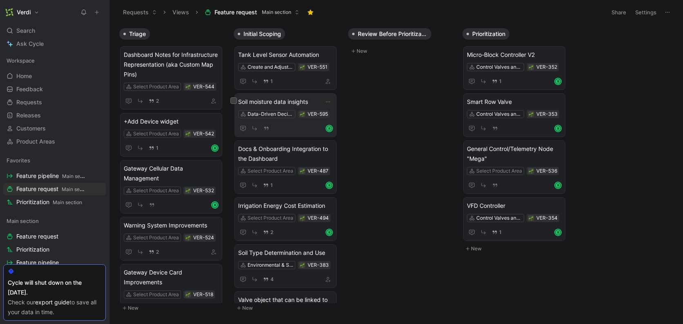
click at [287, 103] on span "Soil moisture data insights" at bounding box center [285, 102] width 95 height 10
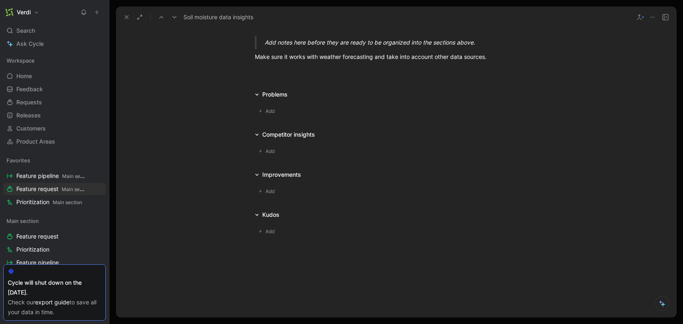
scroll to position [504, 0]
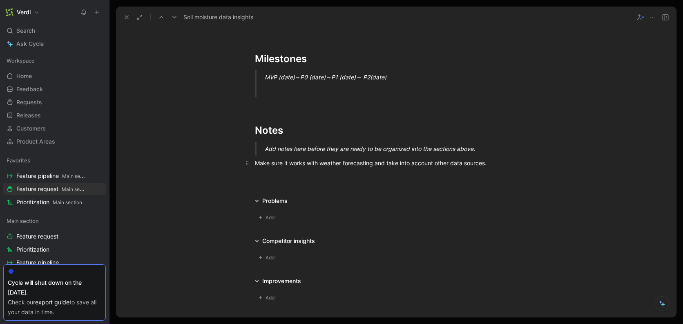
click at [486, 162] on div "Make sure it works with weather forecasting and take into account other data so…" at bounding box center [396, 163] width 283 height 9
click at [488, 162] on div "Make sure it works with weather forecasting and take into account other data so…" at bounding box center [396, 163] width 283 height 9
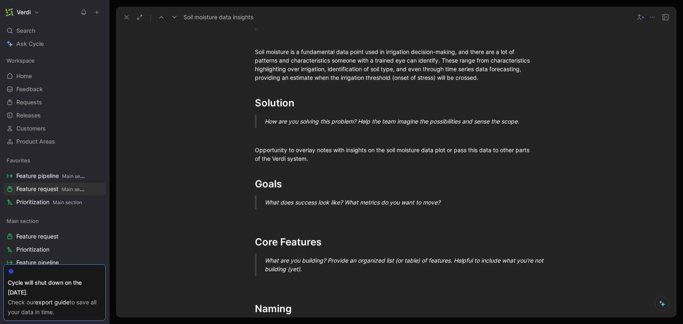
scroll to position [134, 0]
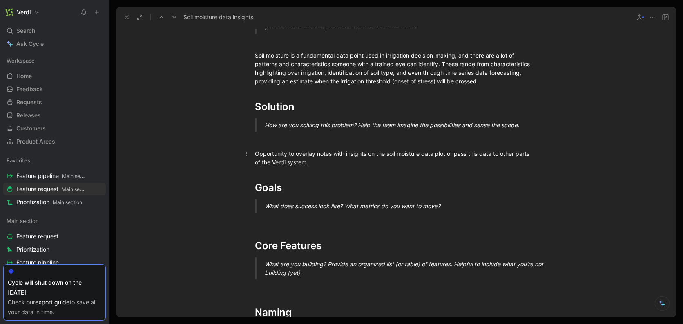
click at [262, 153] on div "Opportunity to overlay notes with insights on the soil moisture data plot or pa…" at bounding box center [396, 157] width 283 height 17
drag, startPoint x: 270, startPoint y: 155, endPoint x: 506, endPoint y: 152, distance: 235.9
click at [506, 152] on div "Opportunity to overlay notes with insights on the soil moisture data plot or pa…" at bounding box center [396, 157] width 283 height 17
click at [351, 158] on div "Opportunity to overlay notes with insights on the soil moisture data plot or pa…" at bounding box center [396, 157] width 283 height 17
drag, startPoint x: 127, startPoint y: 15, endPoint x: 135, endPoint y: 18, distance: 8.3
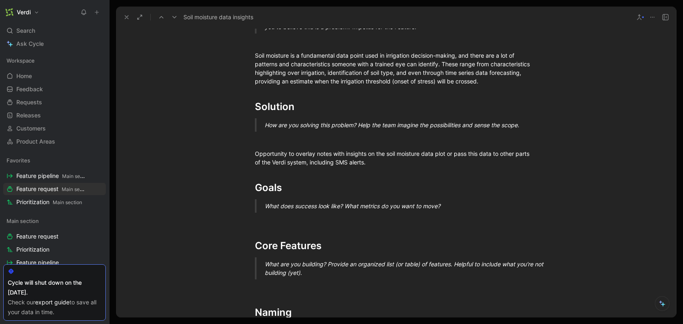
click at [127, 15] on icon at bounding box center [126, 17] width 7 height 7
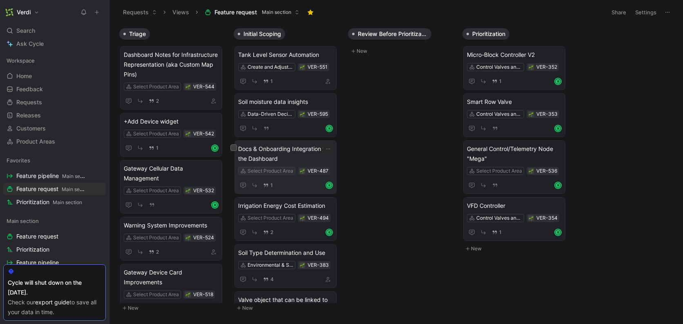
click at [281, 171] on div "Select Product Area" at bounding box center [271, 171] width 46 height 8
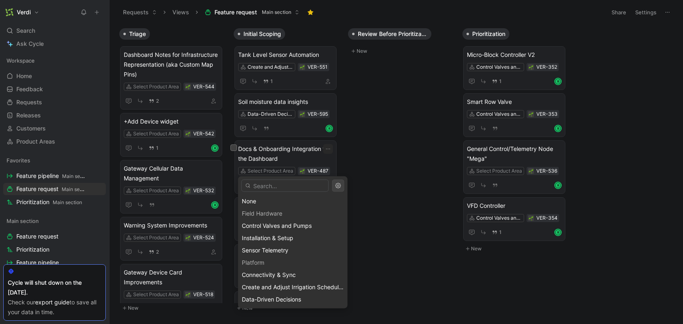
scroll to position [86, 0]
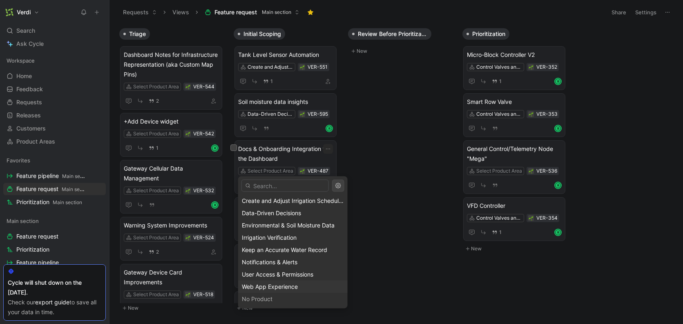
click at [289, 285] on span "Web App Experience" at bounding box center [270, 286] width 56 height 7
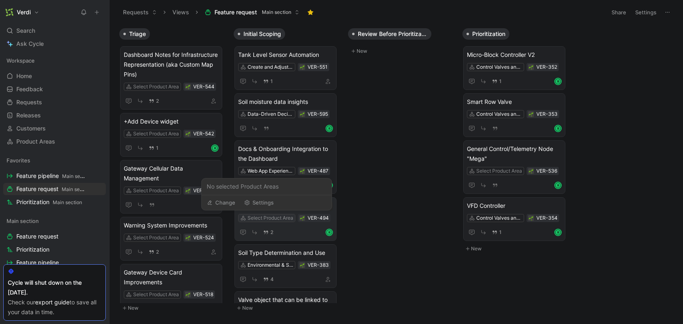
click at [287, 217] on div "Select Product Area" at bounding box center [271, 218] width 46 height 8
click at [287, 216] on div "Select Product Area" at bounding box center [271, 218] width 46 height 8
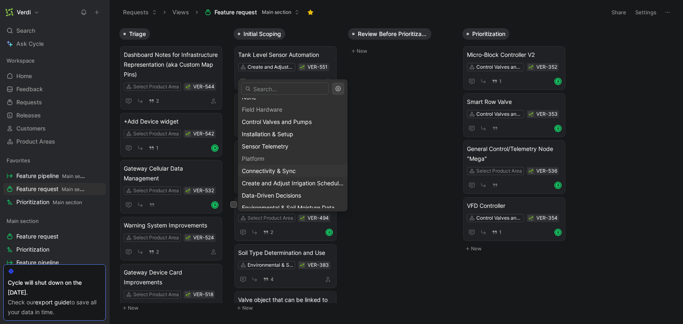
scroll to position [39, 0]
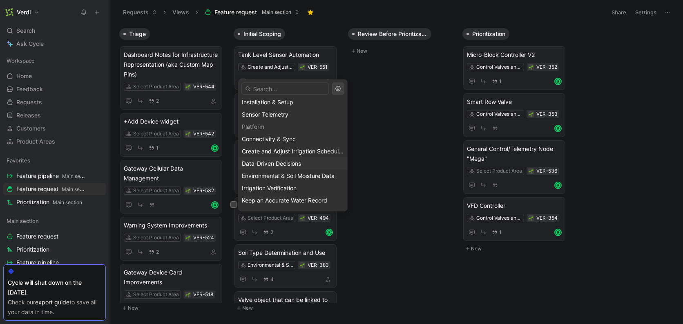
click at [274, 164] on span "Data-Driven Decisions" at bounding box center [271, 163] width 59 height 7
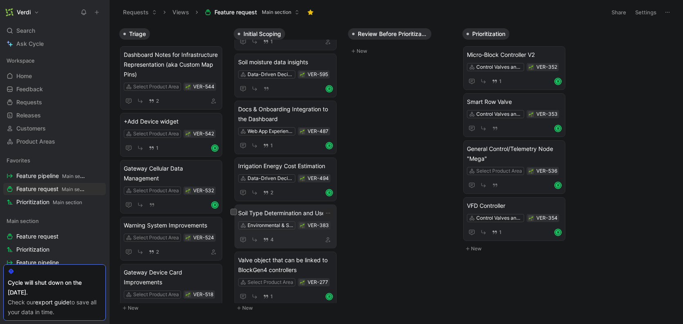
scroll to position [43, 0]
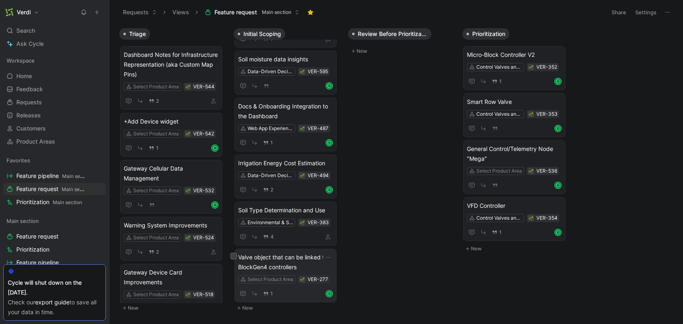
click at [329, 266] on span "Valve object that can be linked to BlockGen4 controllers" at bounding box center [285, 262] width 95 height 20
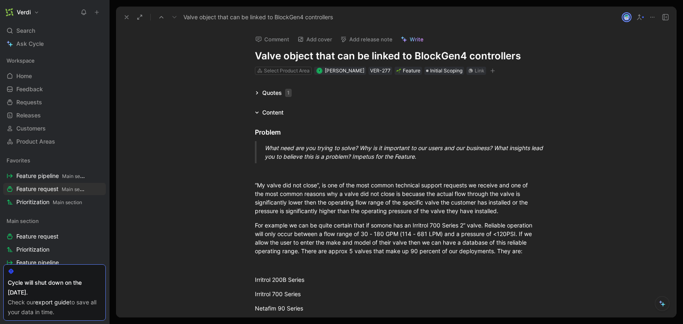
drag, startPoint x: 267, startPoint y: 56, endPoint x: 309, endPoint y: 61, distance: 43.2
click at [310, 61] on h1 "Valve object that can be linked to BlockGen4 controllers" at bounding box center [396, 55] width 283 height 13
click at [309, 61] on h1 "Valve object that can be linked to BlockGen4 controllers" at bounding box center [396, 55] width 283 height 13
click at [286, 67] on div "Select Product Area" at bounding box center [287, 71] width 46 height 8
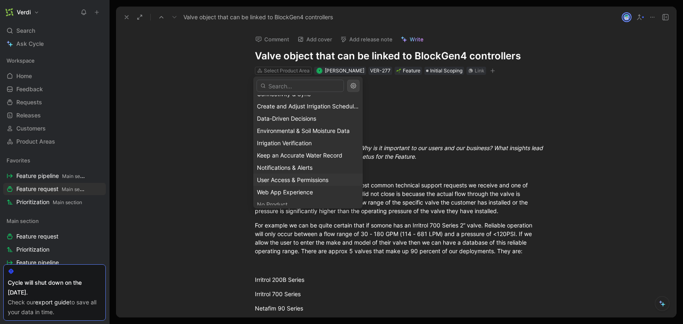
scroll to position [85, 0]
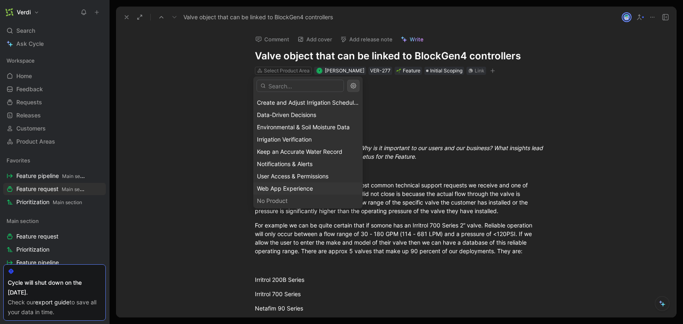
click at [310, 187] on span "Web App Experience" at bounding box center [285, 188] width 56 height 7
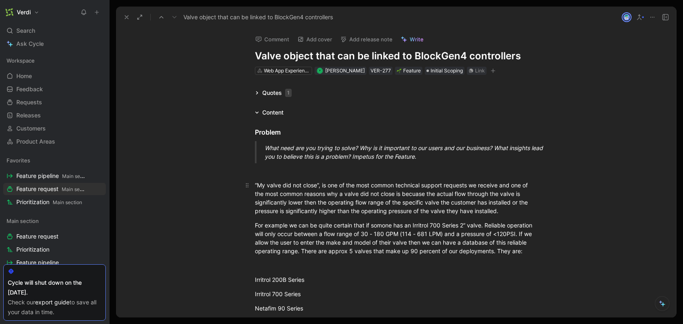
click at [340, 190] on div "“My valve did not close“, is one of the most common technical support requests …" at bounding box center [396, 198] width 283 height 34
click at [128, 20] on icon at bounding box center [126, 17] width 7 height 7
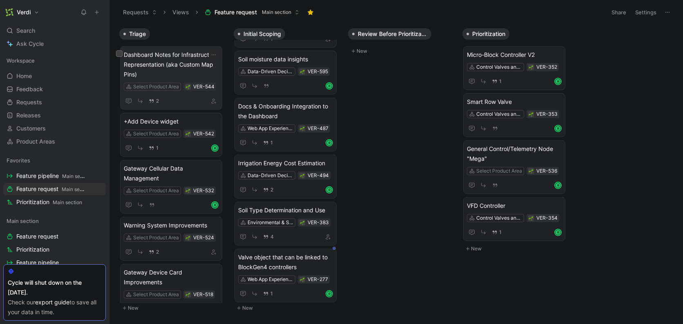
click at [169, 64] on span "Dashboard Notes for Infrastructure Representation (aka Custom Map Pins)" at bounding box center [171, 64] width 95 height 29
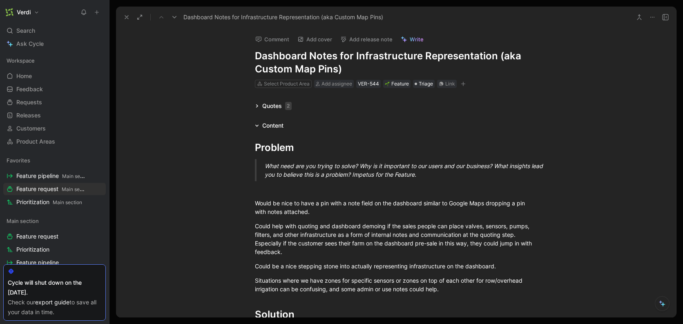
click at [130, 19] on button at bounding box center [126, 16] width 11 height 11
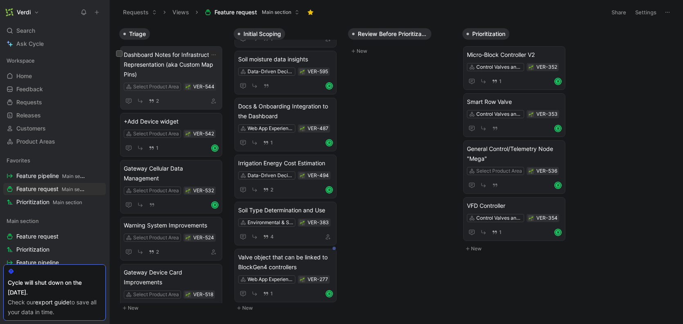
click at [178, 71] on span "Dashboard Notes for Infrastructure Representation (aka Custom Map Pins)" at bounding box center [171, 64] width 95 height 29
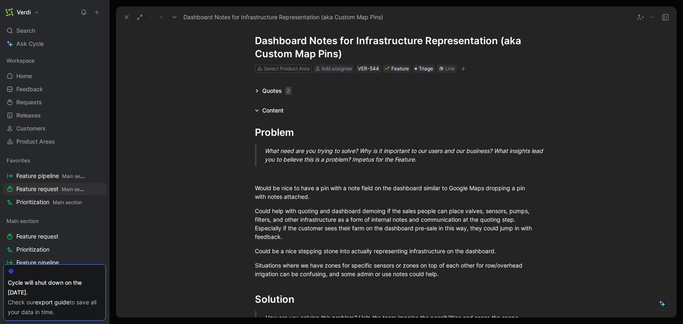
scroll to position [11, 0]
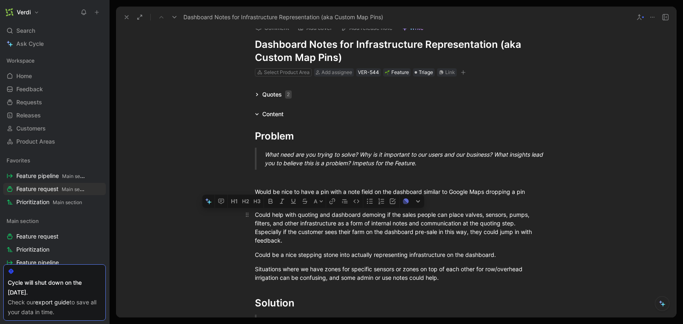
drag, startPoint x: 297, startPoint y: 213, endPoint x: 344, endPoint y: 214, distance: 47.0
click at [344, 214] on div "Could help with quoting and dashboard demoing if the sales people can place val…" at bounding box center [396, 227] width 283 height 34
click at [367, 217] on div "Could help with quoting and dashboard demoing if the sales people can place val…" at bounding box center [396, 227] width 283 height 34
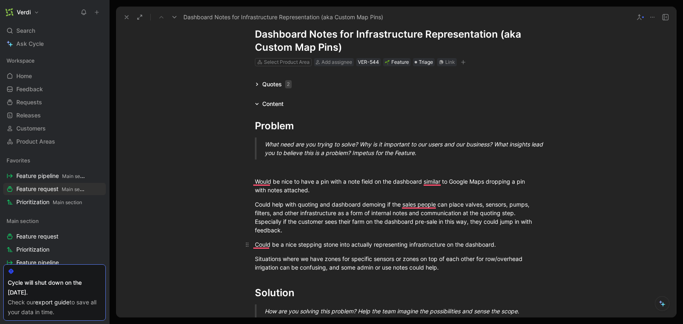
scroll to position [70, 0]
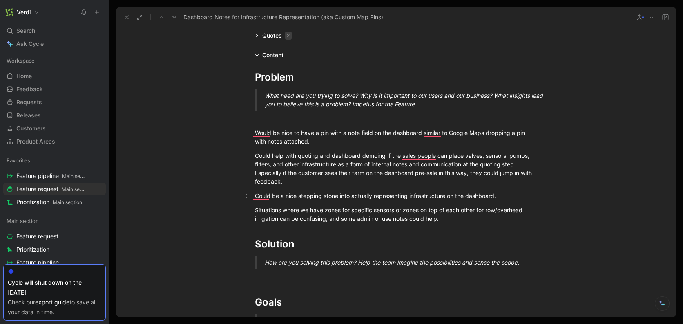
click at [283, 198] on div "Could be a nice stepping stone into actually representing infrastructure on the…" at bounding box center [396, 195] width 283 height 9
drag, startPoint x: 305, startPoint y: 198, endPoint x: 343, endPoint y: 197, distance: 38.4
click at [343, 197] on div "Could be a nice stepping stone into actually representing infrastructure on the…" at bounding box center [396, 195] width 283 height 9
click at [344, 197] on div "Could be a nice stepping stone into actually representing infrastructure on the…" at bounding box center [396, 195] width 283 height 9
click at [488, 196] on div "Could be a nice stepping stone into actually representing infrastructure on the…" at bounding box center [396, 195] width 283 height 9
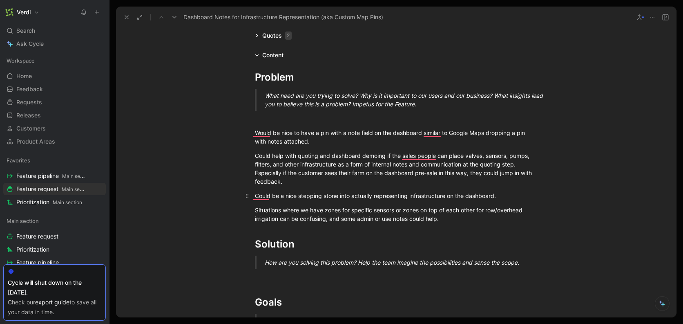
click at [499, 197] on div "Could be a nice stepping stone into actually representing infrastructure on the…" at bounding box center [396, 195] width 283 height 9
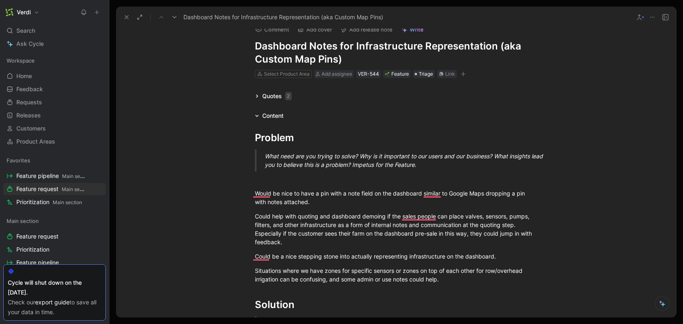
scroll to position [0, 0]
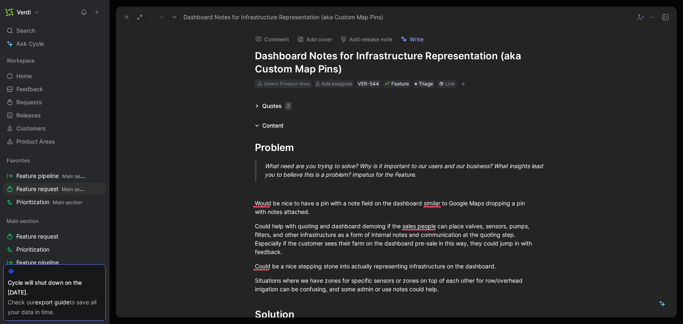
click at [291, 85] on div "Select Product Area" at bounding box center [287, 84] width 46 height 8
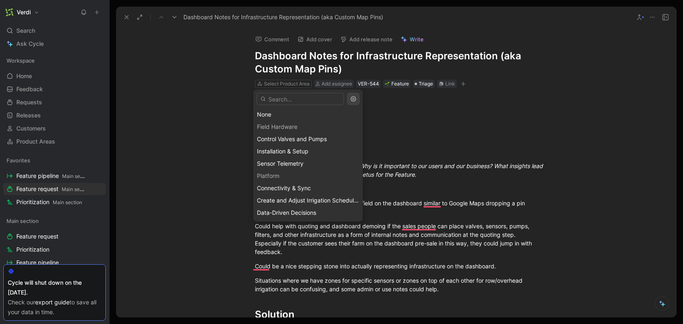
scroll to position [86, 0]
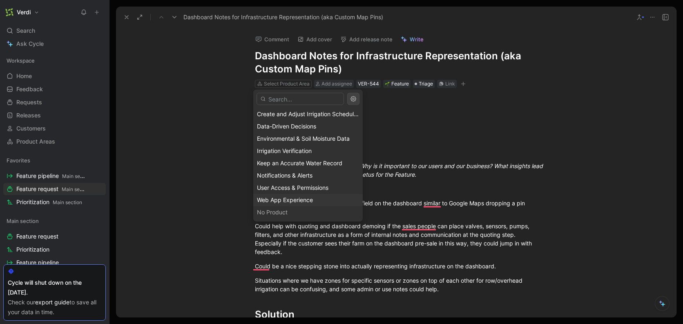
click at [294, 200] on span "Web App Experience" at bounding box center [285, 199] width 56 height 7
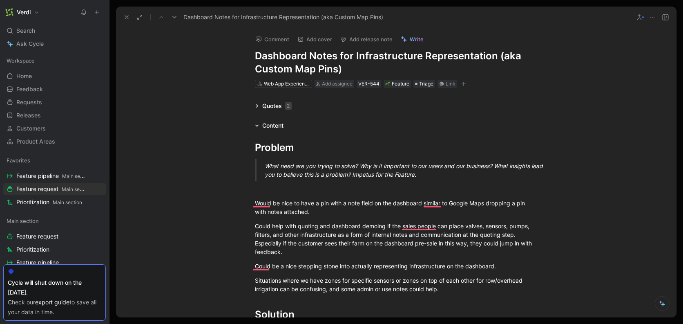
click at [130, 20] on button at bounding box center [126, 16] width 11 height 11
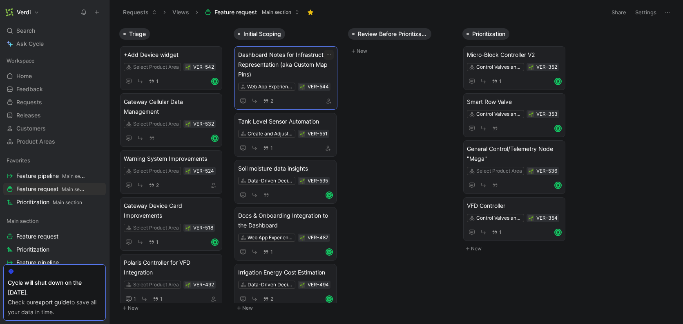
drag, startPoint x: 172, startPoint y: 59, endPoint x: 286, endPoint y: 59, distance: 114.5
click at [171, 56] on span "+Add Device widget" at bounding box center [171, 55] width 95 height 10
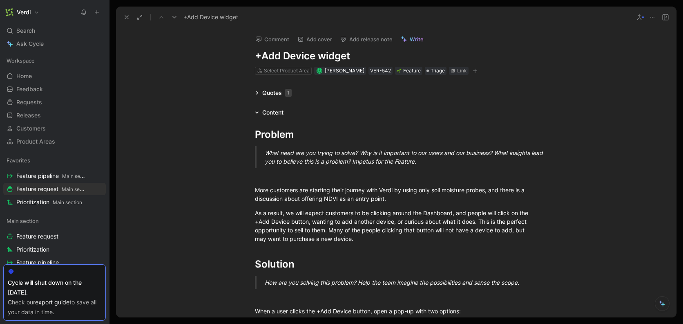
click at [345, 154] on div "What need are you trying to solve? Why is it important to our users and our bus…" at bounding box center [406, 156] width 283 height 17
drag, startPoint x: 350, startPoint y: 188, endPoint x: 400, endPoint y: 201, distance: 51.0
click at [400, 201] on div "More customers are starting their journey with Verdi by using only soil moistur…" at bounding box center [396, 194] width 283 height 17
click at [273, 69] on div "Select Product Area" at bounding box center [287, 71] width 46 height 8
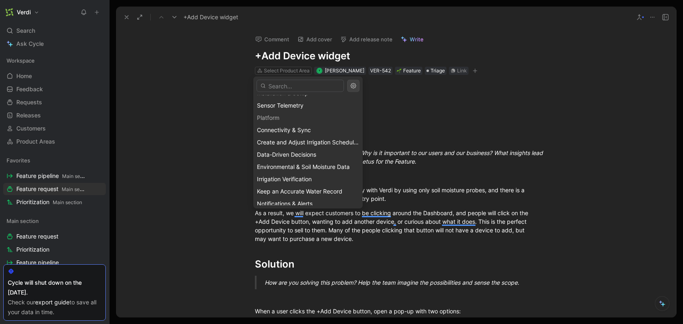
scroll to position [73, 0]
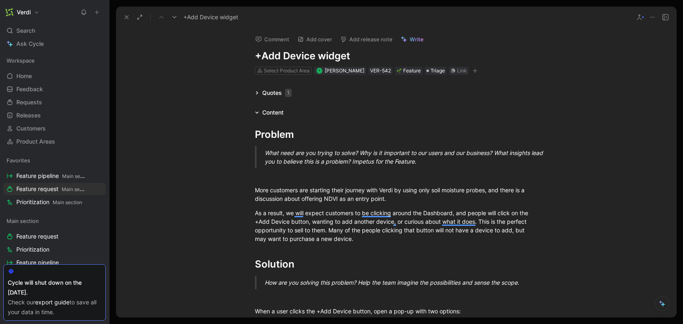
click at [256, 56] on h1 "+Add Device widget" at bounding box center [396, 55] width 283 height 13
click at [473, 53] on h1 "Integrate purchase option to +Add Device widget" at bounding box center [396, 55] width 283 height 13
drag, startPoint x: 298, startPoint y: 56, endPoint x: 353, endPoint y: 60, distance: 54.9
click at [353, 60] on h1 "Integrate purchase option to +Add Device button" at bounding box center [396, 55] width 283 height 13
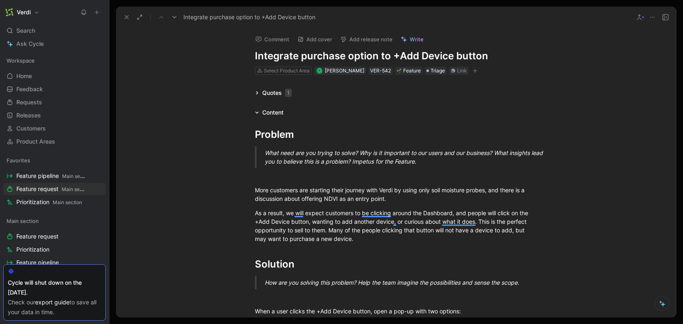
click at [353, 59] on h1 "Integrate purchase option to +Add Device button" at bounding box center [396, 55] width 283 height 13
drag, startPoint x: 398, startPoint y: 57, endPoint x: 434, endPoint y: 56, distance: 36.0
click at [434, 56] on h1 "Integrate purchase option to +Add Device button" at bounding box center [396, 55] width 283 height 13
click at [304, 73] on div "Select Product Area" at bounding box center [287, 71] width 46 height 8
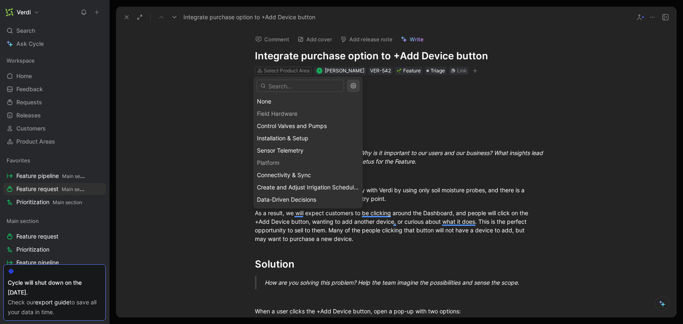
scroll to position [86, 0]
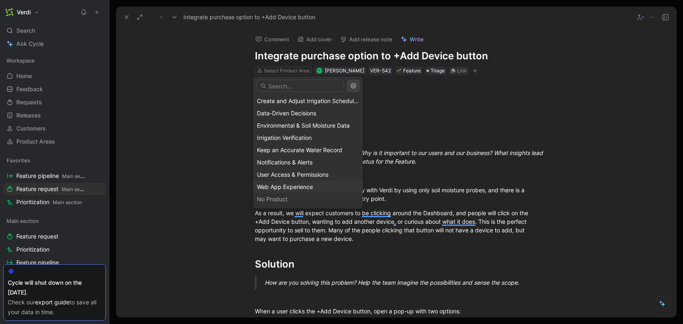
click at [308, 185] on span "Web App Experience" at bounding box center [285, 186] width 56 height 7
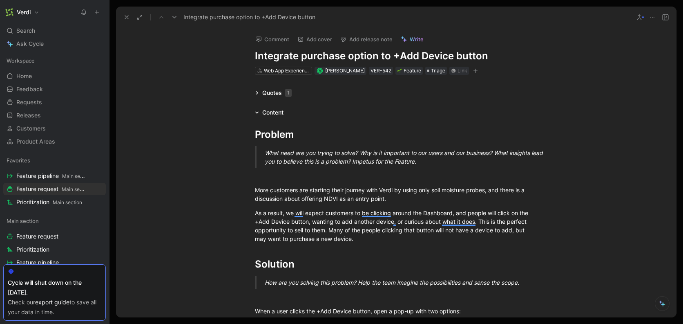
click at [129, 19] on icon at bounding box center [126, 17] width 7 height 7
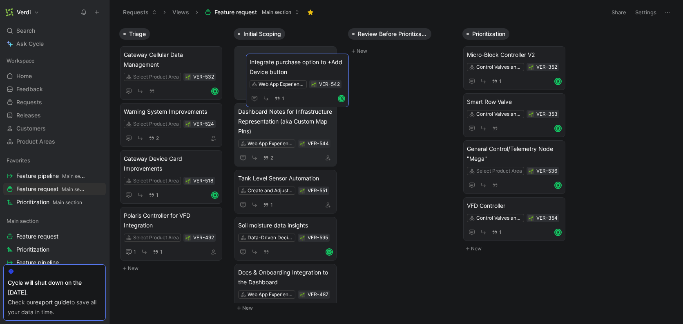
drag, startPoint x: 177, startPoint y: 56, endPoint x: 300, endPoint y: 63, distance: 122.9
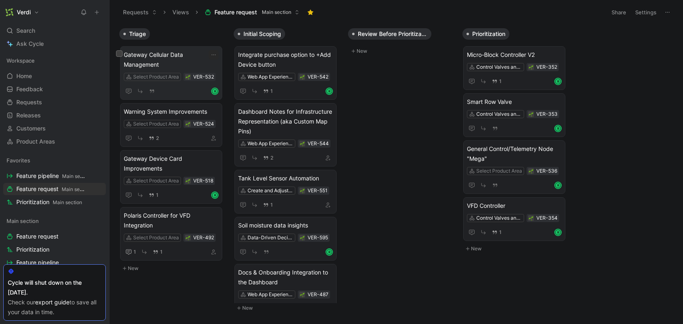
click at [168, 61] on span "Gateway Cellular Data Management" at bounding box center [171, 60] width 95 height 20
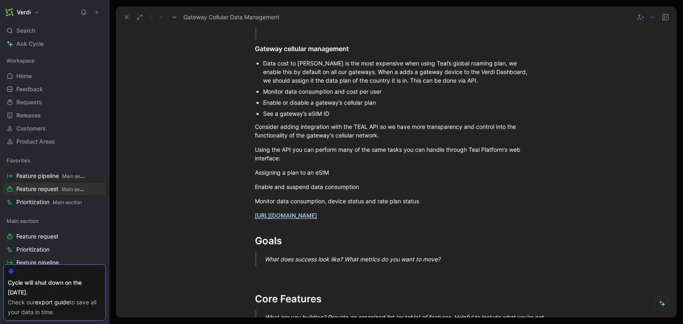
scroll to position [212, 0]
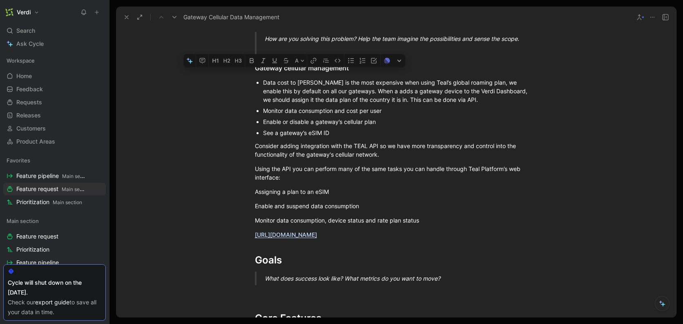
drag, startPoint x: 265, startPoint y: 86, endPoint x: 324, endPoint y: 133, distance: 75.6
click at [324, 133] on ul "Data cost to Verdi is the most expensive when using Teal’s global roaming plan,…" at bounding box center [397, 107] width 314 height 61
click at [324, 133] on div "See a gateway’s eSIM ID" at bounding box center [400, 132] width 275 height 9
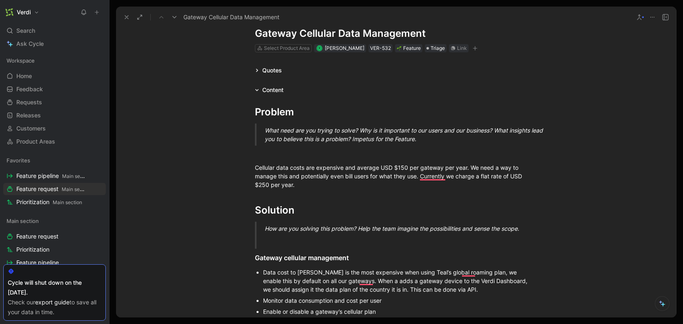
scroll to position [0, 0]
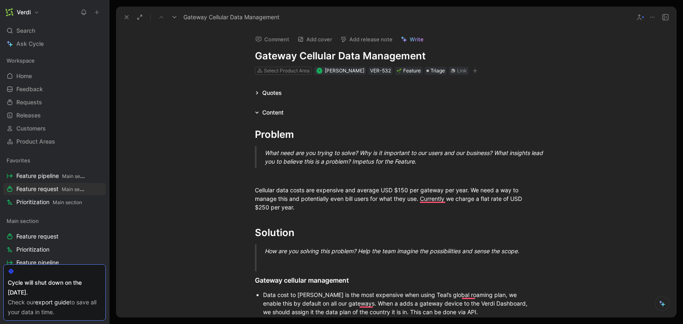
drag, startPoint x: 273, startPoint y: 56, endPoint x: 330, endPoint y: 57, distance: 56.8
click at [330, 57] on h1 "Gateway Cellular Data Management" at bounding box center [396, 55] width 283 height 13
drag, startPoint x: 303, startPoint y: 57, endPoint x: 353, endPoint y: 59, distance: 49.5
click at [353, 59] on h1 "Gateway Cellular Data Management" at bounding box center [396, 55] width 283 height 13
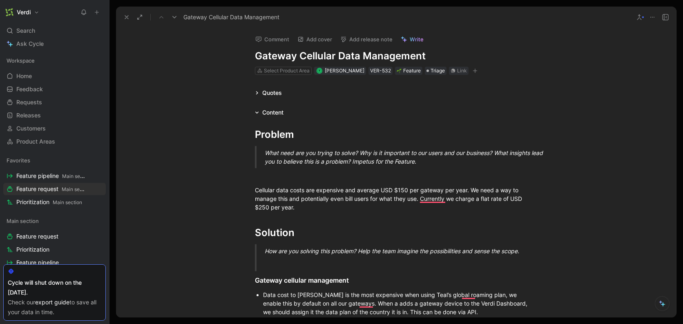
click at [353, 59] on h1 "Gateway Cellular Data Management" at bounding box center [396, 55] width 283 height 13
click at [338, 58] on h1 "Gateway Cellular Data Management" at bounding box center [396, 55] width 283 height 13
drag, startPoint x: 337, startPoint y: 58, endPoint x: 305, endPoint y: 58, distance: 32.3
click at [337, 58] on h1 "Gateway Cellular Data Management" at bounding box center [396, 55] width 283 height 13
click at [287, 69] on div "Select Product Area" at bounding box center [287, 71] width 46 height 8
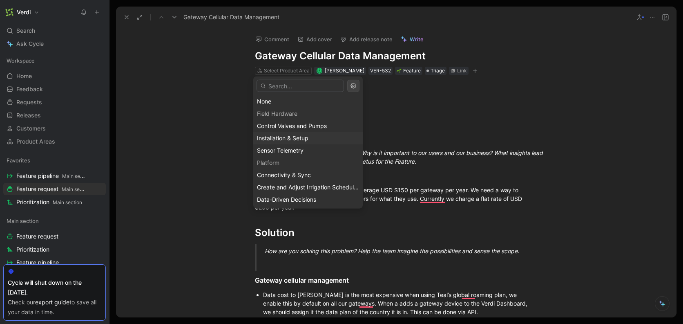
click at [304, 137] on span "Installation & Setup" at bounding box center [283, 137] width 52 height 7
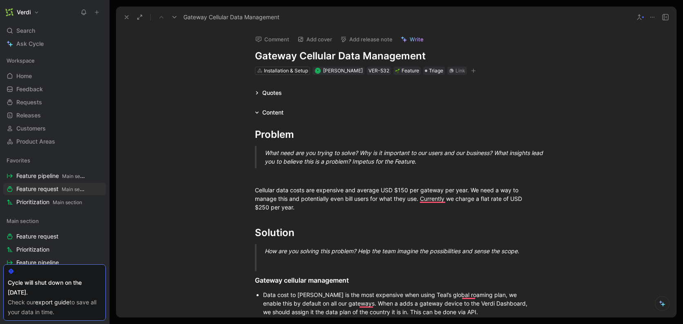
click at [124, 18] on icon at bounding box center [126, 17] width 7 height 7
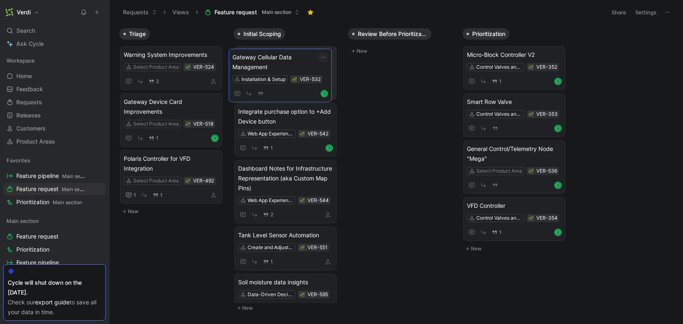
drag, startPoint x: 177, startPoint y: 61, endPoint x: 279, endPoint y: 69, distance: 102.1
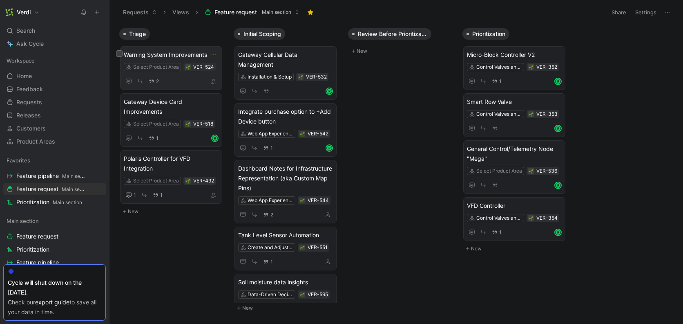
click at [177, 57] on span "Warning System Improvements" at bounding box center [171, 55] width 95 height 10
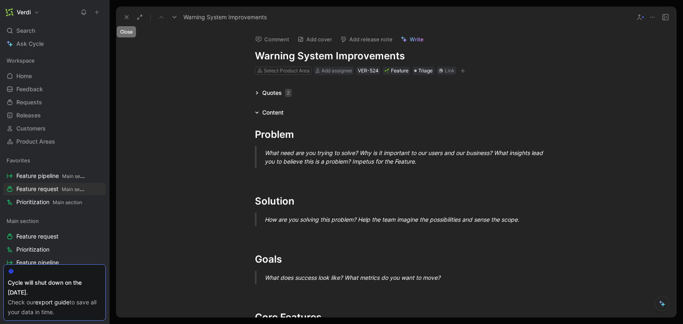
click at [125, 18] on icon at bounding box center [126, 17] width 7 height 7
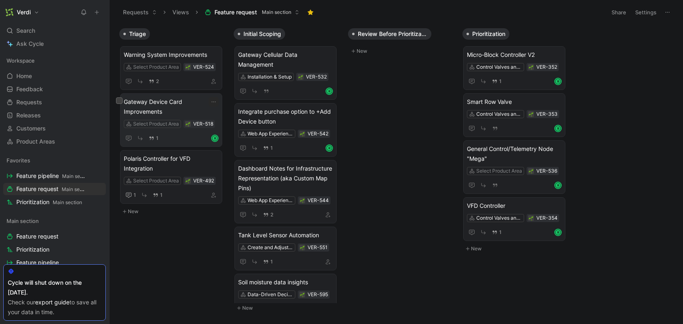
click at [177, 112] on span "Gateway Device Card Improvements" at bounding box center [171, 107] width 95 height 20
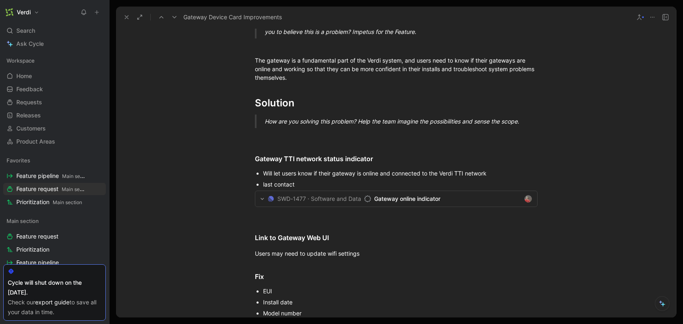
scroll to position [158, 0]
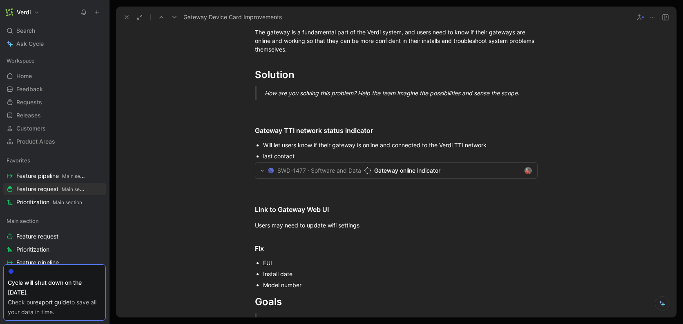
click at [298, 150] on p "Will let users know if their gateway is online and connected to the Verdi TTI n…" at bounding box center [400, 144] width 275 height 11
drag, startPoint x: 294, startPoint y: 146, endPoint x: 303, endPoint y: 154, distance: 11.9
click at [303, 154] on ul "Will let users know if their gateway is online and connected to the Verdi TTI n…" at bounding box center [397, 150] width 314 height 22
click at [303, 154] on div "last contact" at bounding box center [400, 156] width 275 height 9
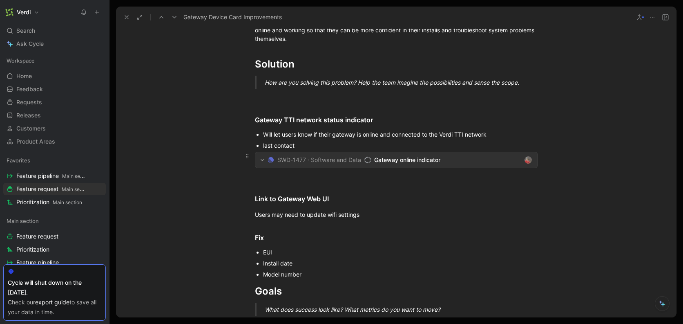
scroll to position [0, 0]
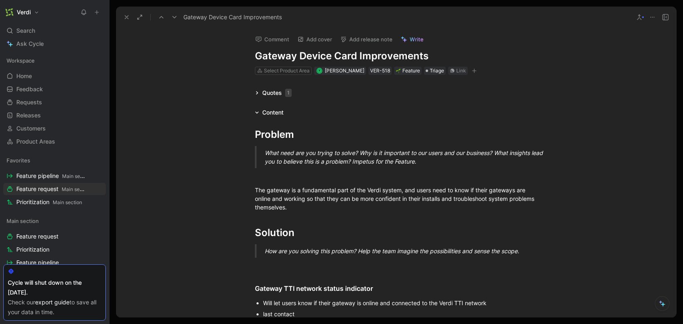
drag, startPoint x: 265, startPoint y: 52, endPoint x: 370, endPoint y: 58, distance: 105.2
click at [370, 58] on h1 "Gateway Device Card Improvements" at bounding box center [396, 55] width 283 height 13
drag, startPoint x: 313, startPoint y: 57, endPoint x: 350, endPoint y: 59, distance: 36.5
click at [350, 59] on h1 "Gateway Device Card Improvements" at bounding box center [396, 55] width 283 height 13
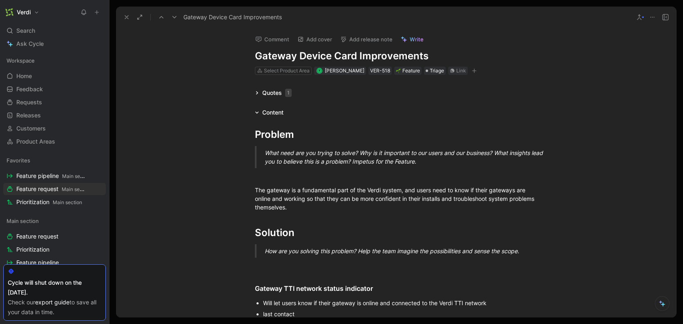
click at [350, 60] on h1 "Gateway Device Card Improvements" at bounding box center [396, 55] width 283 height 13
drag, startPoint x: 317, startPoint y: 60, endPoint x: 356, endPoint y: 60, distance: 38.4
click at [356, 60] on h1 "Gateway Device Card Improvements" at bounding box center [396, 55] width 283 height 13
drag, startPoint x: 326, startPoint y: 58, endPoint x: 352, endPoint y: 58, distance: 26.2
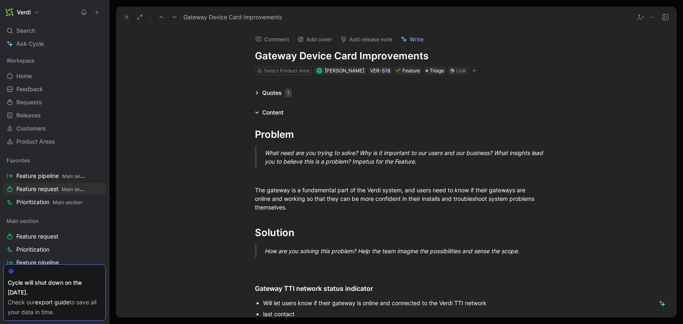
click at [352, 58] on h1 "Gateway Device Card Improvements" at bounding box center [396, 55] width 283 height 13
click at [128, 18] on use at bounding box center [126, 17] width 3 height 3
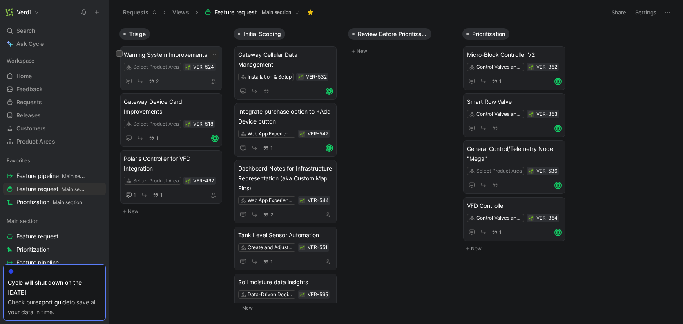
click at [162, 53] on span "Warning System Improvements" at bounding box center [171, 55] width 95 height 10
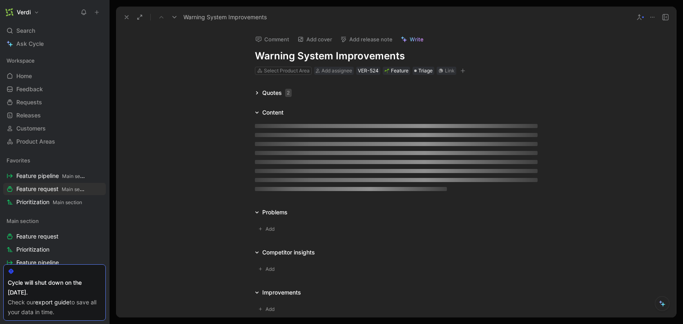
click at [128, 13] on button at bounding box center [126, 16] width 11 height 11
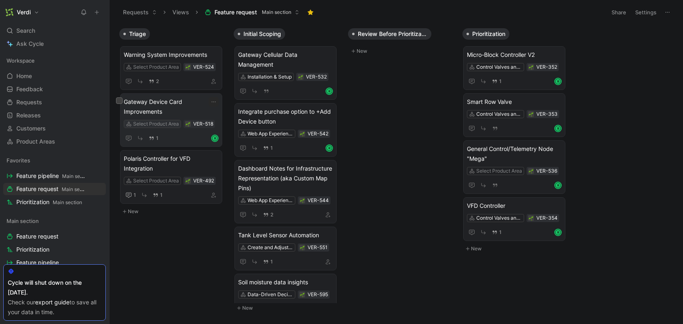
click at [153, 122] on div "Select Product Area" at bounding box center [156, 124] width 46 height 8
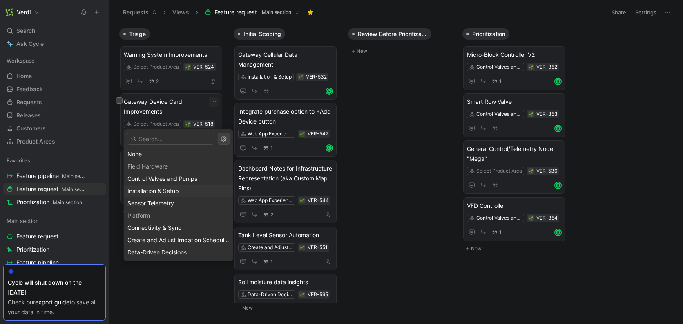
click at [181, 191] on div "Installation & Setup" at bounding box center [179, 191] width 102 height 10
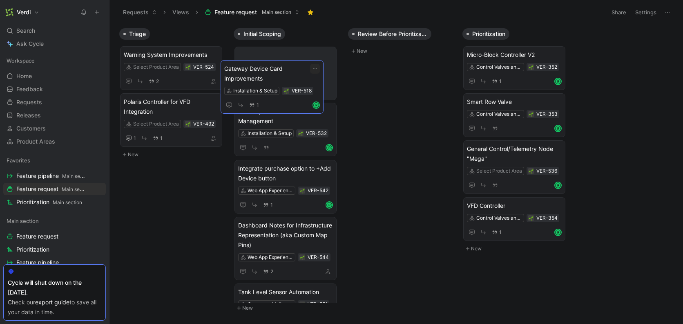
drag, startPoint x: 153, startPoint y: 105, endPoint x: 254, endPoint y: 73, distance: 106.0
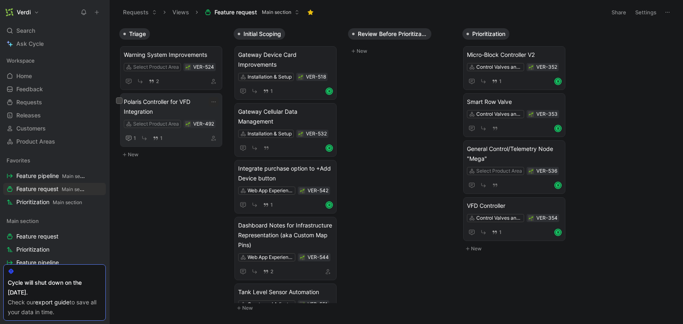
click at [174, 109] on span "Polaris Controller for VFD Integration" at bounding box center [171, 107] width 95 height 20
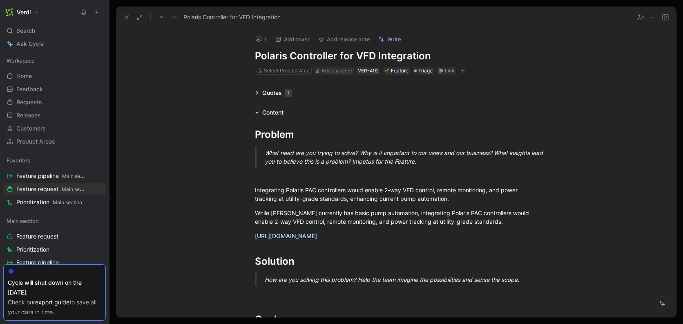
click at [126, 18] on icon at bounding box center [126, 17] width 7 height 7
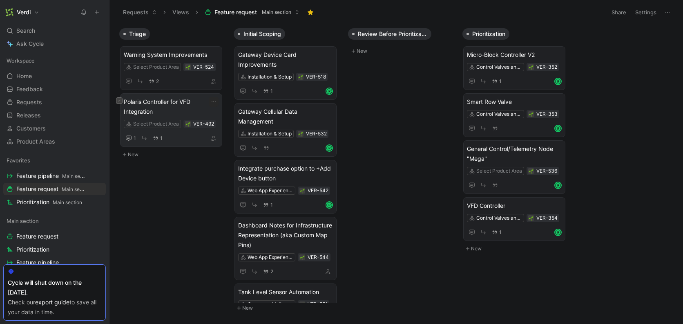
click at [121, 101] on button at bounding box center [119, 100] width 7 height 7
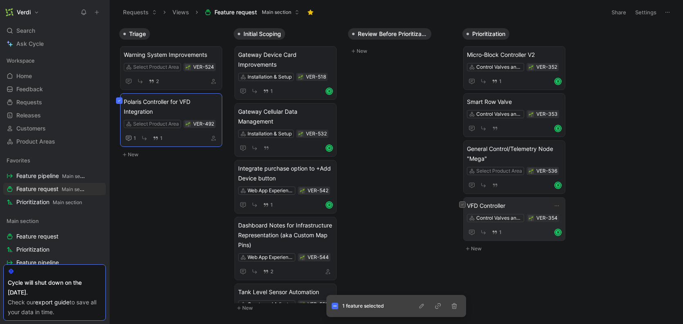
click at [463, 204] on icon at bounding box center [462, 204] width 3 height 3
click at [129, 138] on div "Polaris Controller for VFD Integration Select Product Area VER-492 1 1" at bounding box center [171, 120] width 102 height 54
drag, startPoint x: 462, startPoint y: 204, endPoint x: 432, endPoint y: 197, distance: 31.3
click at [462, 204] on icon at bounding box center [463, 205] width 2 height 2
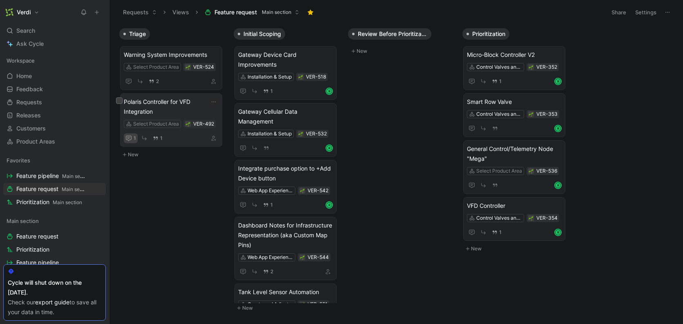
click at [132, 137] on button "1" at bounding box center [131, 138] width 14 height 10
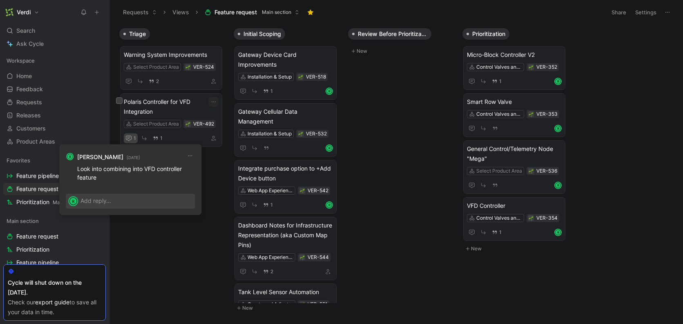
drag, startPoint x: 100, startPoint y: 177, endPoint x: 77, endPoint y: 166, distance: 25.4
click at [77, 166] on p "Look into combining into VFD controller feature" at bounding box center [136, 172] width 118 height 17
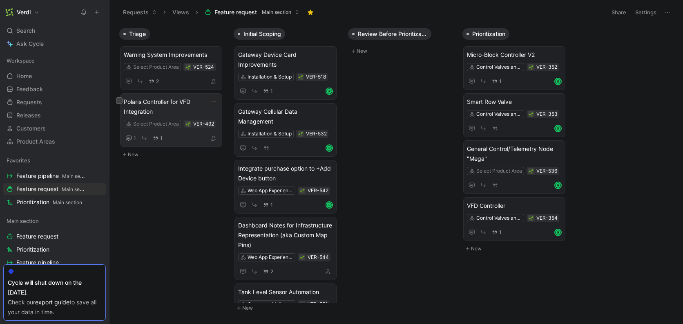
click at [146, 108] on span "Polaris Controller for VFD Integration" at bounding box center [171, 107] width 95 height 20
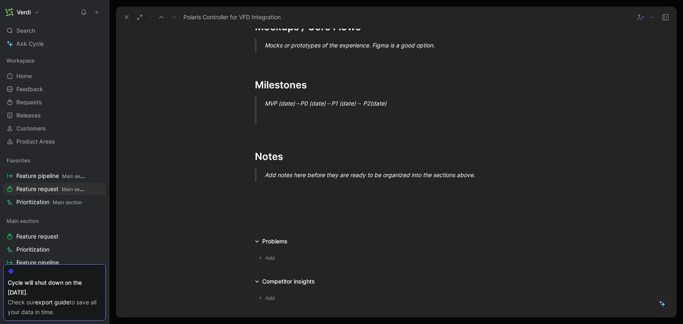
scroll to position [562, 0]
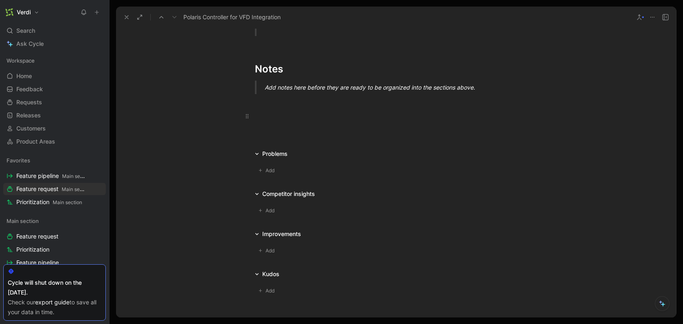
click at [269, 109] on p at bounding box center [397, 115] width 314 height 13
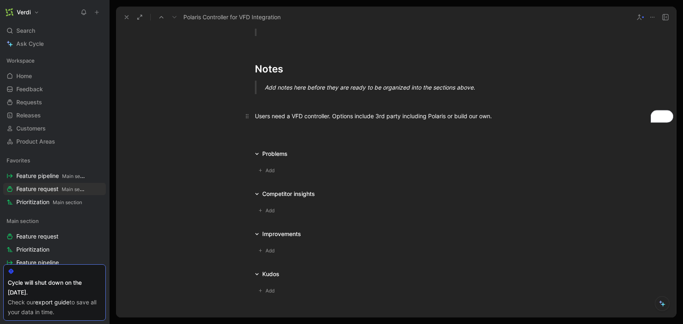
click at [283, 117] on div "Users need a VFD controller. Options include 3rd party including Polaris or bui…" at bounding box center [396, 116] width 283 height 9
copy div "Users need a VFD controller. Options include 3rd party including Polaris or bui…"
click at [283, 113] on div "Users need a VFD controller. Options include 3rd party including Polaris or bui…" at bounding box center [396, 116] width 283 height 9
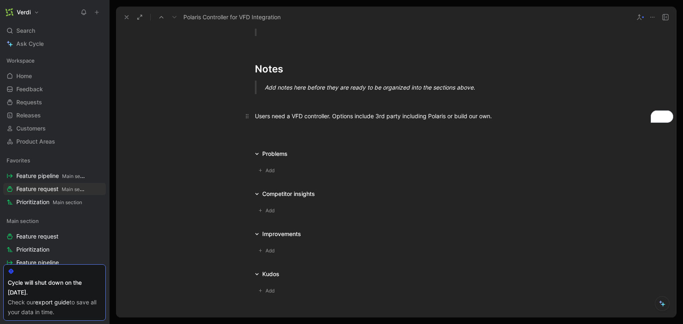
click at [271, 114] on div "Users need a VFD controller. Options include 3rd party including Polaris or bui…" at bounding box center [396, 116] width 283 height 9
copy div "Users need a VFD controller. Options include 3rd party including Polaris or bui…"
click at [127, 18] on icon at bounding box center [126, 17] width 7 height 7
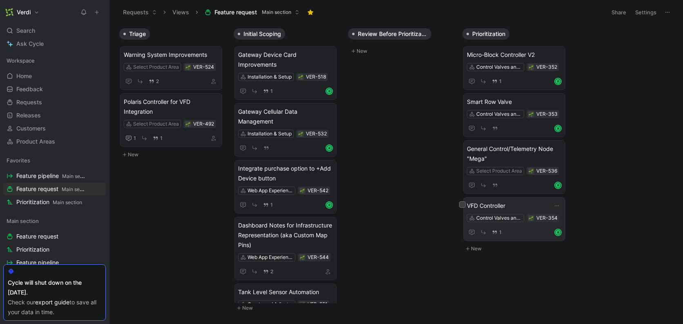
click at [488, 203] on span "VFD Controller" at bounding box center [514, 206] width 95 height 10
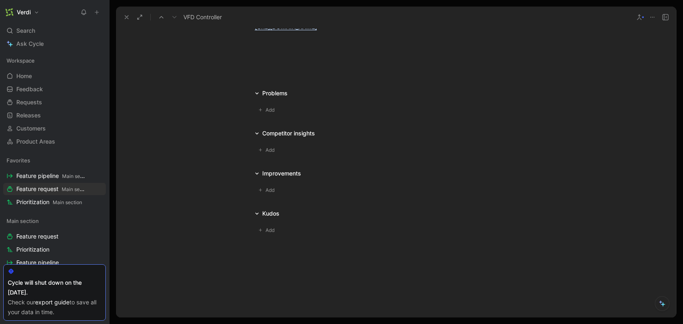
scroll to position [1072, 0]
click at [279, 62] on p at bounding box center [397, 55] width 314 height 13
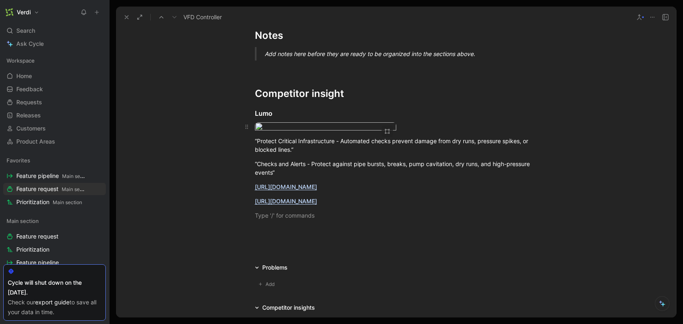
scroll to position [900, 0]
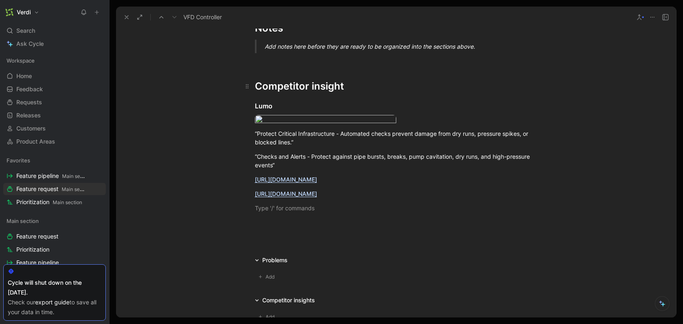
click at [273, 68] on h1 "Competitor insight" at bounding box center [397, 82] width 314 height 29
click at [269, 56] on div "To enrich screen reader interactions, please activate Accessibility in Grammarl…" at bounding box center [396, 60] width 283 height 9
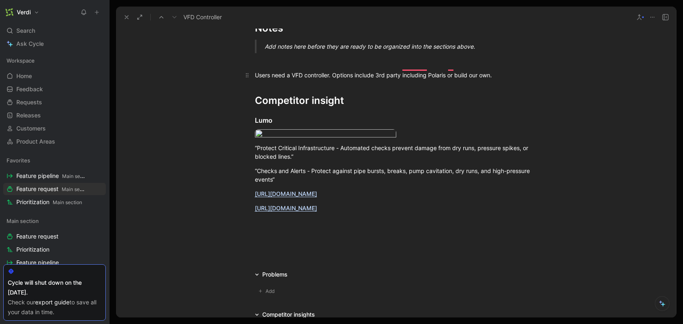
drag, startPoint x: 260, startPoint y: 64, endPoint x: 300, endPoint y: 64, distance: 39.7
click at [300, 71] on div "Users need a VFD controller. Options include 3rd party including Polaris or bui…" at bounding box center [396, 75] width 283 height 9
click at [318, 71] on div "Users need a VFD controller. Options include 3rd party, including Polaris, or b…" at bounding box center [396, 75] width 283 height 9
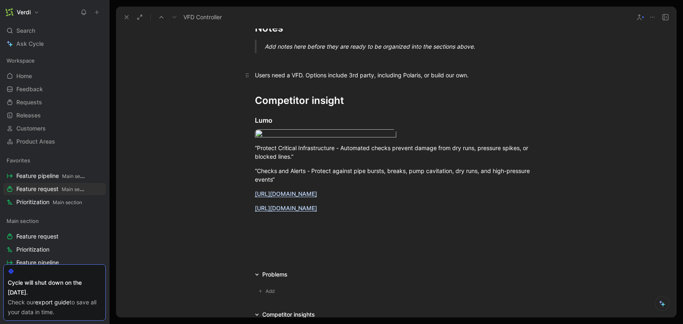
click at [292, 71] on div "Users need a VFD. Options include 3rd party, including Polaris, or build our ow…" at bounding box center [396, 75] width 283 height 9
drag, startPoint x: 370, startPoint y: 66, endPoint x: 397, endPoint y: 68, distance: 26.6
click at [397, 71] on div "Users need a controller for their VFD. Options include 3rd party, including Pol…" at bounding box center [396, 75] width 283 height 9
click at [399, 71] on div "Users need a controller for their VFD. Options include 3rd party, including Pol…" at bounding box center [396, 75] width 283 height 9
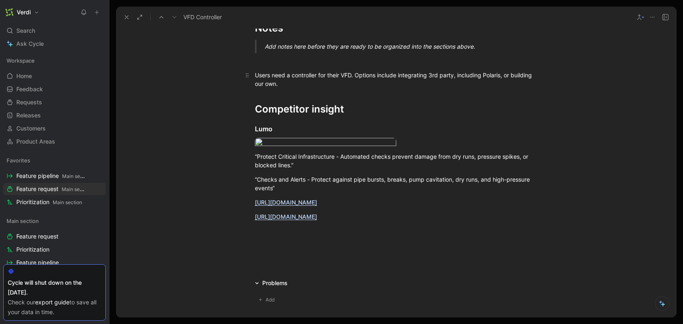
drag, startPoint x: 280, startPoint y: 74, endPoint x: 255, endPoint y: 67, distance: 25.4
click at [255, 71] on div "Users need a controller for their VFD. Options include integrating 3rd party, i…" at bounding box center [396, 79] width 283 height 17
copy div "Users need a controller for their VFD. Options include integrating 3rd party, i…"
click at [125, 16] on icon at bounding box center [126, 17] width 7 height 7
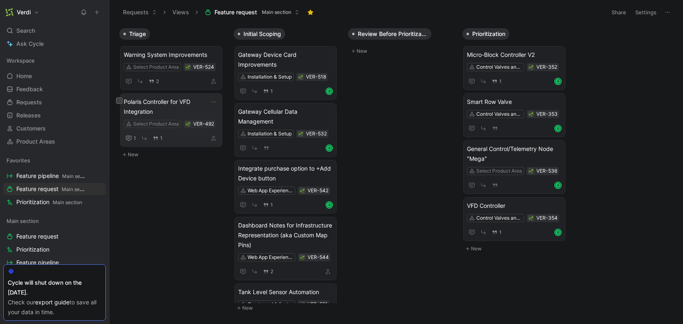
click at [148, 105] on span "Polaris Controller for VFD Integration" at bounding box center [171, 107] width 95 height 20
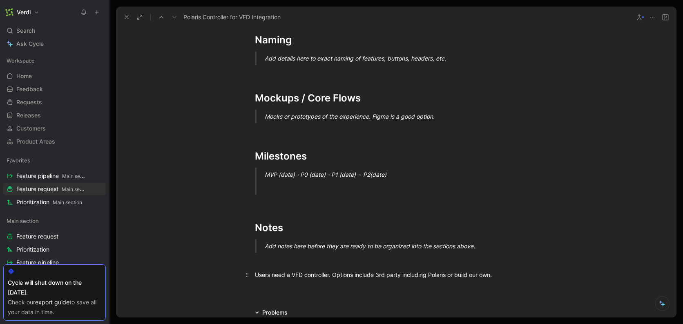
scroll to position [520, 0]
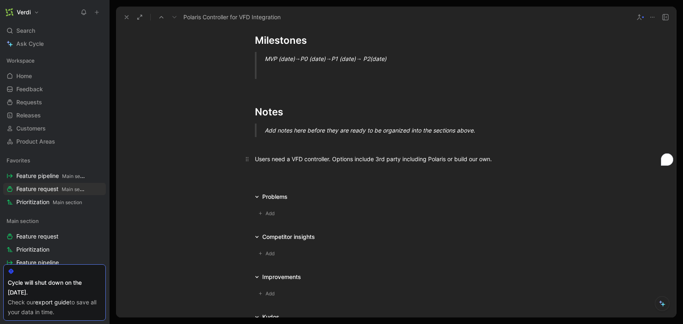
click at [275, 161] on div "Users need a VFD controller. Options include 3rd party including Polaris or bui…" at bounding box center [396, 159] width 283 height 9
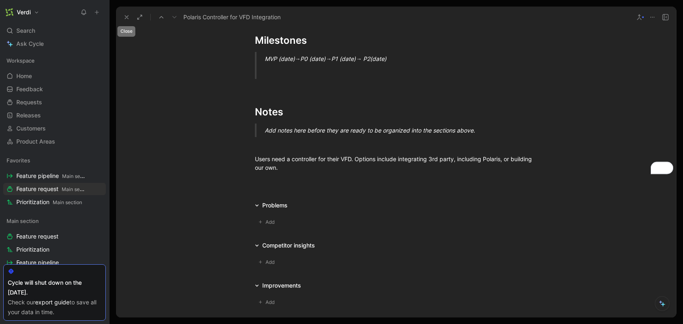
click at [128, 18] on icon at bounding box center [126, 17] width 7 height 7
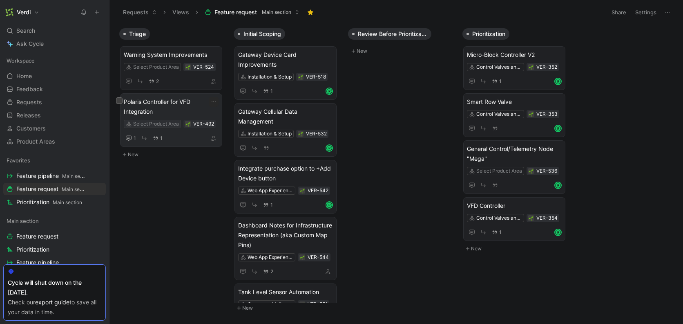
click at [172, 125] on div "Select Product Area" at bounding box center [156, 124] width 46 height 8
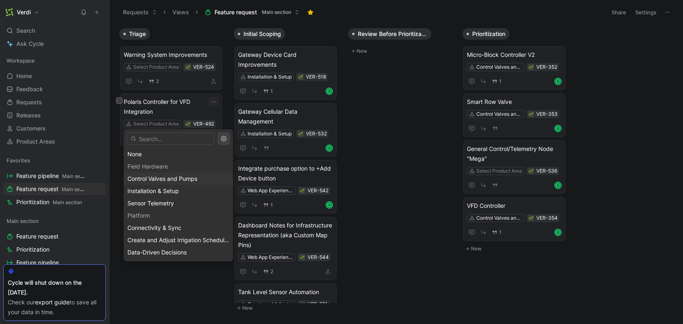
drag, startPoint x: 176, startPoint y: 179, endPoint x: 181, endPoint y: 180, distance: 5.4
click at [176, 179] on span "Control Valves and Pumps" at bounding box center [163, 178] width 70 height 7
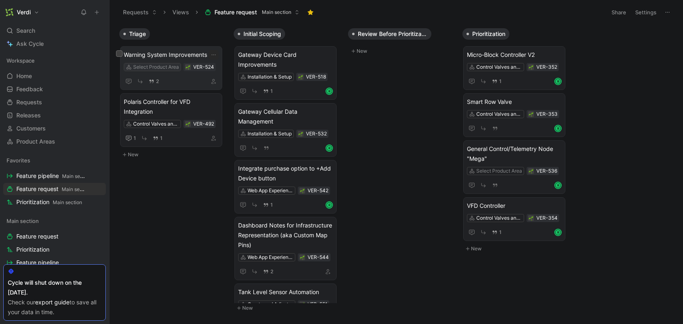
click at [159, 69] on div "Select Product Area" at bounding box center [156, 67] width 46 height 8
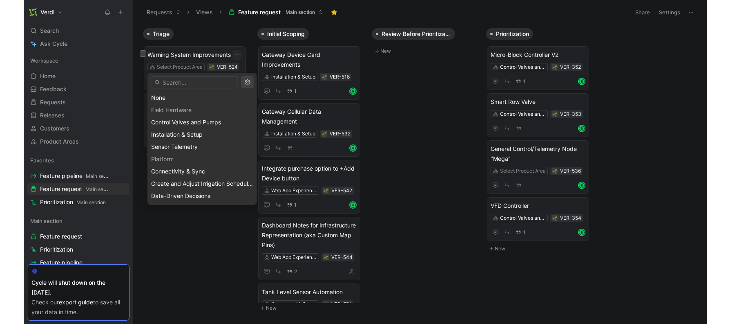
scroll to position [86, 0]
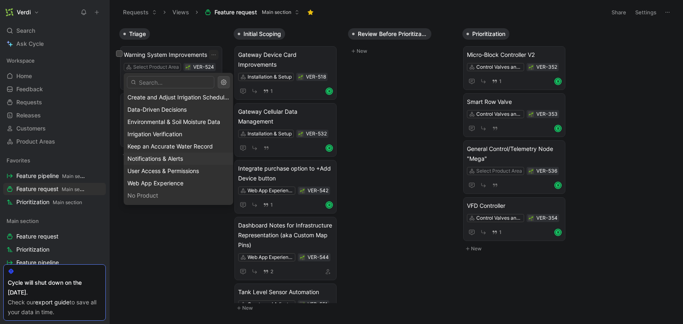
click at [156, 156] on span "Notifications & Alerts" at bounding box center [156, 158] width 56 height 7
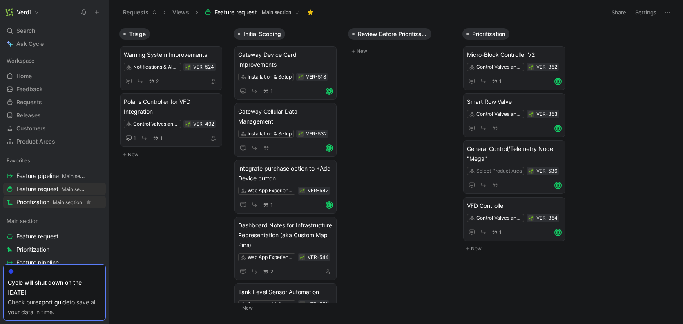
click at [49, 201] on span "Prioritization Main section" at bounding box center [49, 202] width 66 height 9
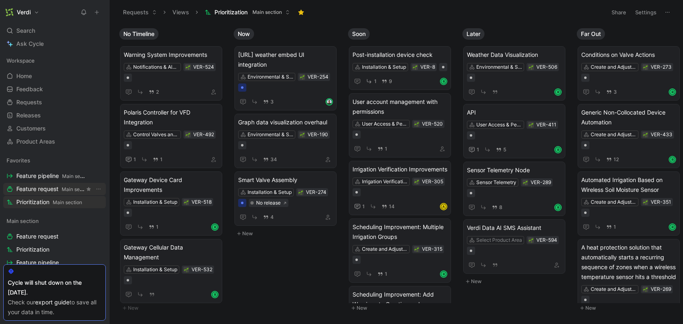
click at [52, 186] on span "Feature request Main section" at bounding box center [50, 189] width 68 height 9
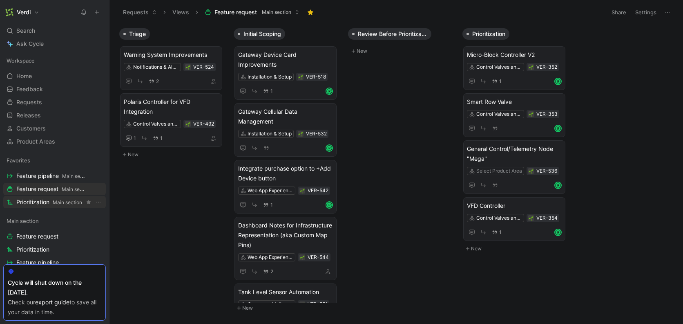
click at [52, 199] on span "Prioritization Main section" at bounding box center [49, 202] width 66 height 9
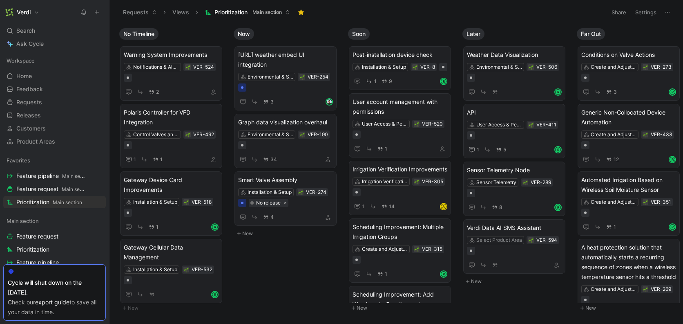
click at [682, 98] on div "Conditions on Valve Actions Create and Adjust Irrigation Schedules VER-273 3 R …" at bounding box center [631, 171] width 114 height 263
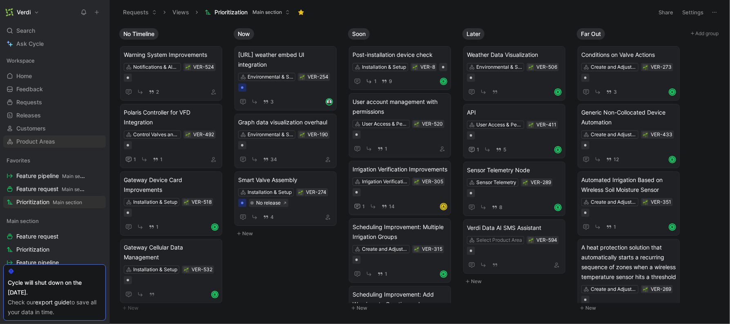
click at [49, 140] on span "Product Areas" at bounding box center [35, 141] width 39 height 8
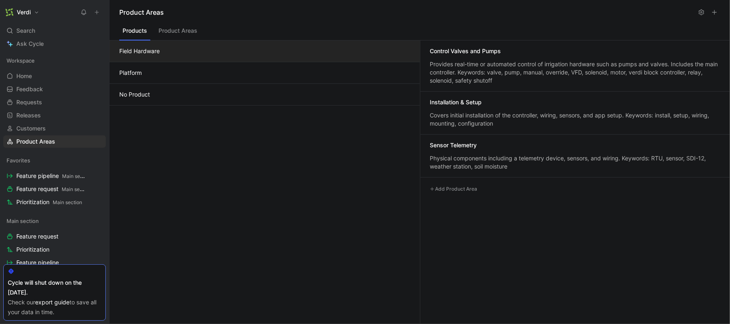
click at [168, 75] on button "Platform" at bounding box center [265, 73] width 311 height 22
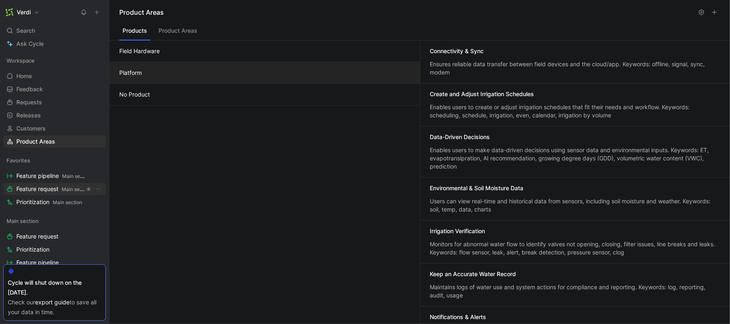
click at [52, 188] on span "Feature request Main section" at bounding box center [50, 189] width 68 height 9
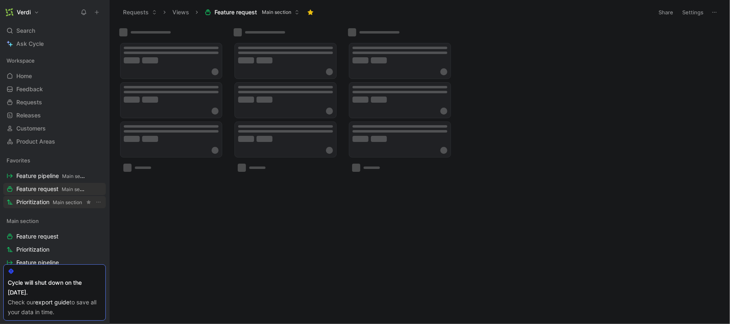
click at [61, 200] on span "Main section" at bounding box center [67, 202] width 29 height 6
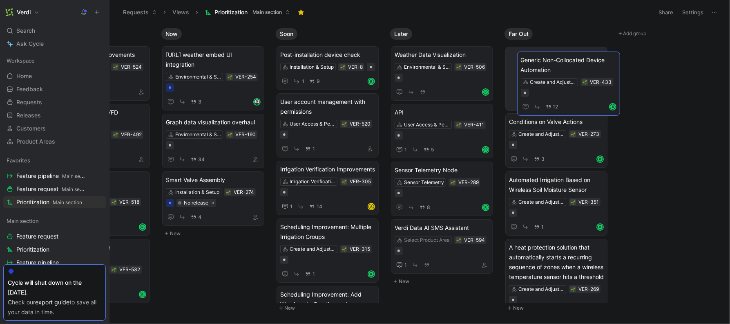
scroll to position [0, 73]
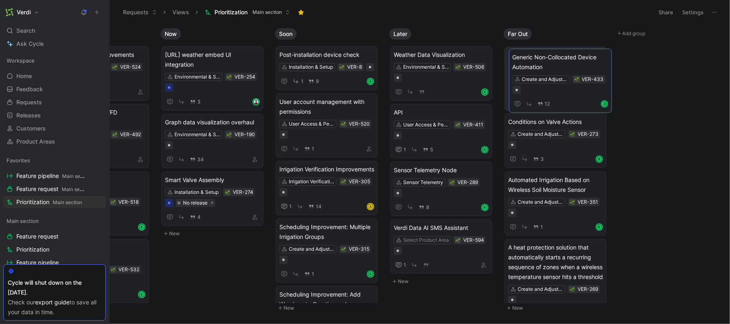
drag, startPoint x: 646, startPoint y: 114, endPoint x: 578, endPoint y: 60, distance: 86.8
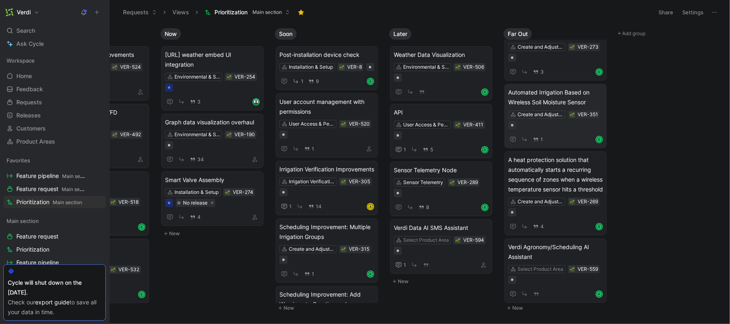
scroll to position [101, 0]
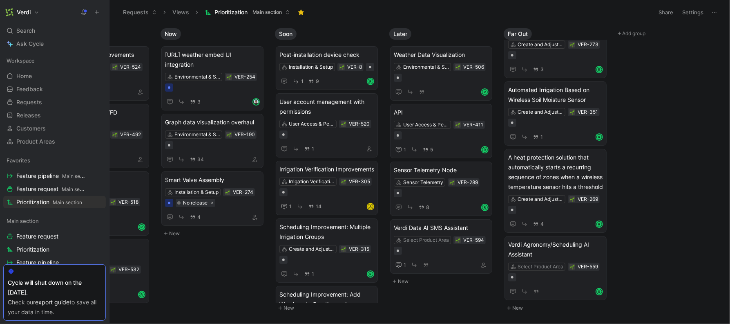
click at [106, 11] on use at bounding box center [108, 12] width 5 height 5
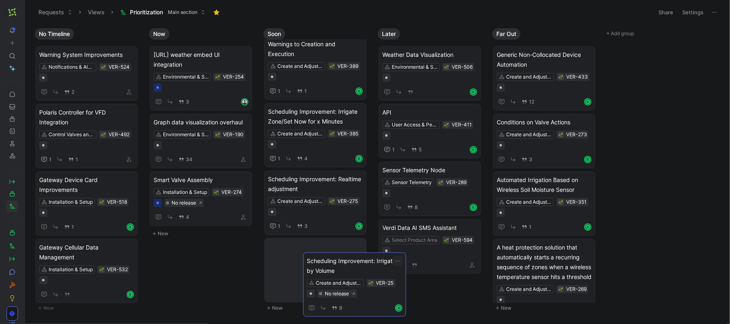
scroll to position [260, 0]
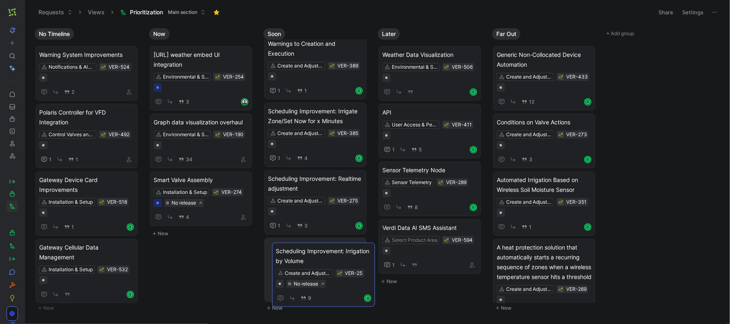
drag, startPoint x: 322, startPoint y: 236, endPoint x: 329, endPoint y: 242, distance: 9.6
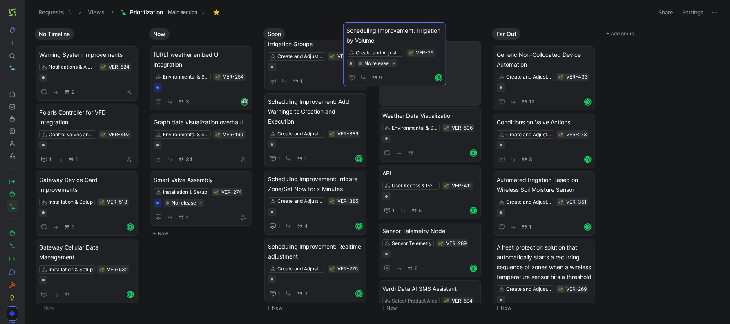
scroll to position [0, 0]
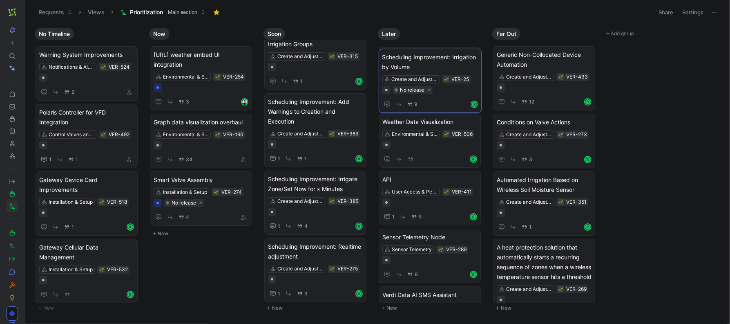
drag, startPoint x: 334, startPoint y: 249, endPoint x: 449, endPoint y: 61, distance: 219.4
click at [312, 250] on span "Scheduling Improvement: Realtime adjustment" at bounding box center [315, 252] width 95 height 20
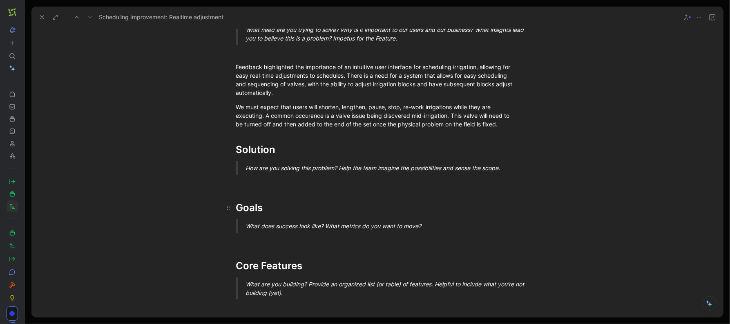
scroll to position [116, 0]
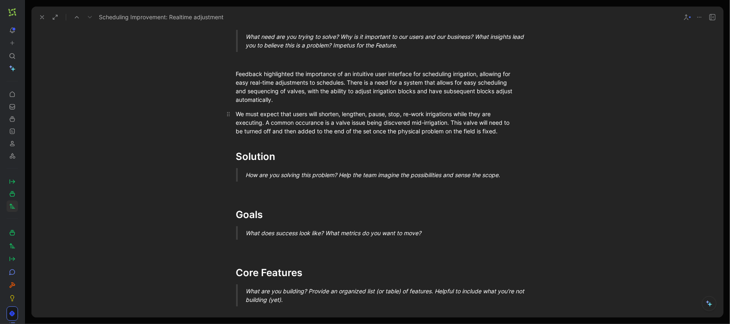
click at [311, 114] on div "We must expect that users will shorten, lengthen, pause, stop, re-work irrigati…" at bounding box center [377, 123] width 283 height 26
drag, startPoint x: 308, startPoint y: 114, endPoint x: 341, endPoint y: 117, distance: 32.8
click at [341, 117] on div "We must expect that users will shorten, lengthen, pause, stop, re-work irrigati…" at bounding box center [377, 123] width 283 height 26
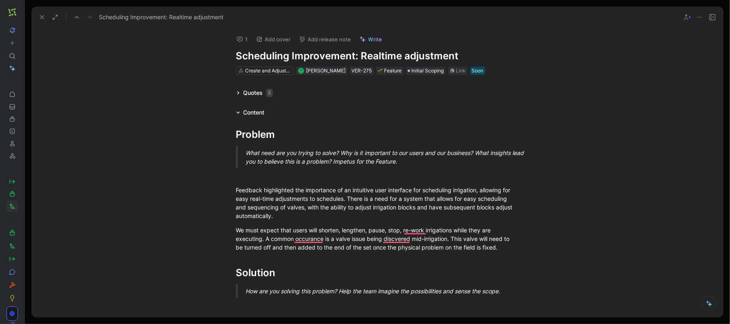
drag, startPoint x: 254, startPoint y: 56, endPoint x: 304, endPoint y: 58, distance: 49.9
click at [304, 58] on h1 "Scheduling Improvement: Realtime adjustment" at bounding box center [377, 55] width 283 height 13
click at [683, 17] on icon at bounding box center [700, 17] width 7 height 7
click at [683, 19] on icon at bounding box center [700, 17] width 7 height 7
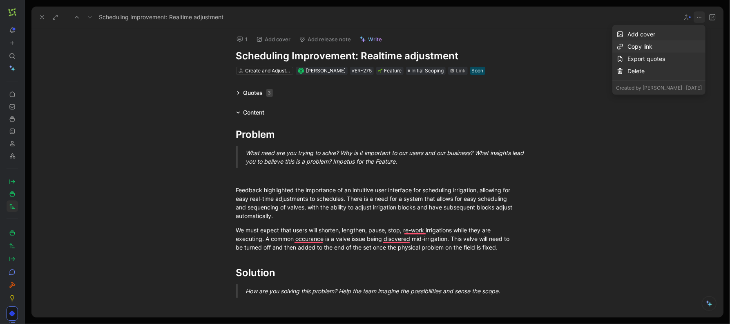
click at [659, 45] on div "Copy link" at bounding box center [665, 47] width 74 height 10
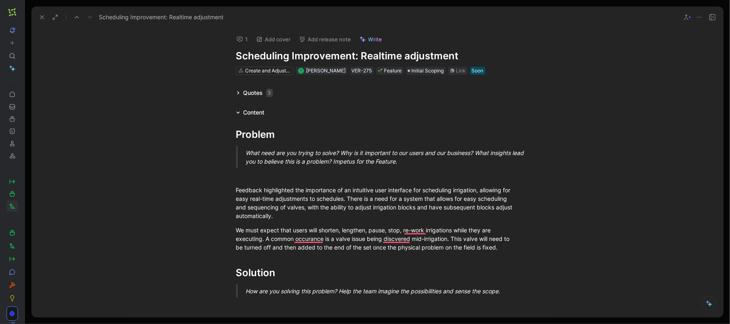
click at [41, 17] on icon at bounding box center [42, 17] width 7 height 7
